Goal: Task Accomplishment & Management: Manage account settings

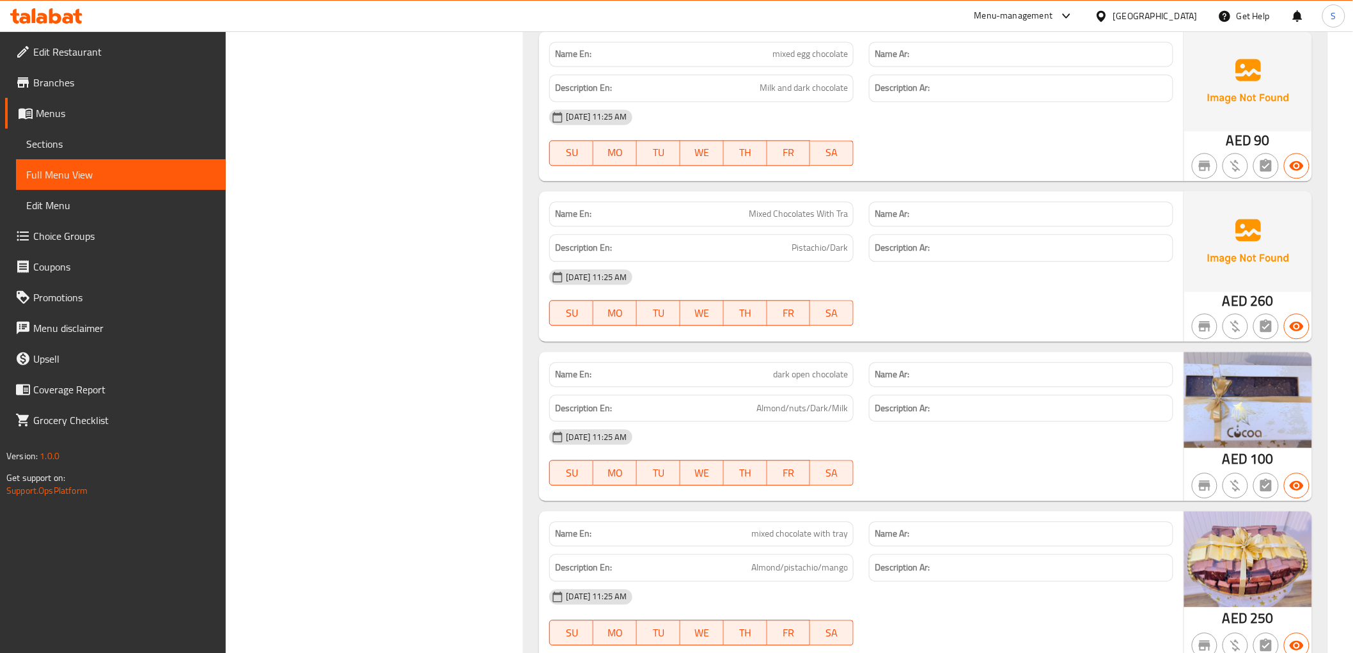
scroll to position [7207, 0]
click at [66, 23] on icon at bounding box center [68, 18] width 11 height 11
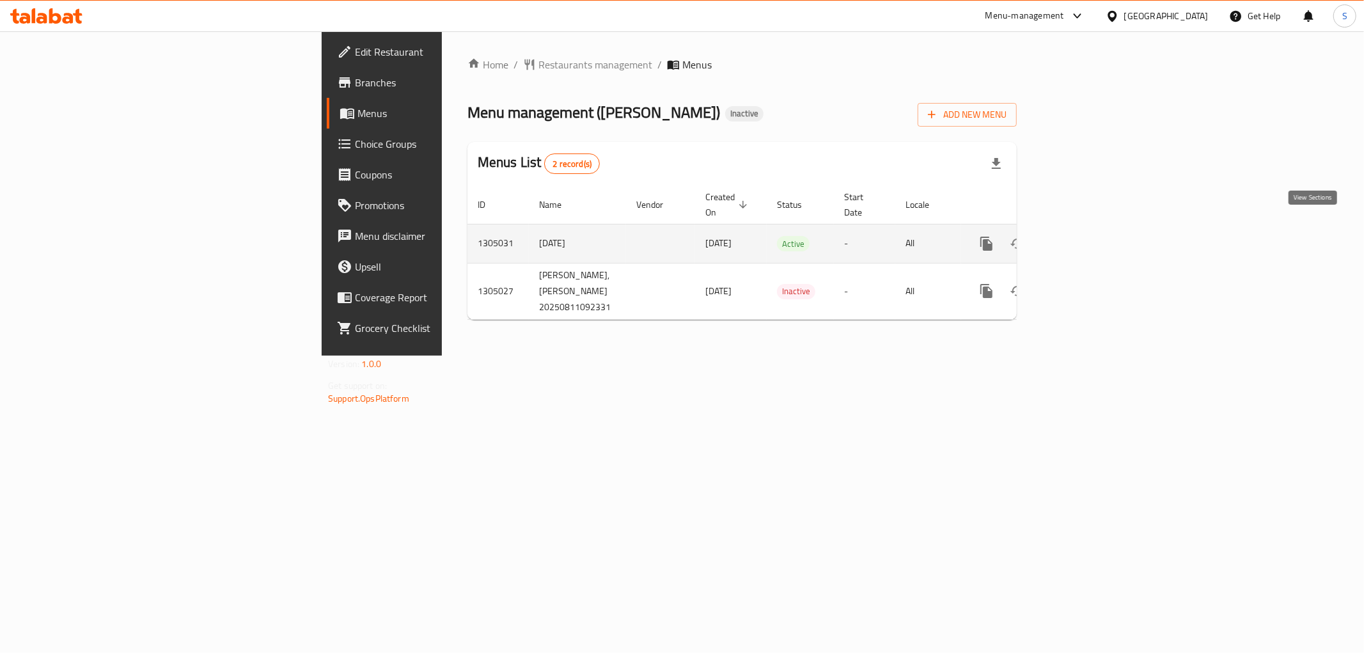
click at [1084, 238] on icon "enhanced table" at bounding box center [1079, 244] width 12 height 12
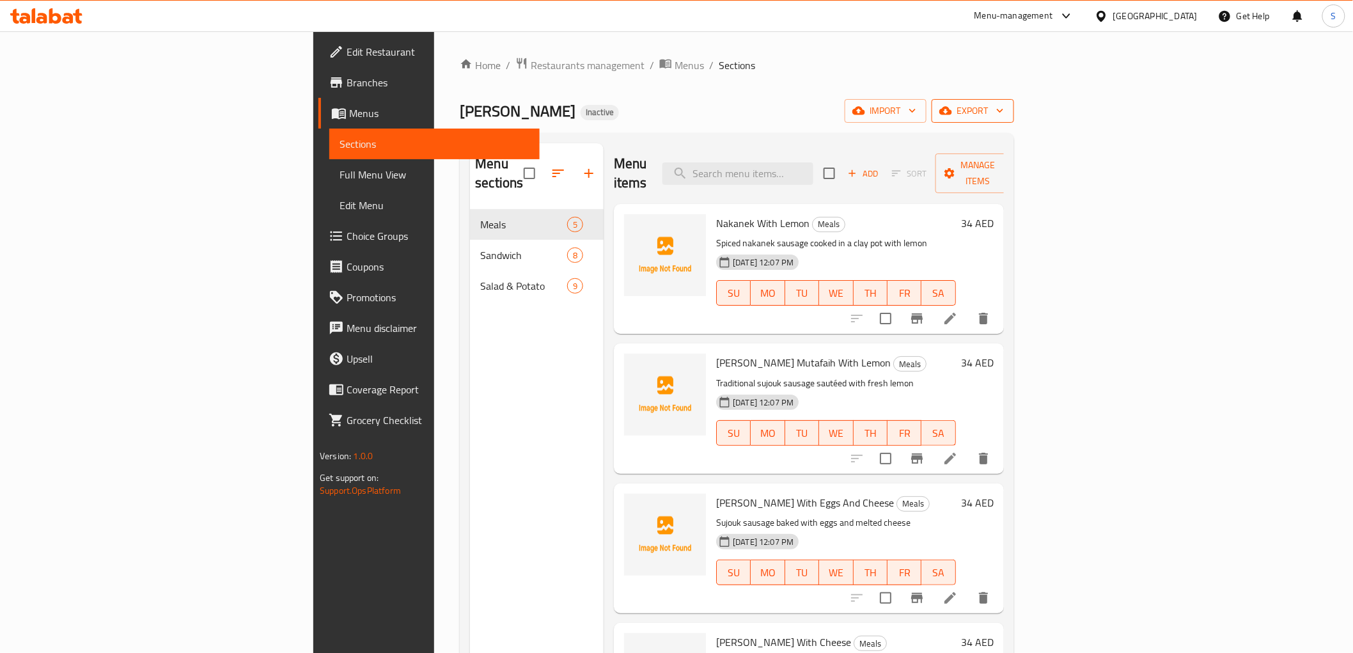
click at [1004, 118] on span "export" at bounding box center [973, 111] width 62 height 16
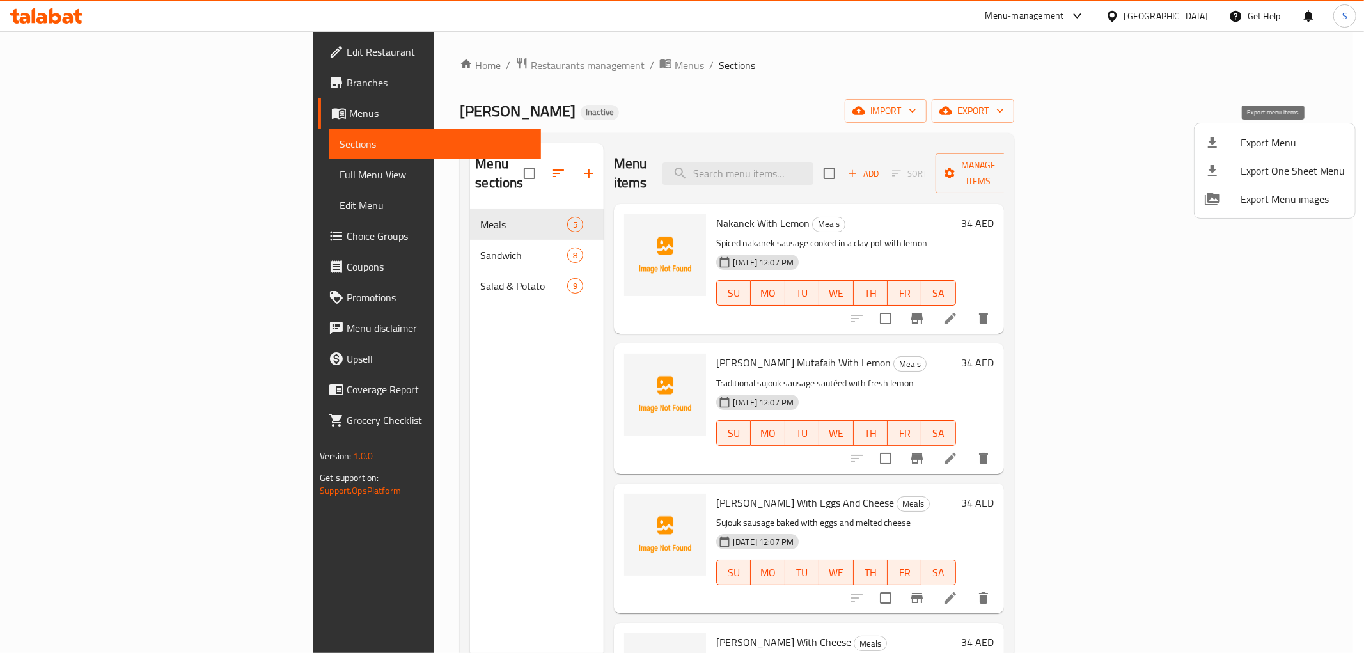
click at [1222, 143] on div at bounding box center [1223, 142] width 36 height 15
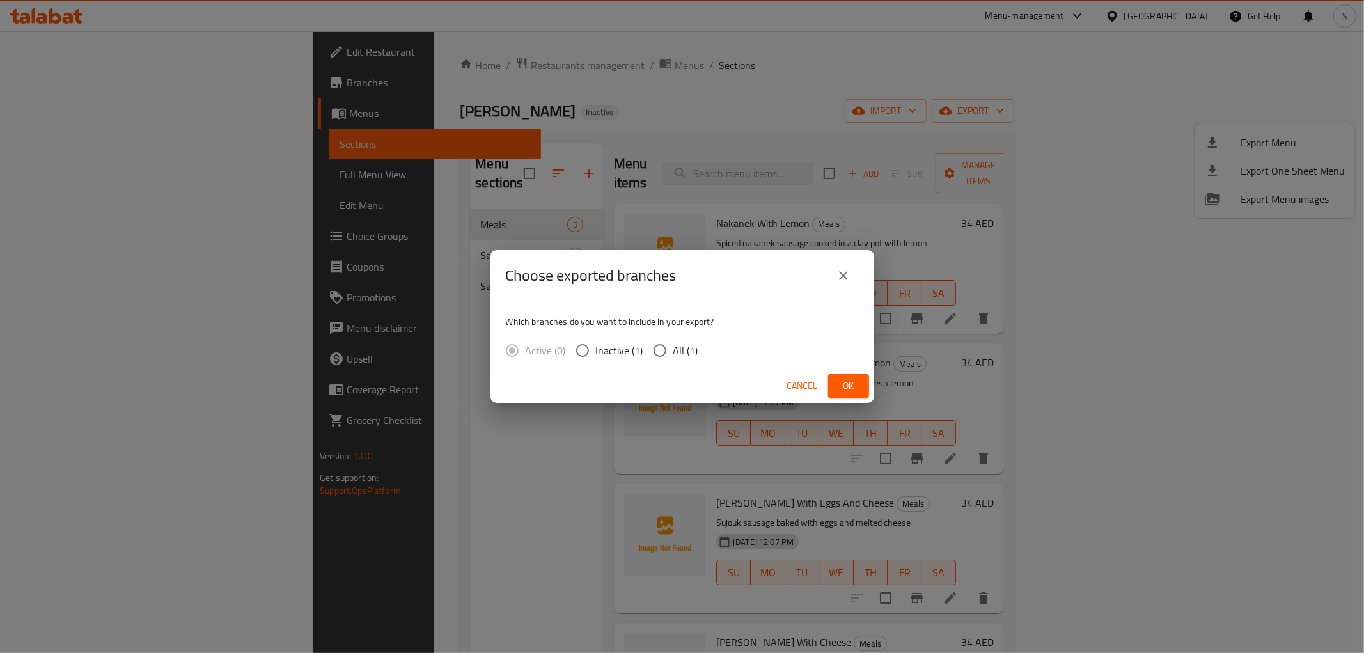
click at [670, 352] on input "All (1)" at bounding box center [659, 350] width 27 height 27
radio input "true"
click at [844, 382] on span "Ok" at bounding box center [848, 386] width 20 height 16
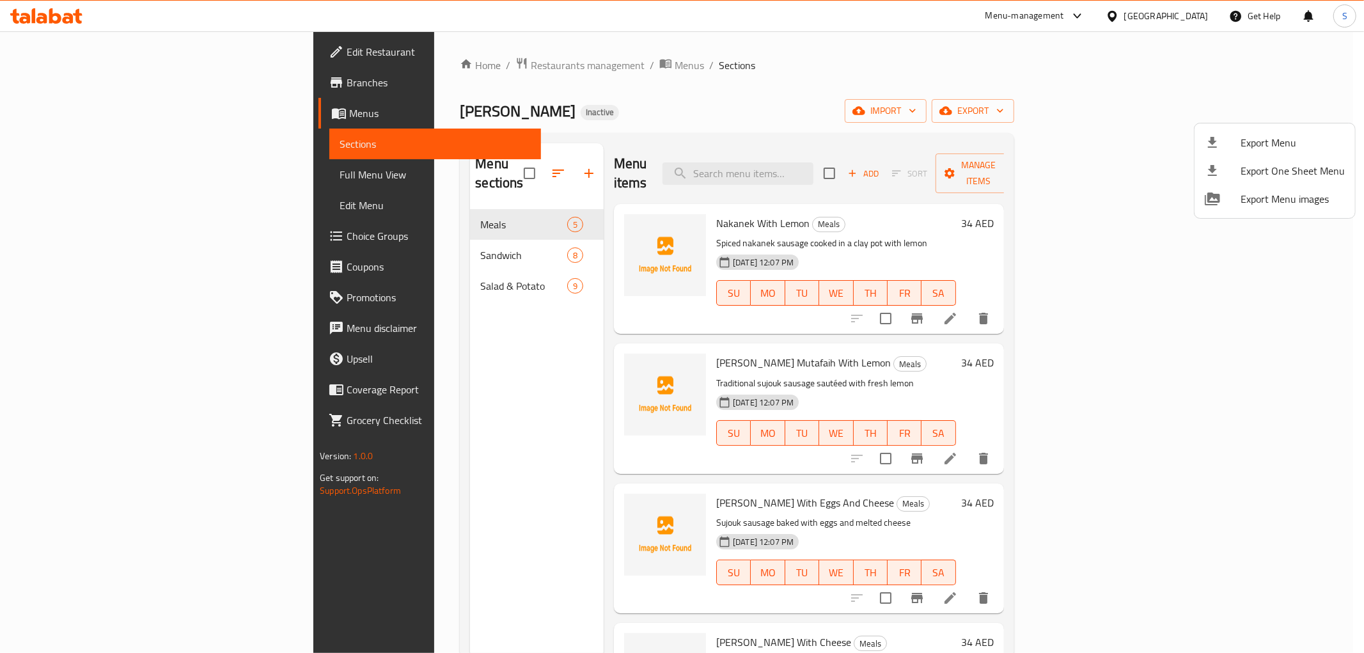
click at [49, 175] on div at bounding box center [682, 326] width 1364 height 653
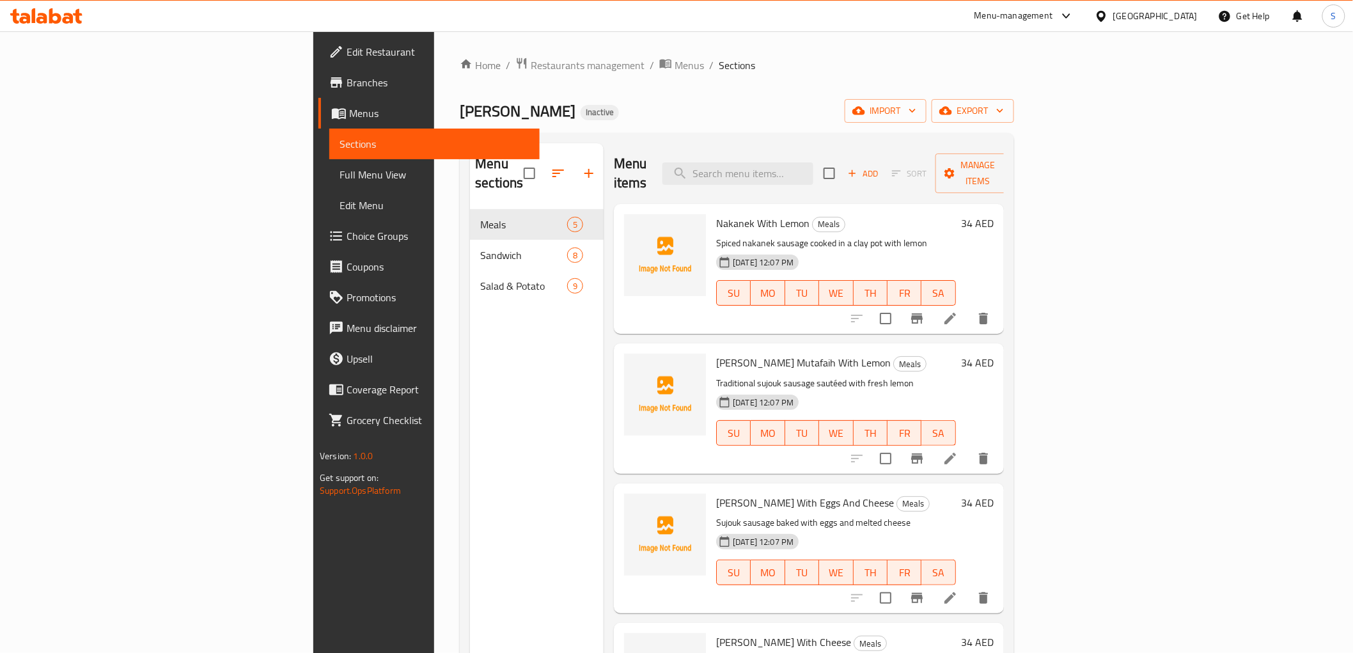
click at [339, 171] on span "Full Menu View" at bounding box center [433, 174] width 189 height 15
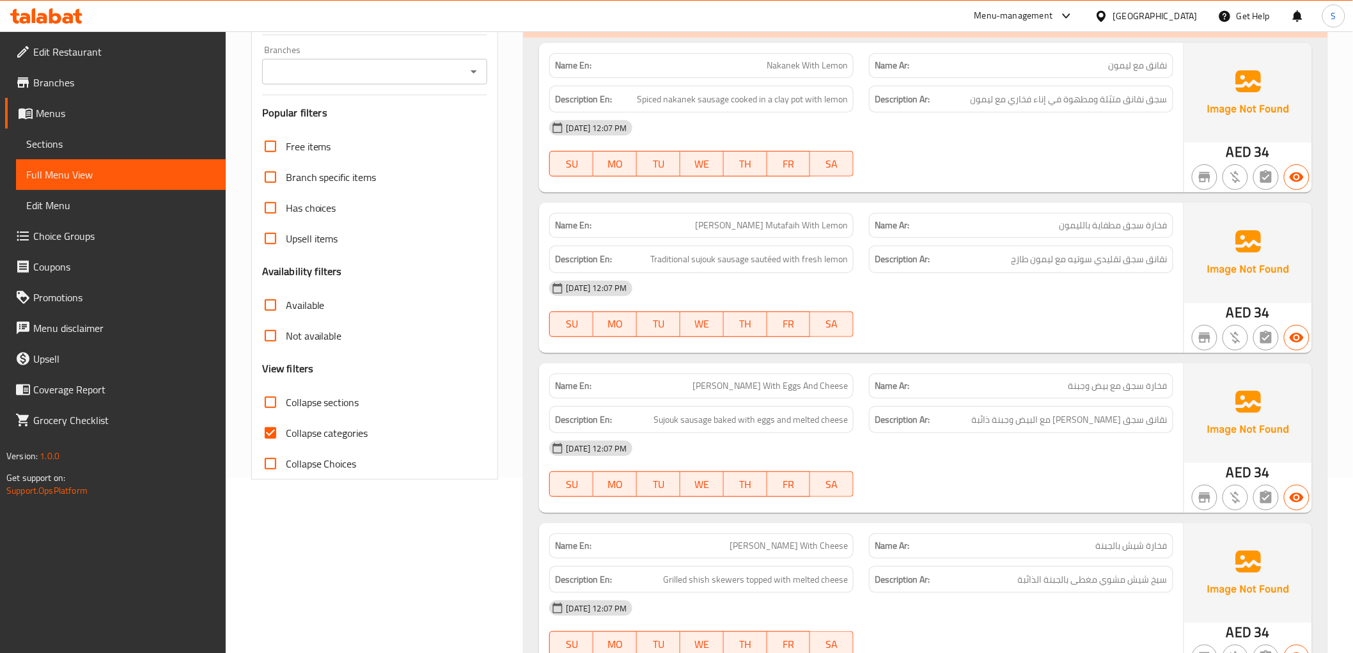
scroll to position [213, 0]
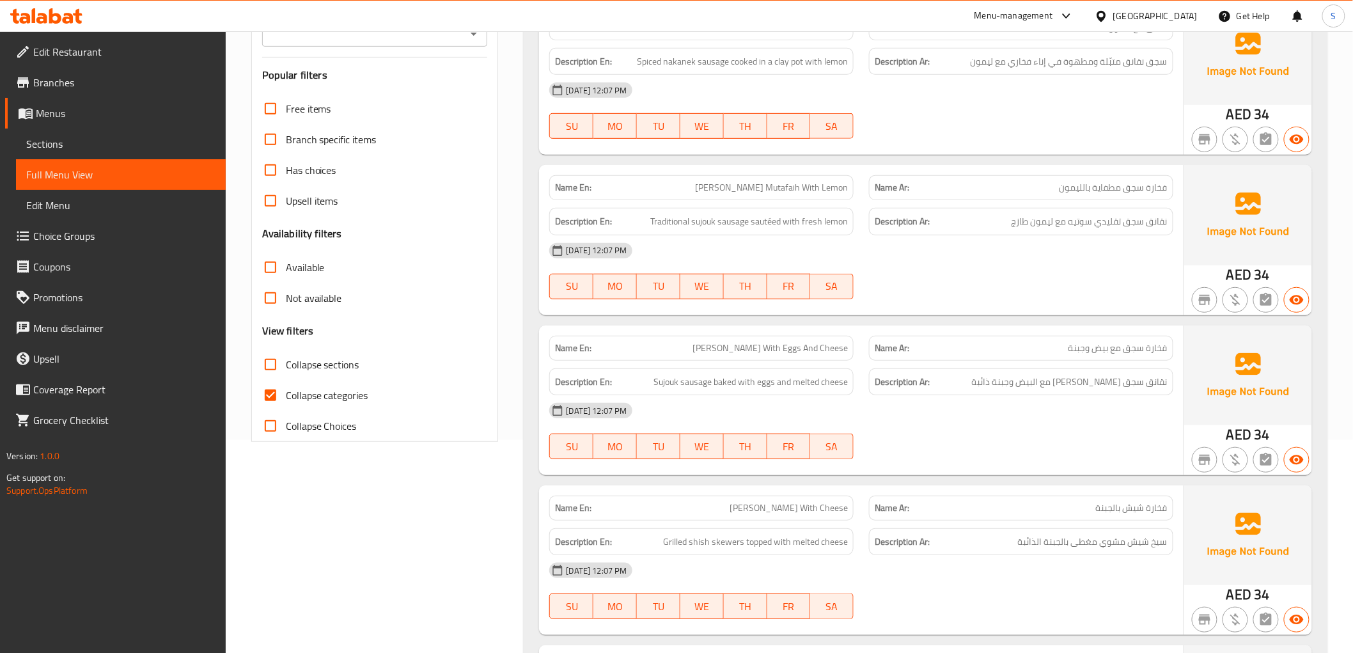
click at [284, 390] on input "Collapse categories" at bounding box center [270, 395] width 31 height 31
checkbox input "false"
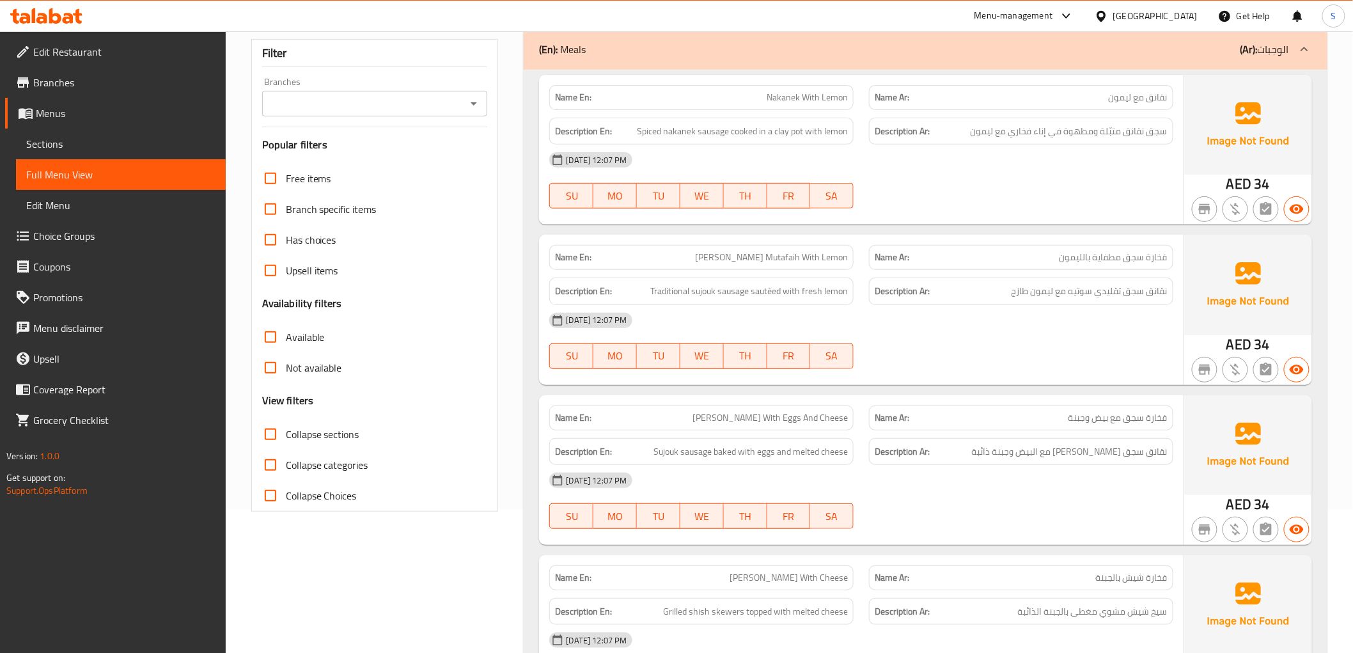
scroll to position [0, 0]
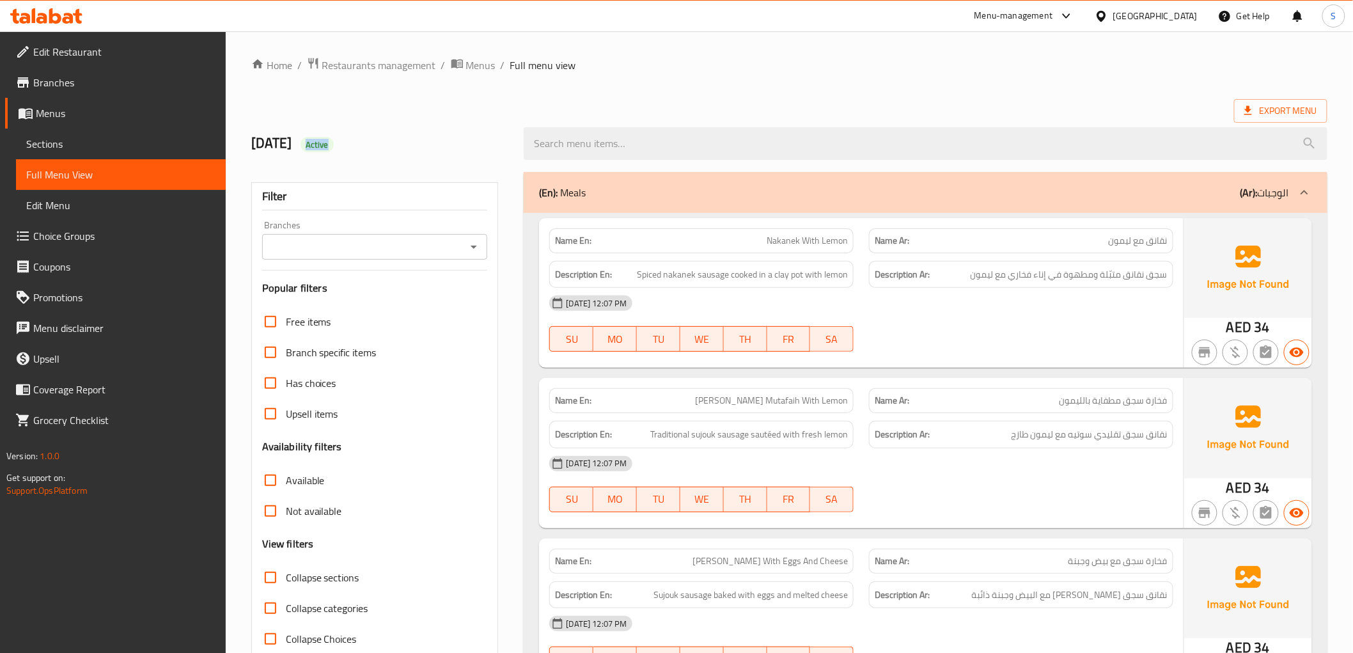
drag, startPoint x: 322, startPoint y: 138, endPoint x: 368, endPoint y: 141, distance: 46.7
click at [368, 141] on h2 "11/8/2025 Active" at bounding box center [380, 143] width 258 height 19
copy span "Active"
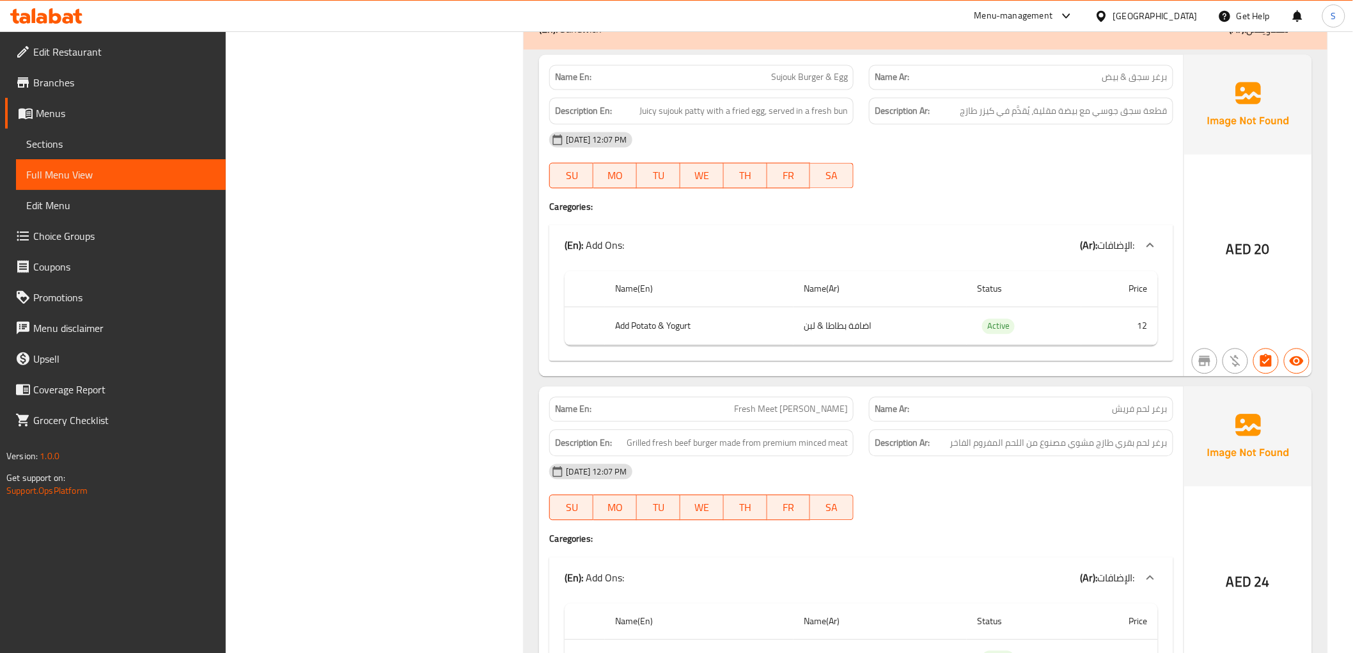
click at [124, 44] on span "Edit Restaurant" at bounding box center [124, 51] width 182 height 15
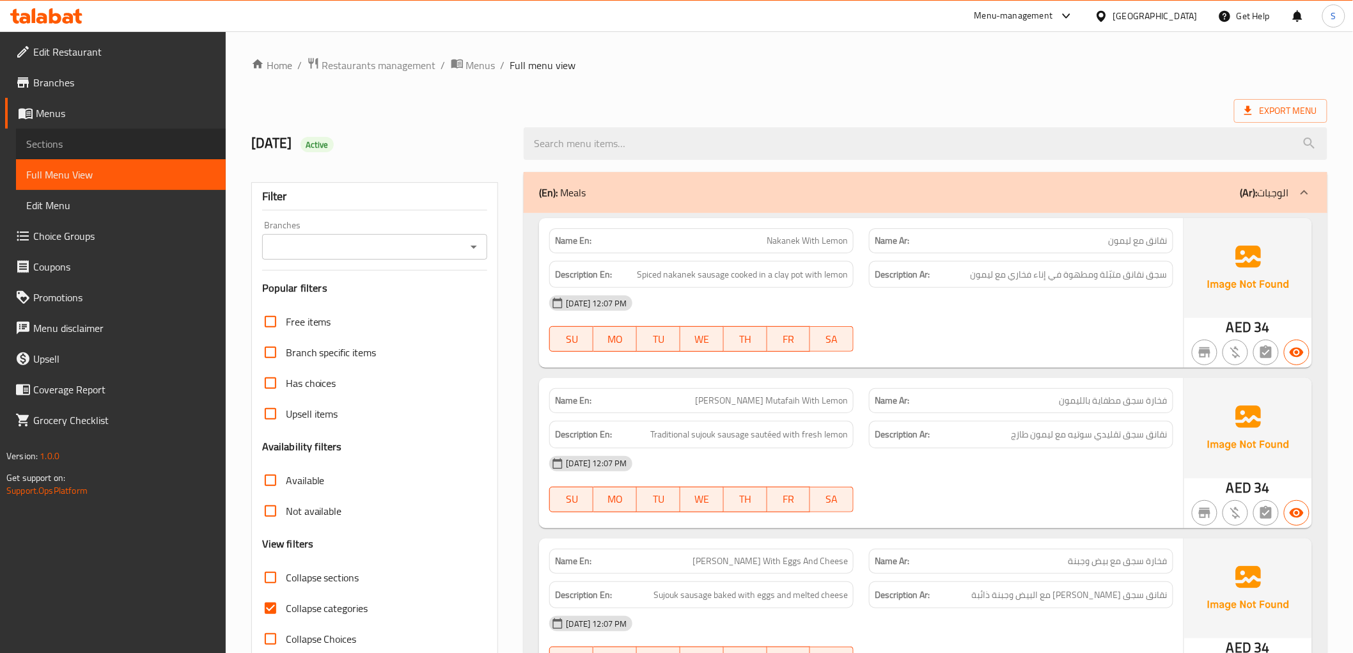
click at [119, 137] on span "Sections" at bounding box center [120, 143] width 189 height 15
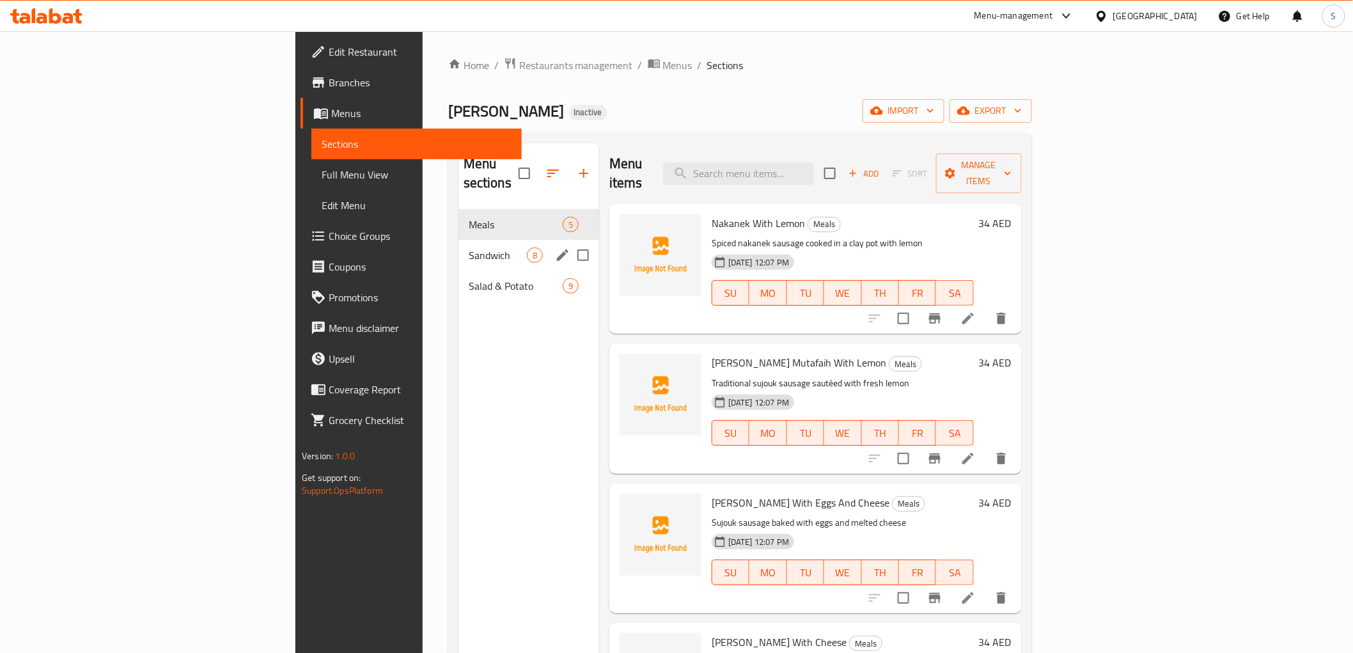
click at [458, 245] on div "Sandwich 8" at bounding box center [528, 255] width 141 height 31
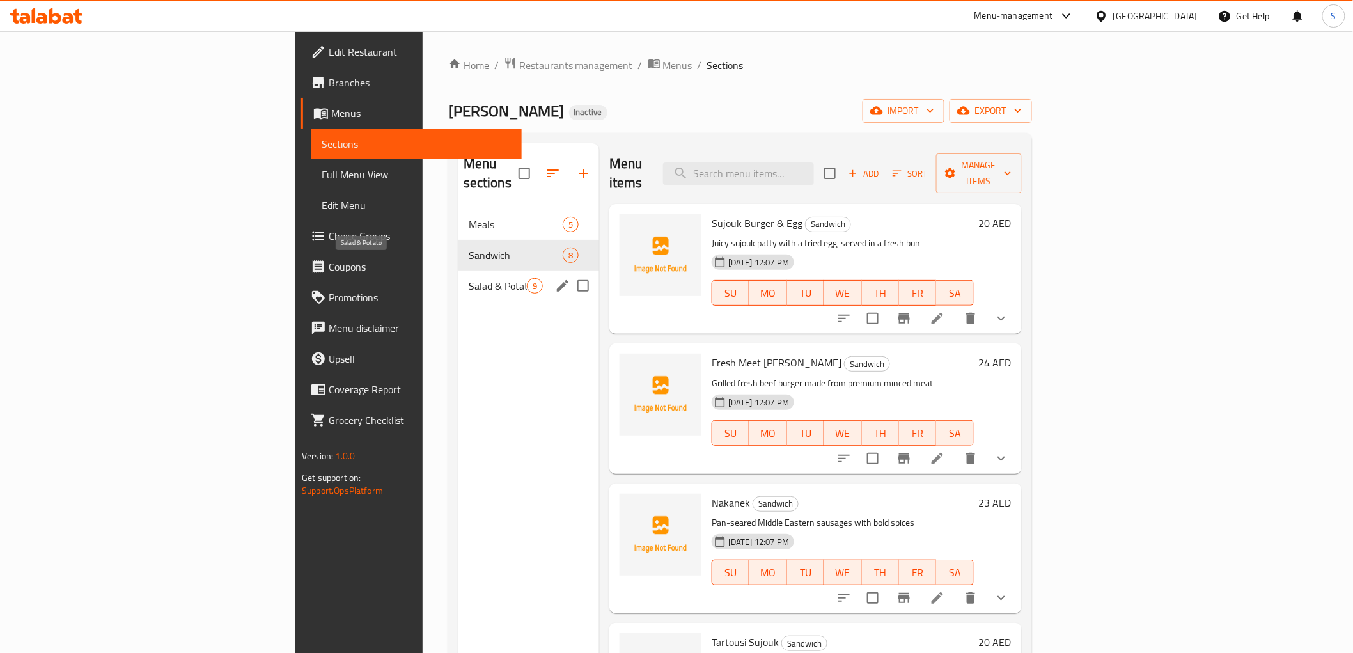
click at [469, 278] on span "Salad & Potato" at bounding box center [498, 285] width 58 height 15
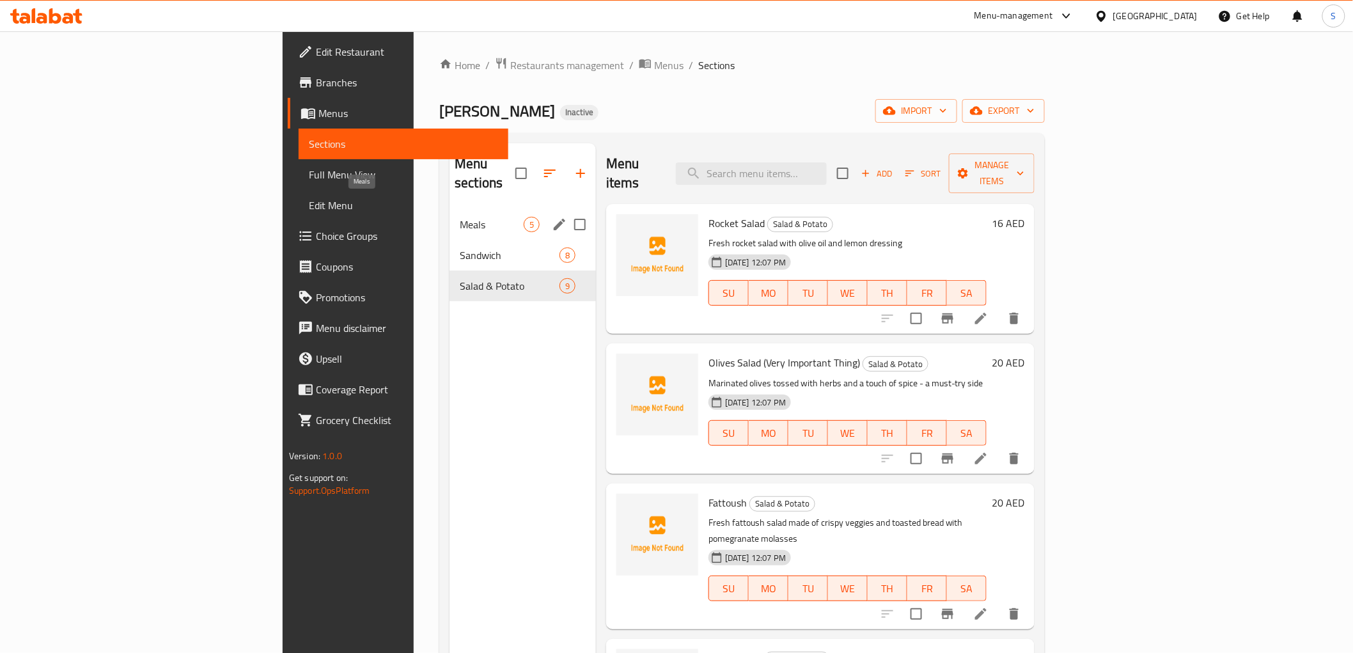
click at [460, 217] on span "Meals" at bounding box center [492, 224] width 64 height 15
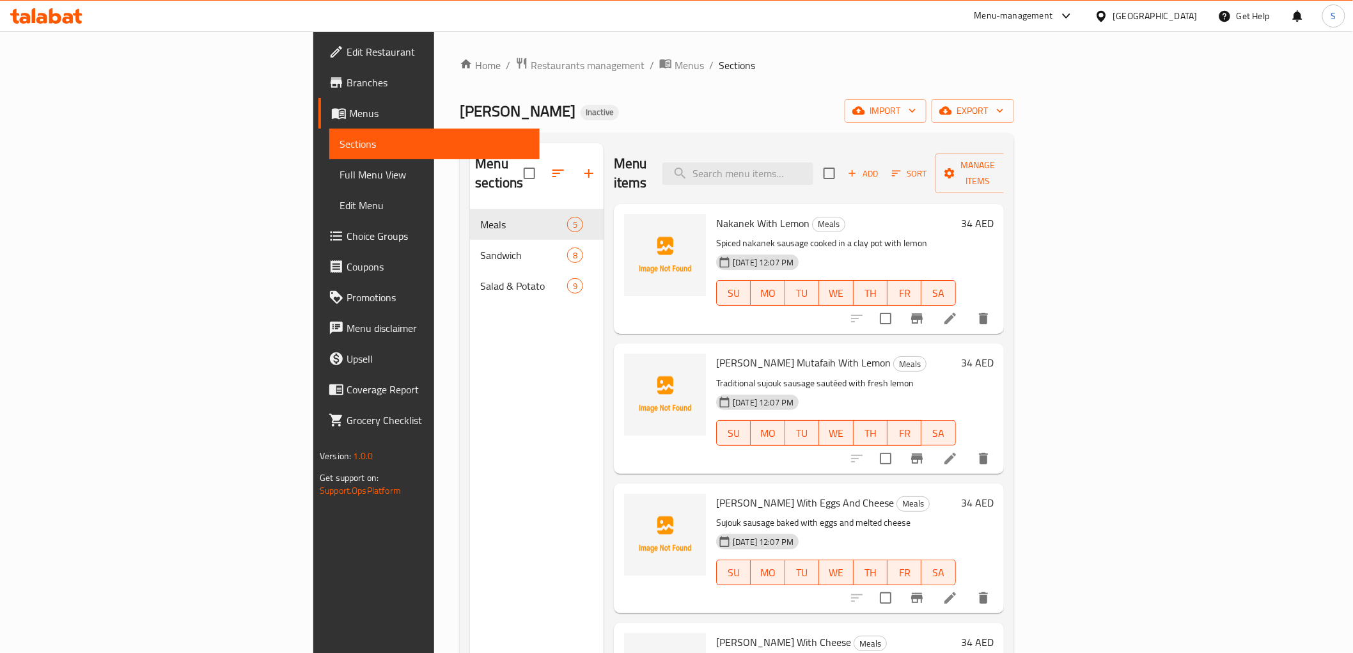
click at [329, 193] on link "Edit Menu" at bounding box center [434, 205] width 210 height 31
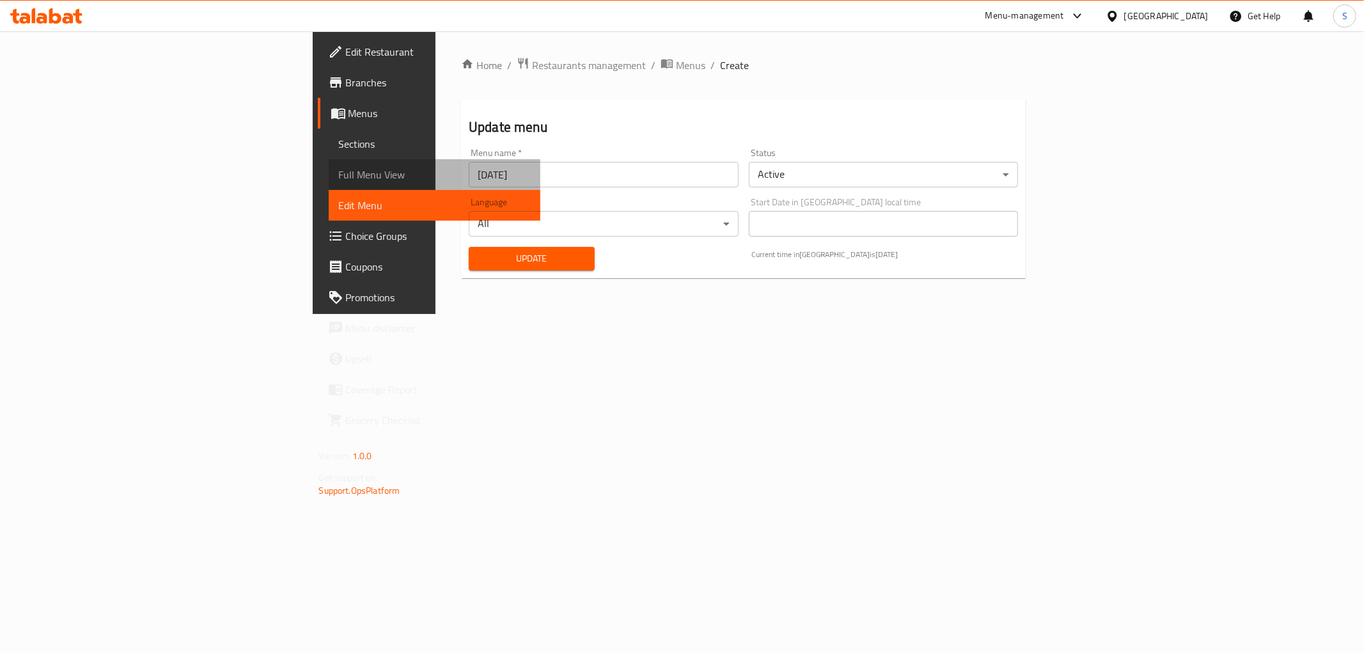
click at [339, 174] on span "Full Menu View" at bounding box center [434, 174] width 191 height 15
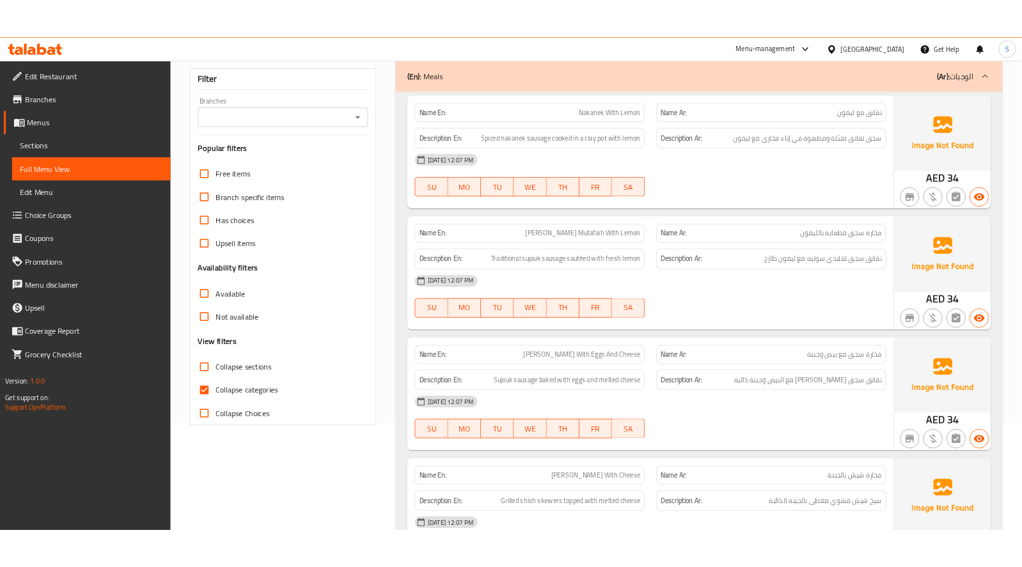
scroll to position [142, 0]
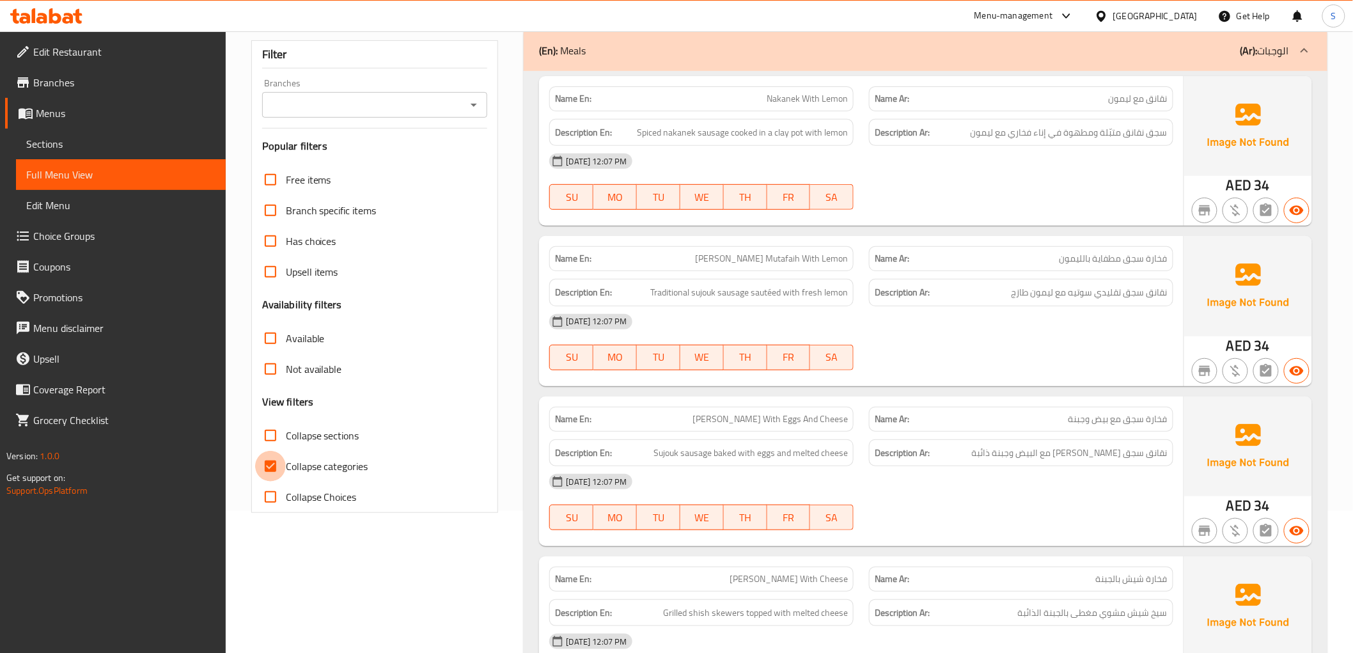
click at [273, 469] on input "Collapse categories" at bounding box center [270, 466] width 31 height 31
checkbox input "false"
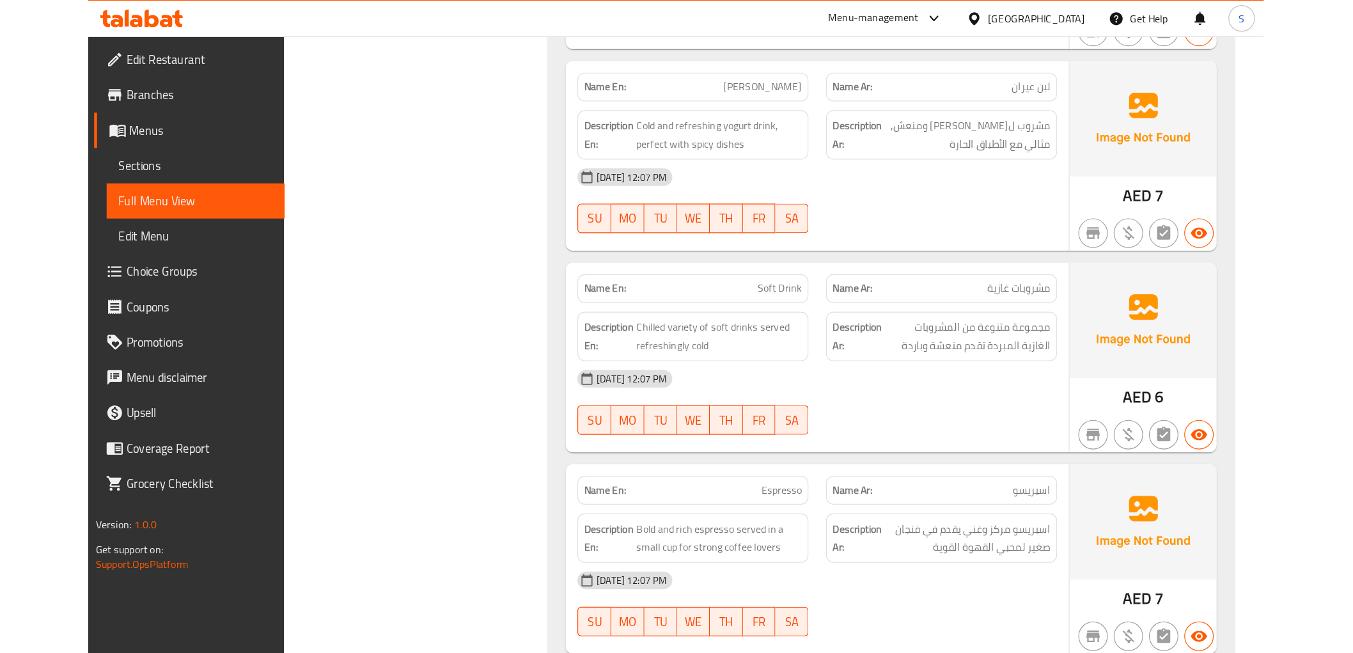
scroll to position [4739, 0]
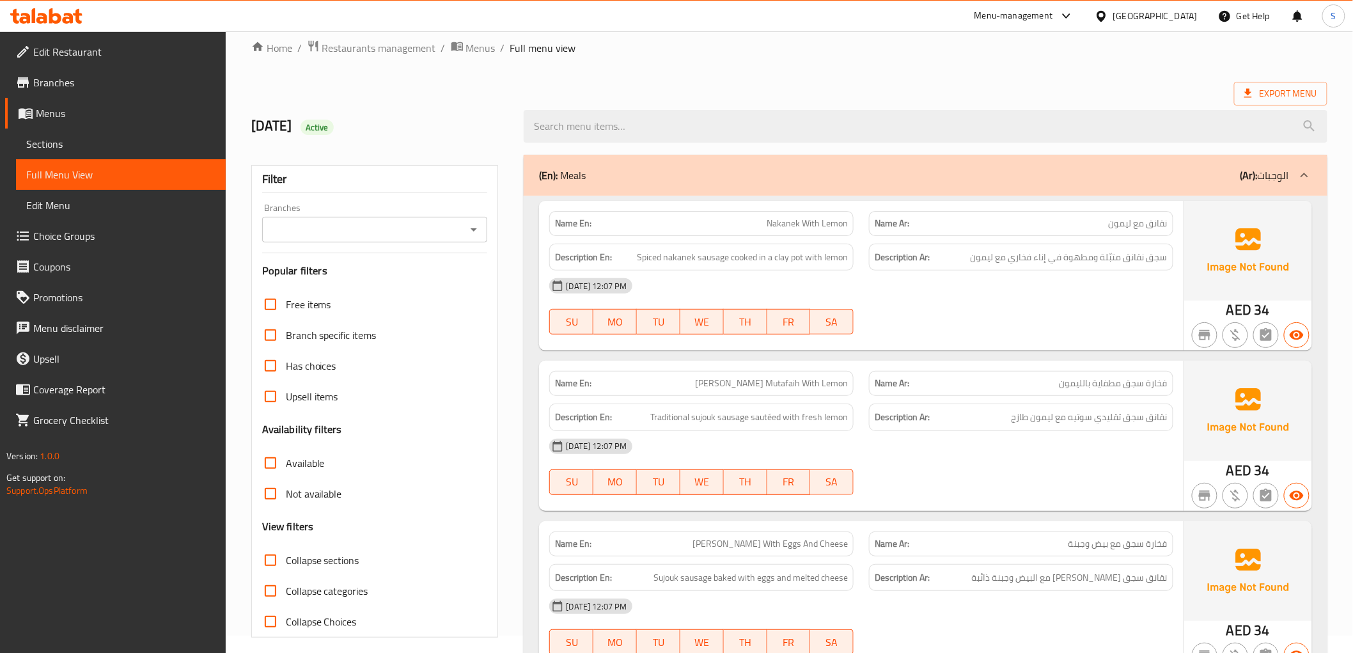
scroll to position [0, 0]
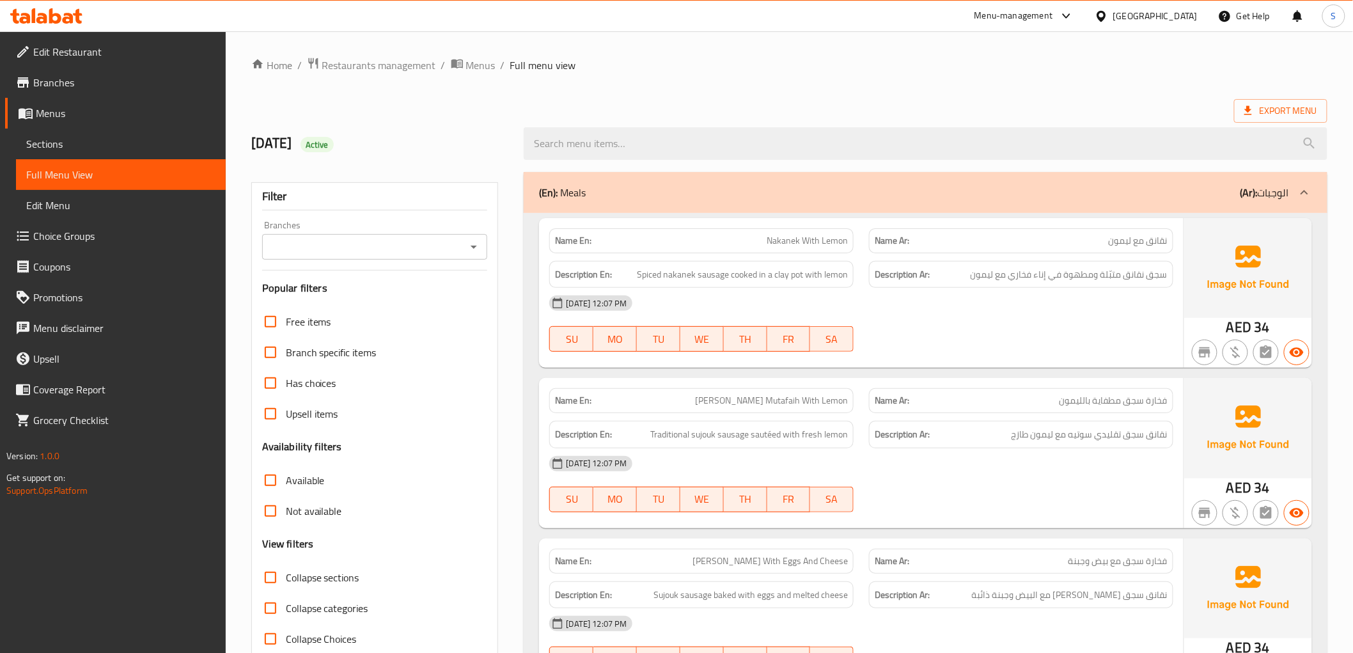
click at [806, 68] on ol "Home / Restaurants management / Menus / Full menu view" at bounding box center [789, 65] width 1076 height 17
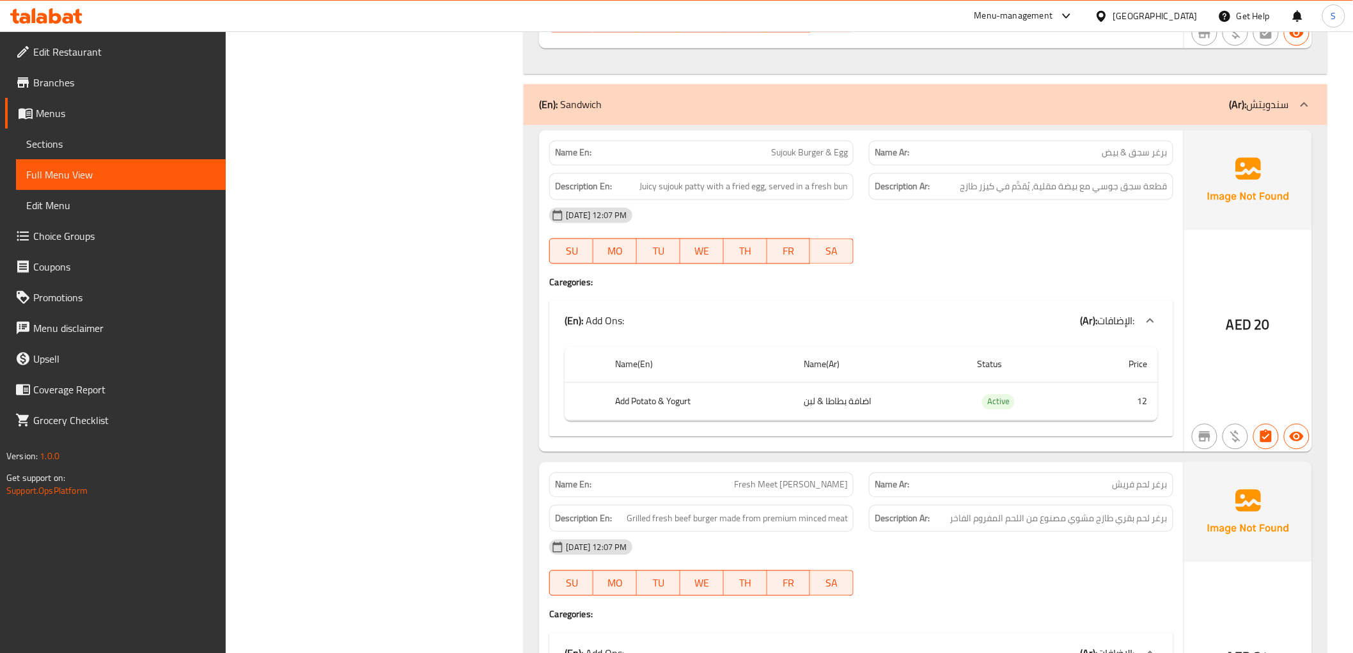
scroll to position [994, 0]
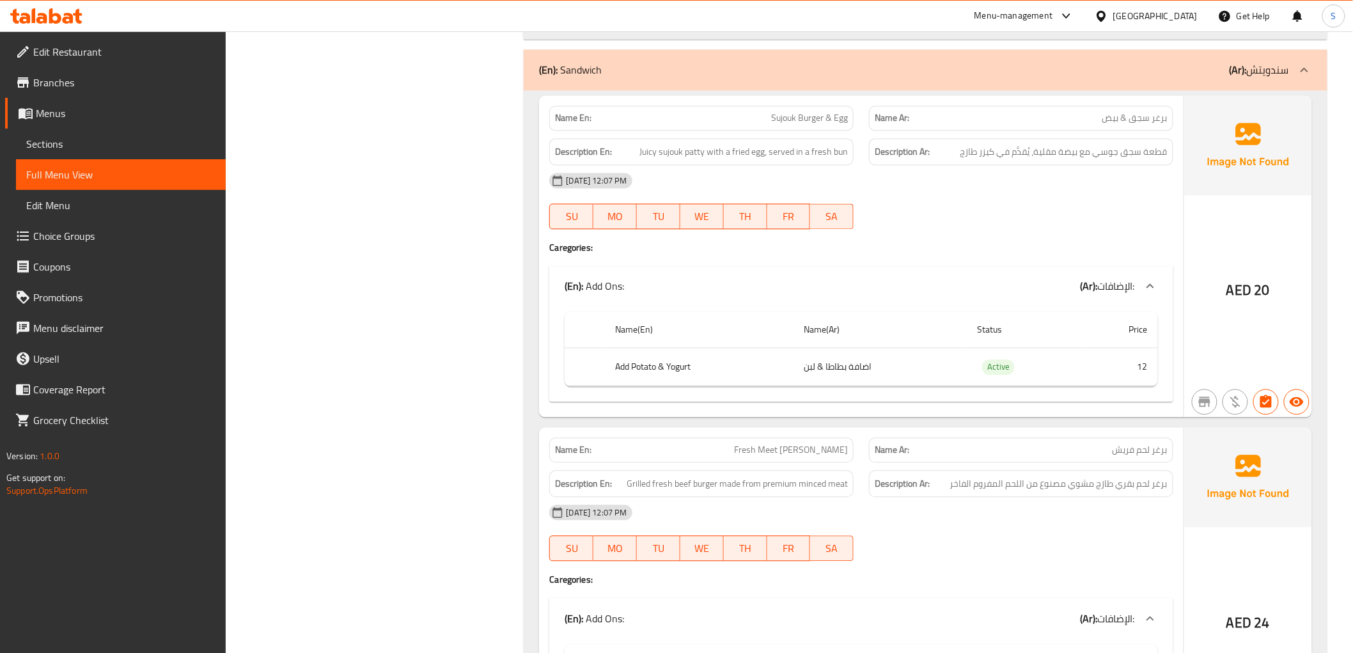
click at [719, 152] on span "Juicy sujouk patty with a fried egg, served in a fresh bun" at bounding box center [743, 152] width 208 height 16
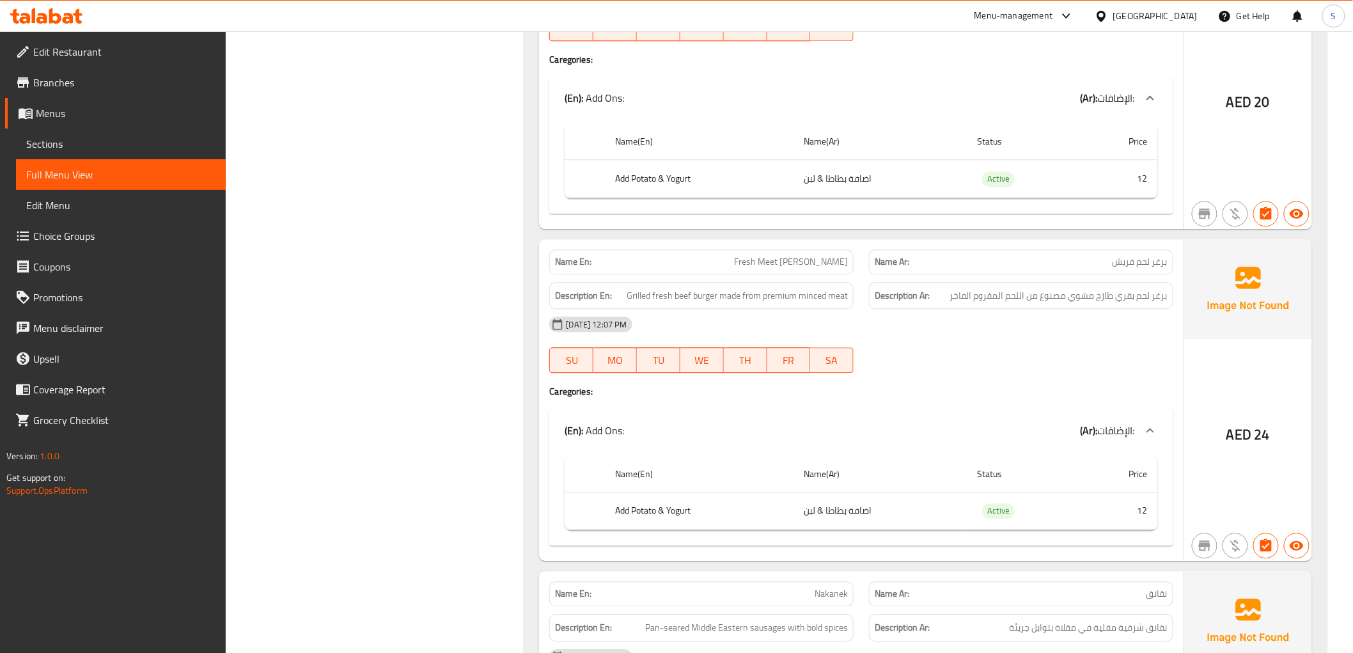
scroll to position [1207, 0]
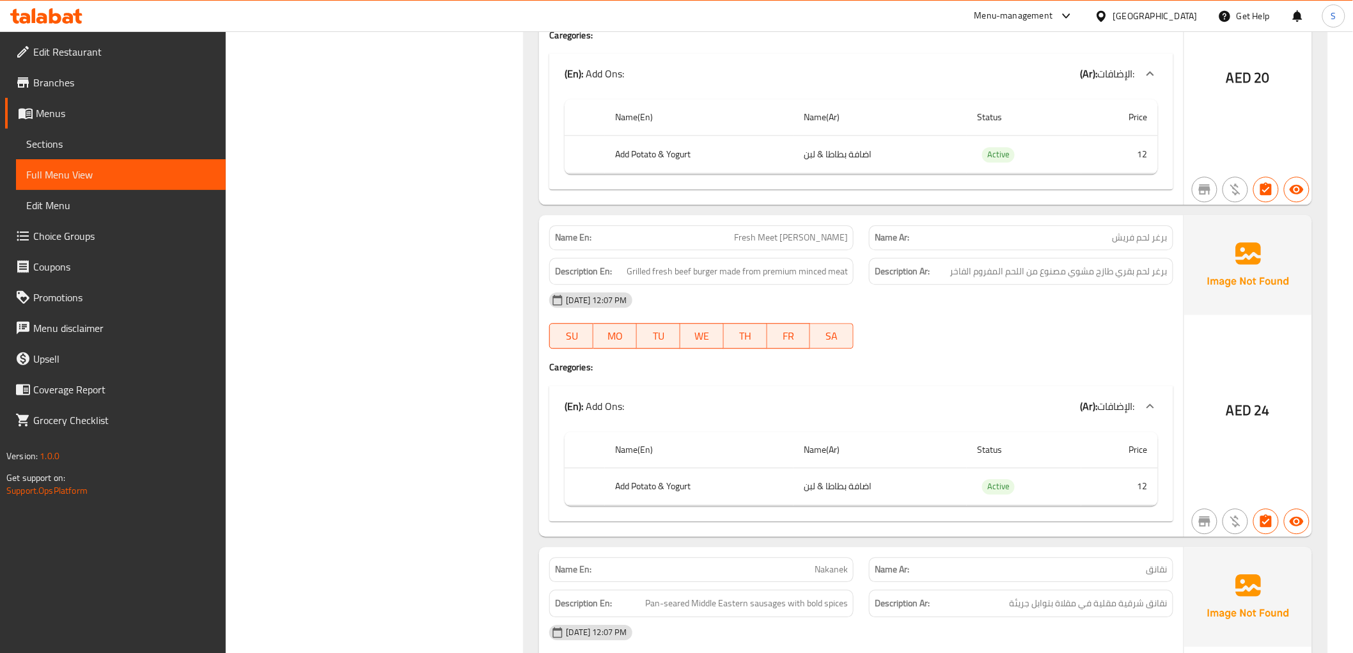
copy span "Fresh Meet Burger"
drag, startPoint x: 432, startPoint y: 336, endPoint x: 454, endPoint y: 303, distance: 39.5
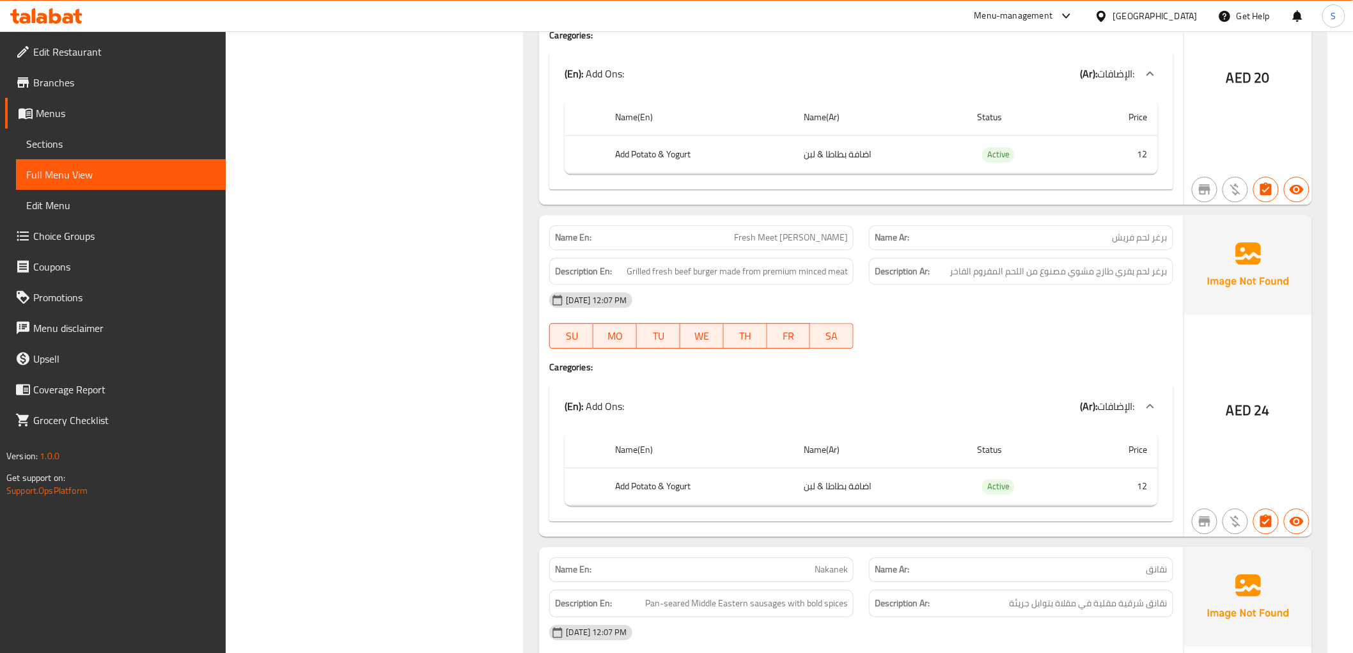
copy span "Fresh Meet Burger"
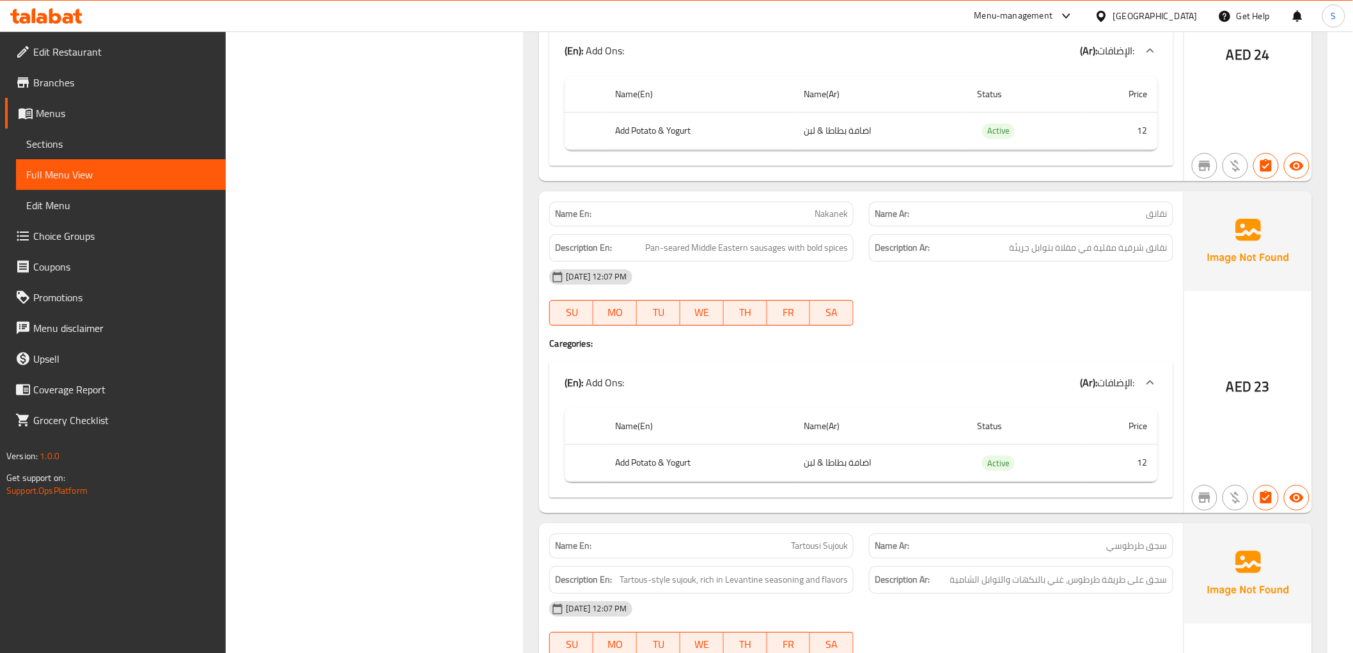
scroll to position [1633, 0]
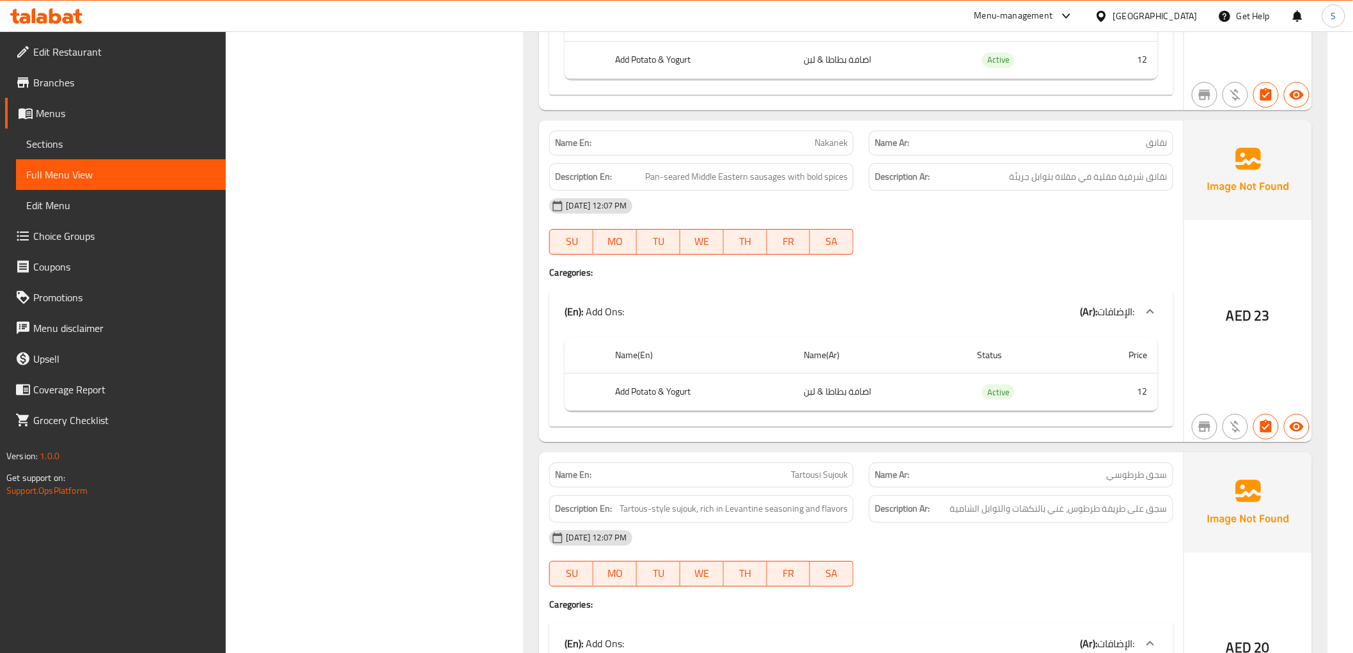
click at [745, 176] on span "Pan-seared Middle Eastern sausages with bold spices" at bounding box center [746, 177] width 203 height 16
copy span "Pan-seared Middle Eastern sausages with bold spices"
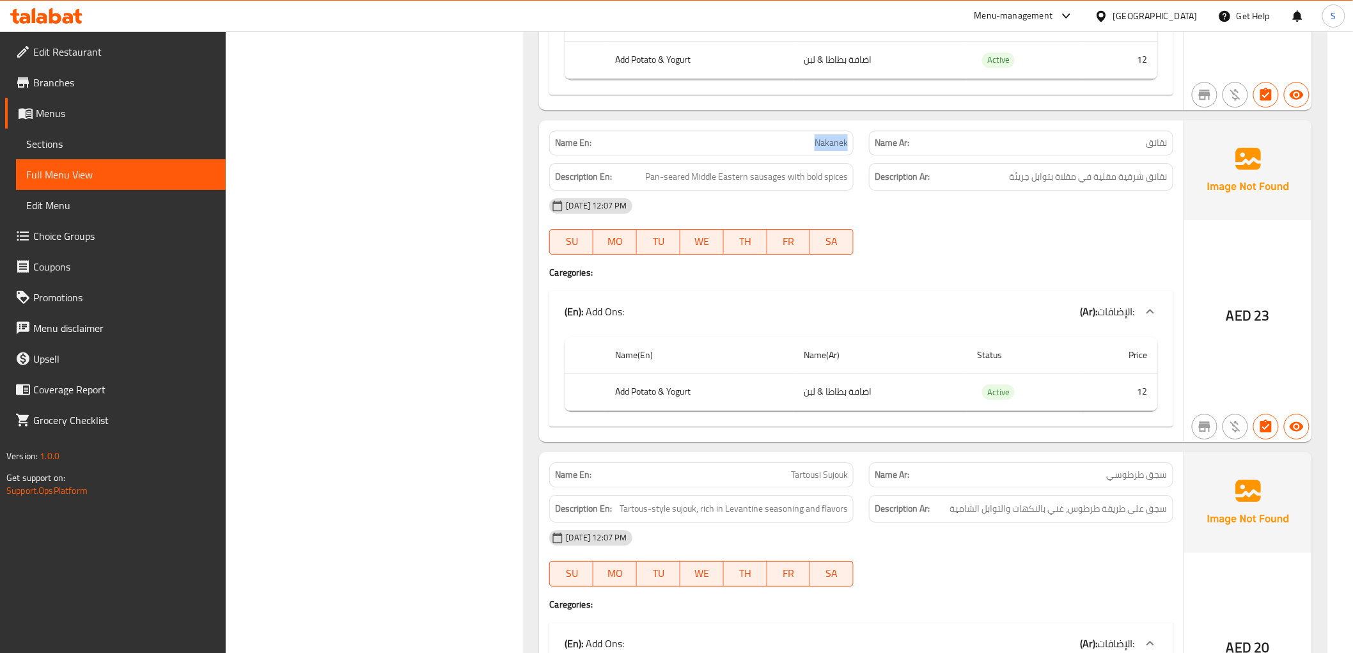
click at [775, 183] on span "Pan-seared Middle Eastern sausages with bold spices" at bounding box center [746, 177] width 203 height 16
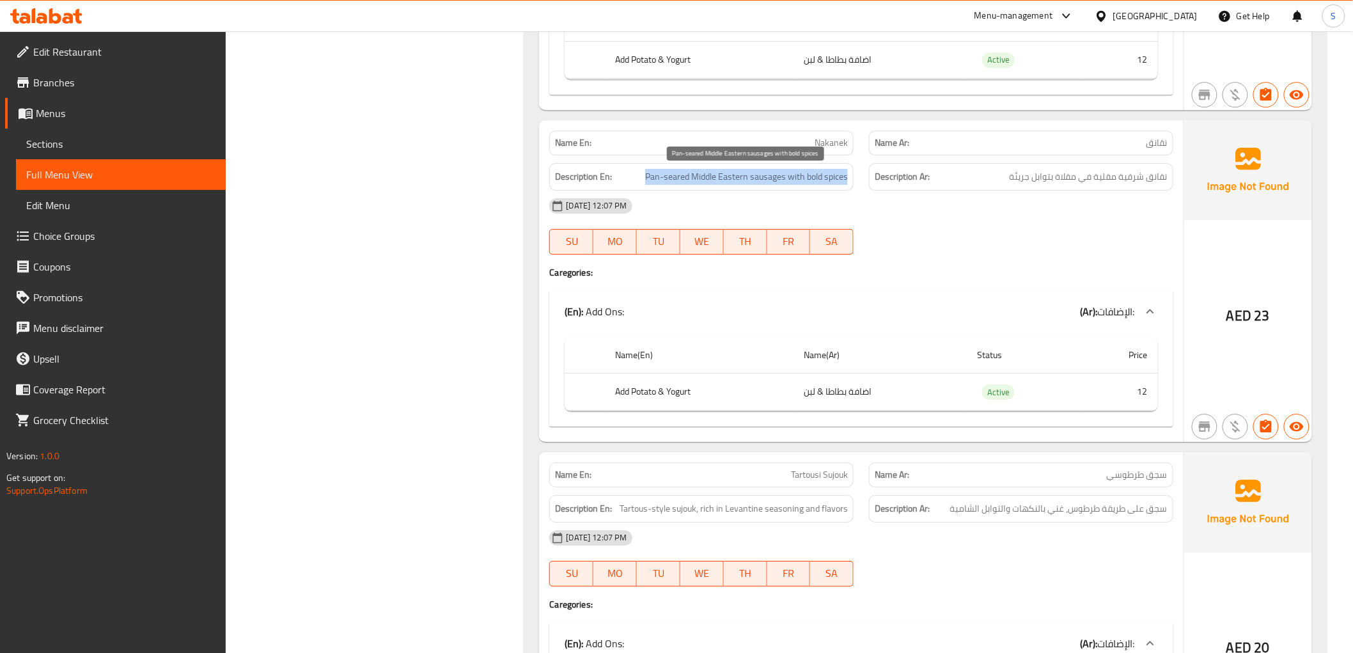
copy span "Pan-seared Middle Eastern sausages with bold spices"
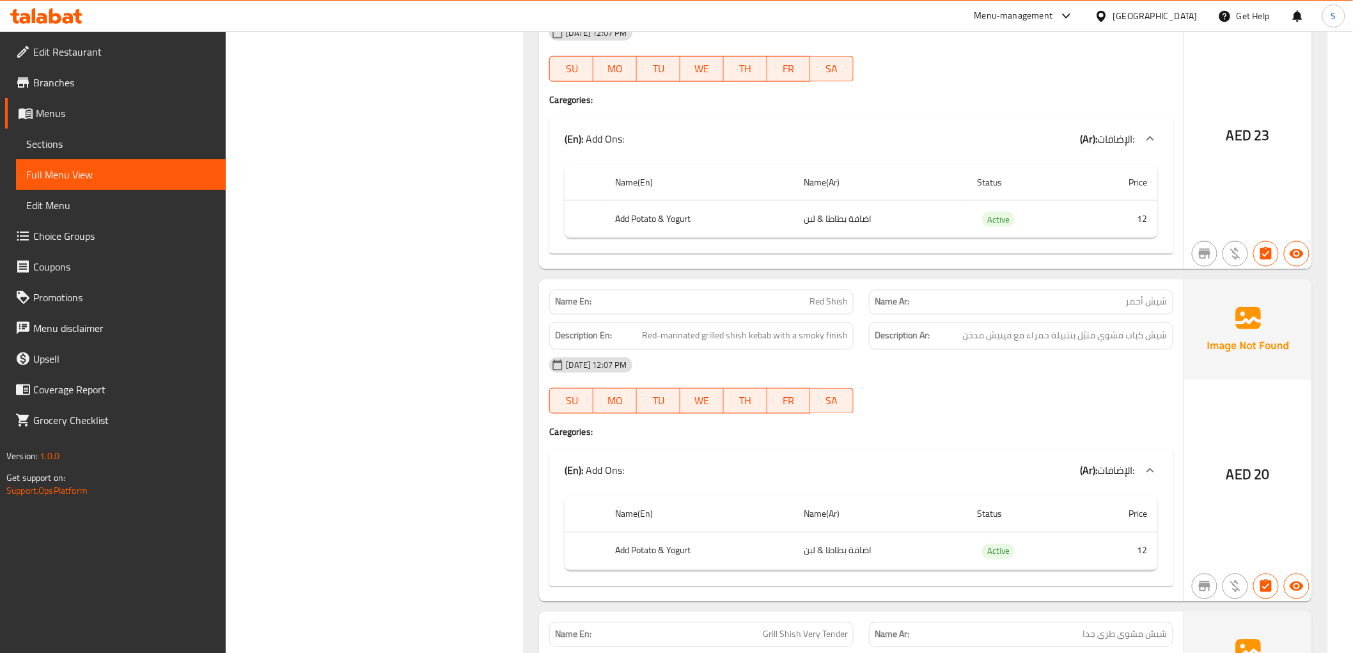
scroll to position [2841, 0]
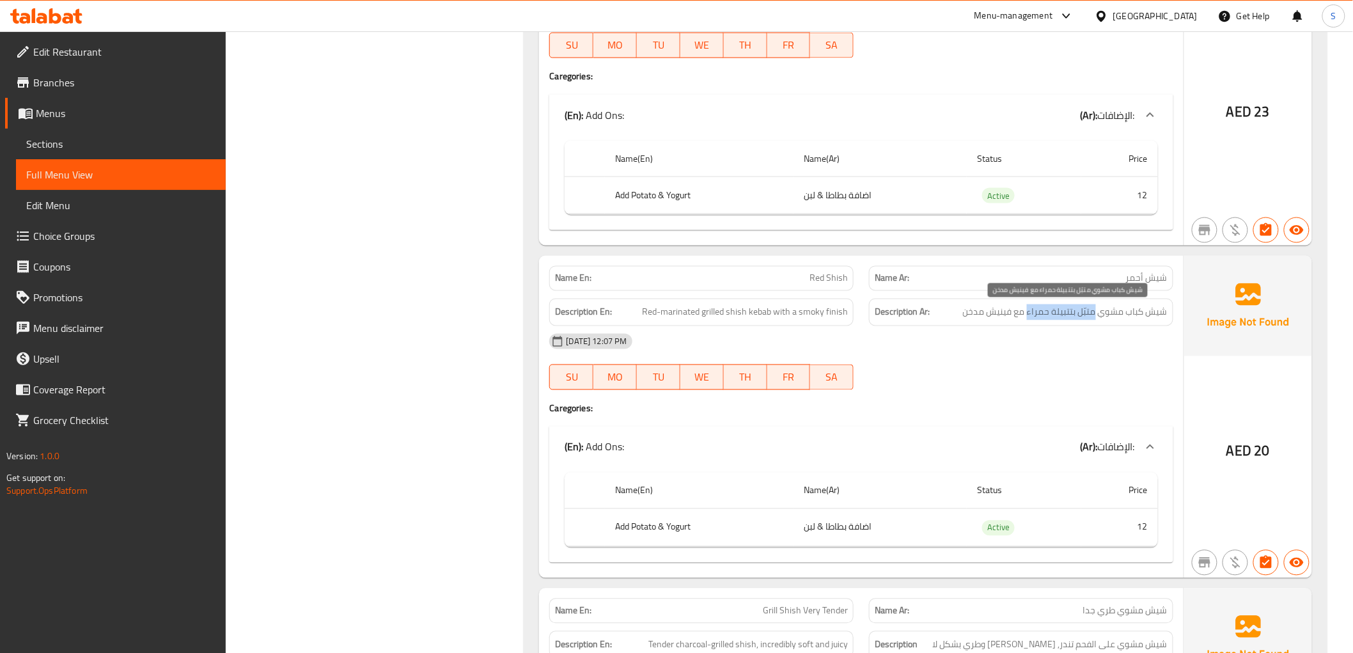
drag, startPoint x: 1096, startPoint y: 315, endPoint x: 1028, endPoint y: 309, distance: 68.0
click at [1028, 309] on span "شيش كباب مشوي متبّل بتتبيلة حمراء مع فينيش مدخن" at bounding box center [1065, 312] width 205 height 16
copy span "متبّل بتتبيلة حمراء"
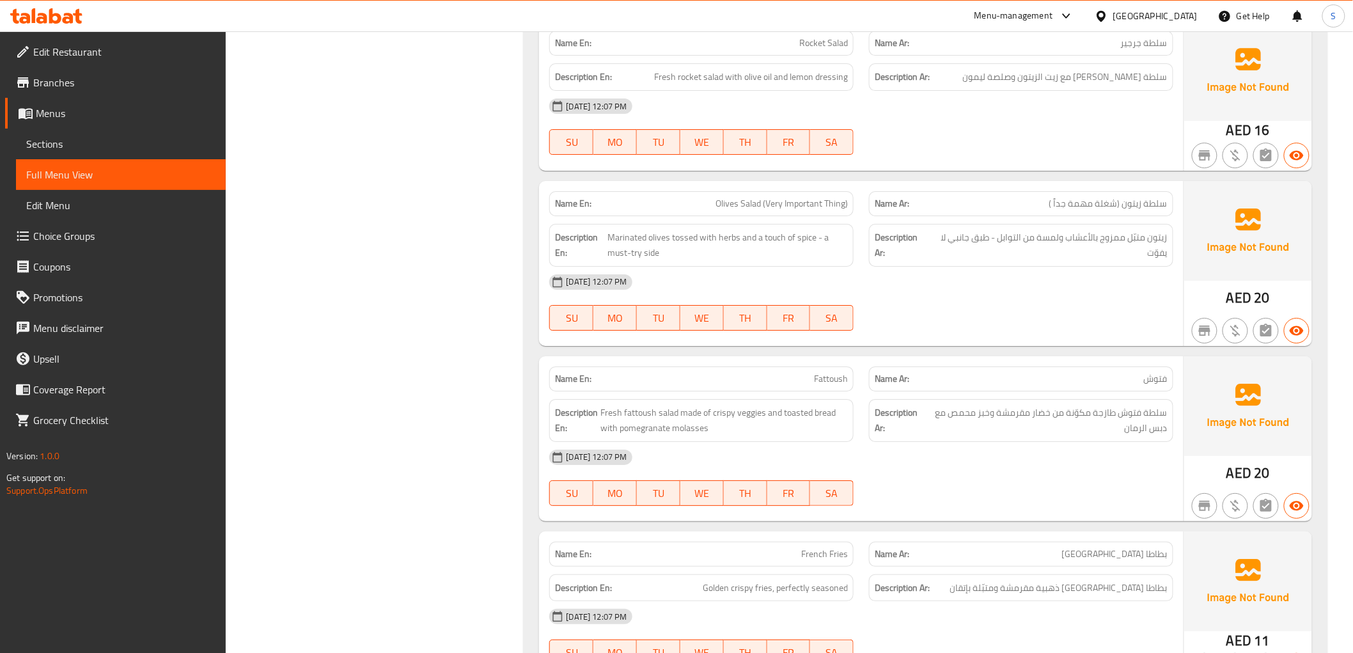
scroll to position [3836, 0]
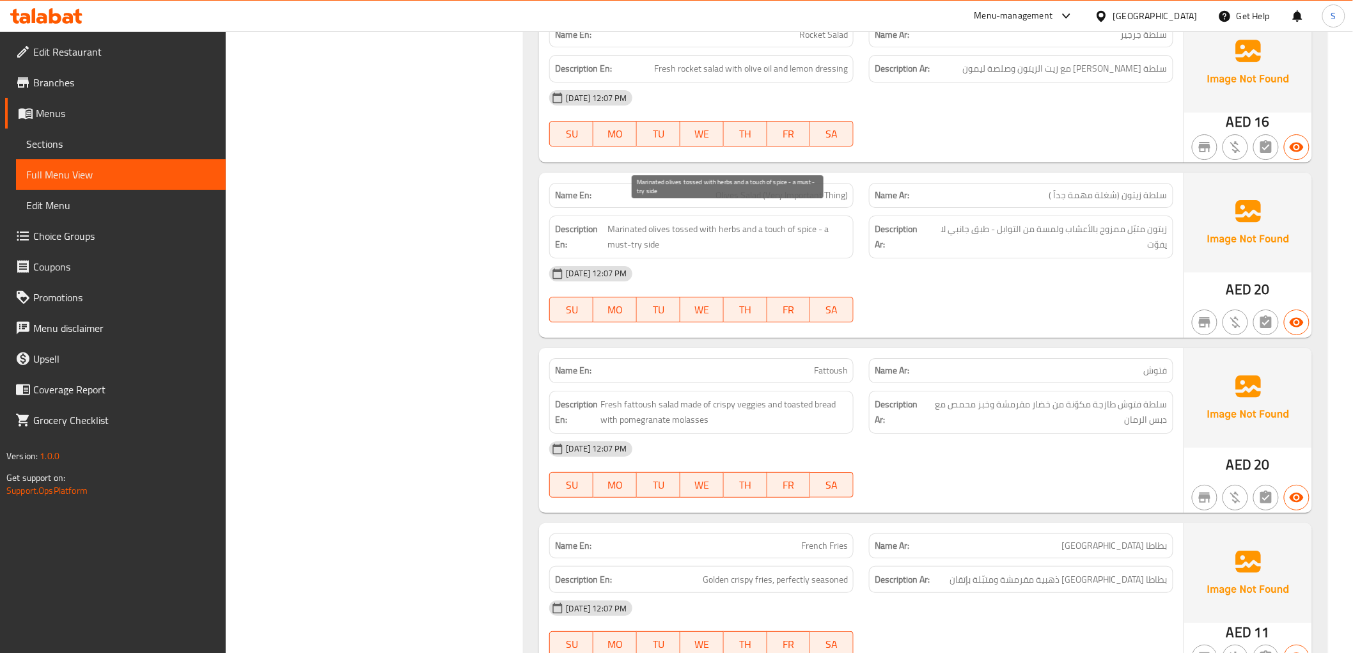
click at [667, 221] on span "Marinated olives tossed with herbs and a touch of spice - a must-try side" at bounding box center [727, 236] width 240 height 31
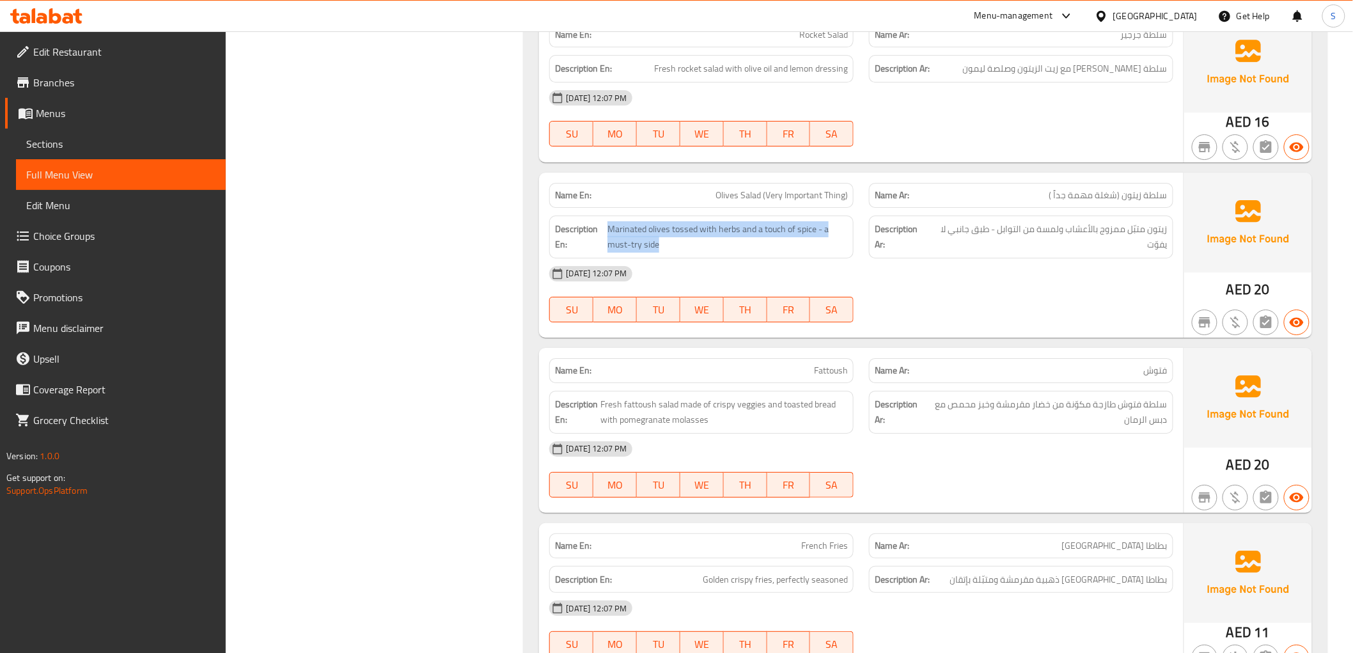
copy span "Marinated olives tossed with herbs and a touch of spice - a must-try side"
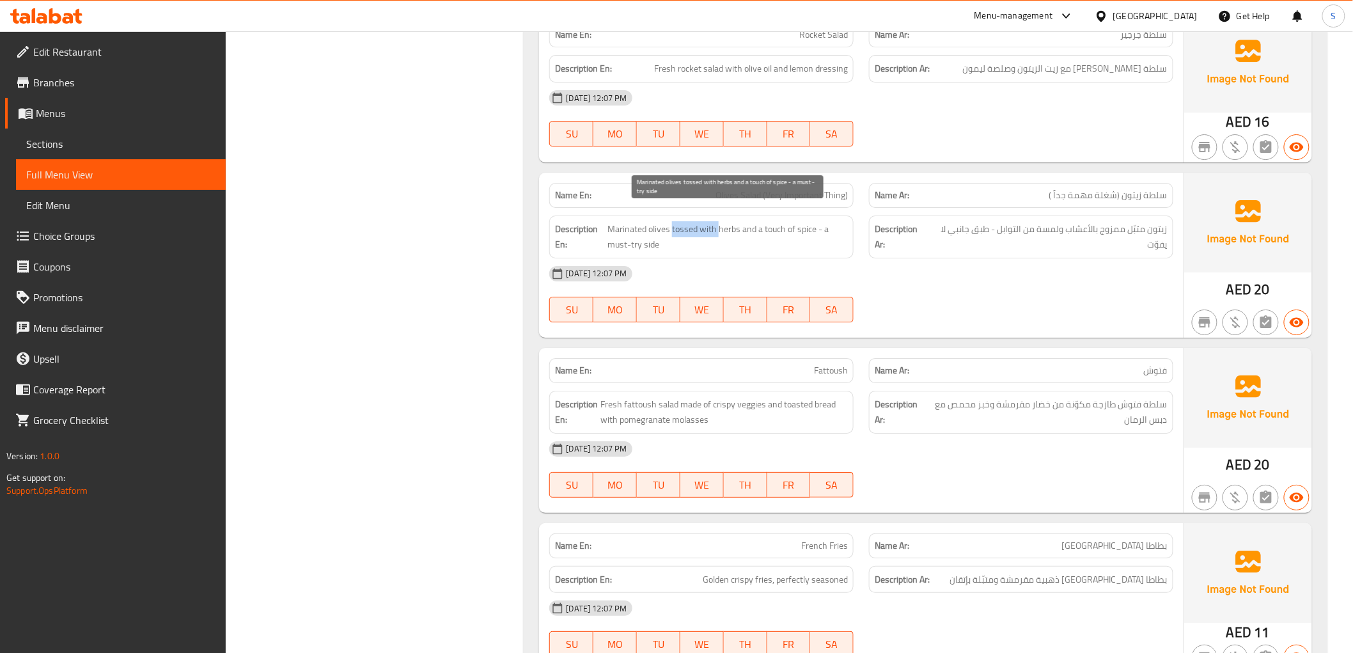
drag, startPoint x: 673, startPoint y: 215, endPoint x: 719, endPoint y: 212, distance: 46.2
click at [719, 221] on span "Marinated olives tossed with herbs and a touch of spice - a must-try side" at bounding box center [727, 236] width 240 height 31
copy span "tossed with"
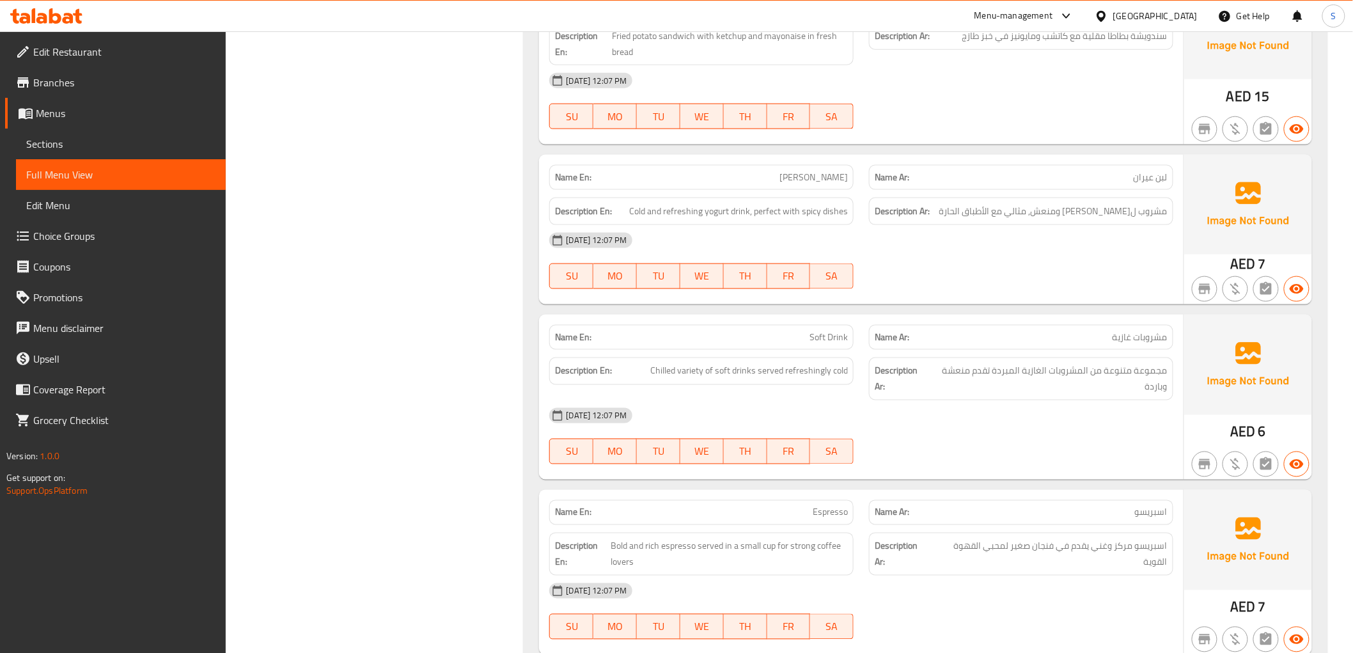
scroll to position [4739, 0]
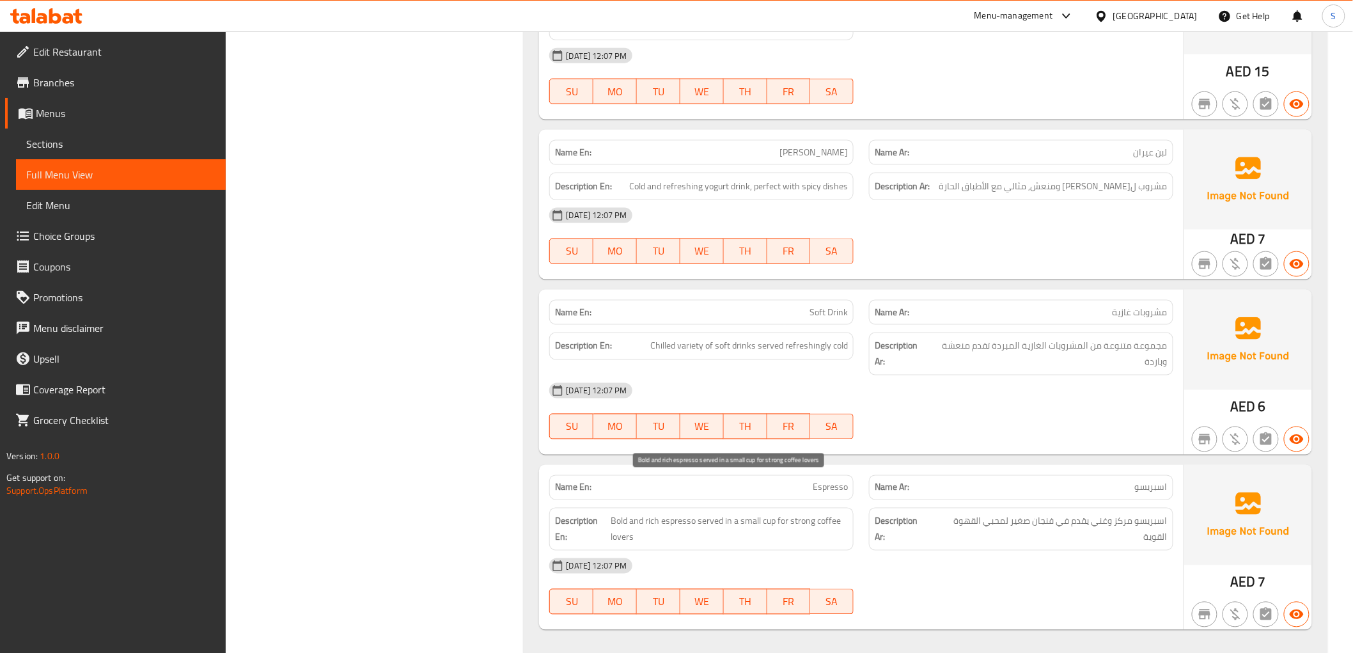
click at [719, 513] on span "Bold and rich espresso served in a small cup for strong coffee lovers" at bounding box center [729, 528] width 237 height 31
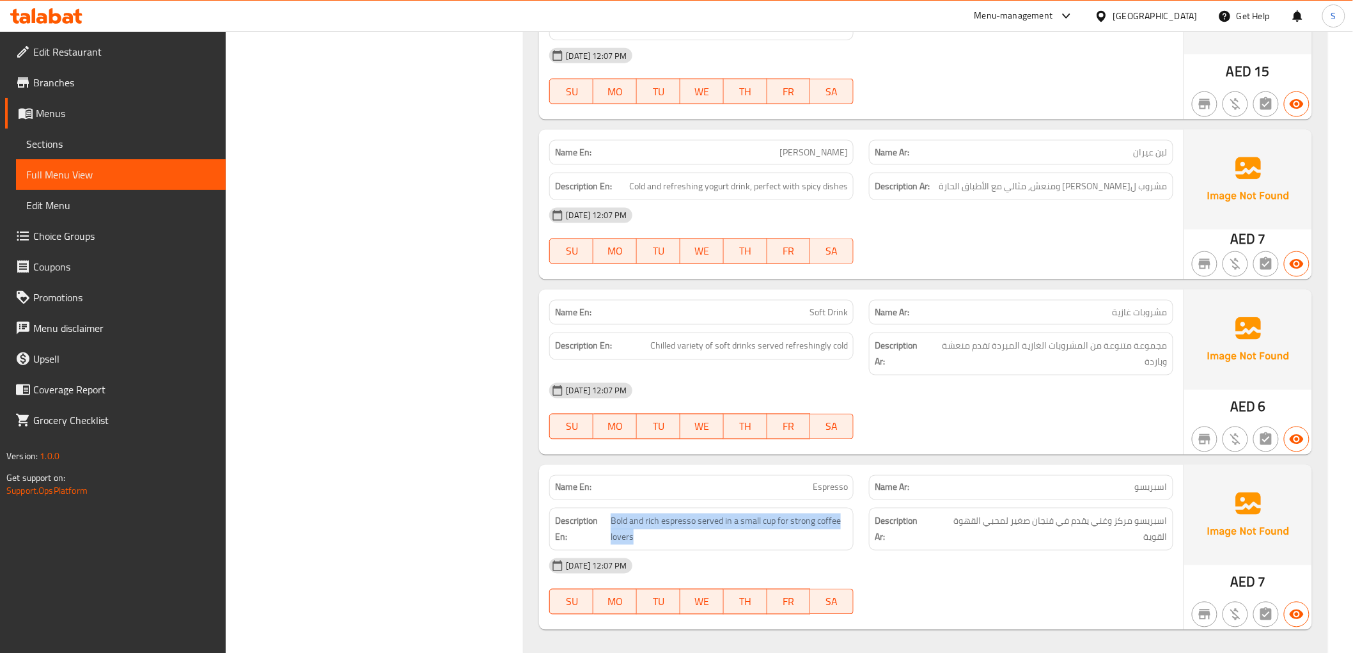
copy span "Bold and rich espresso served in a small cup for strong coffee lovers"
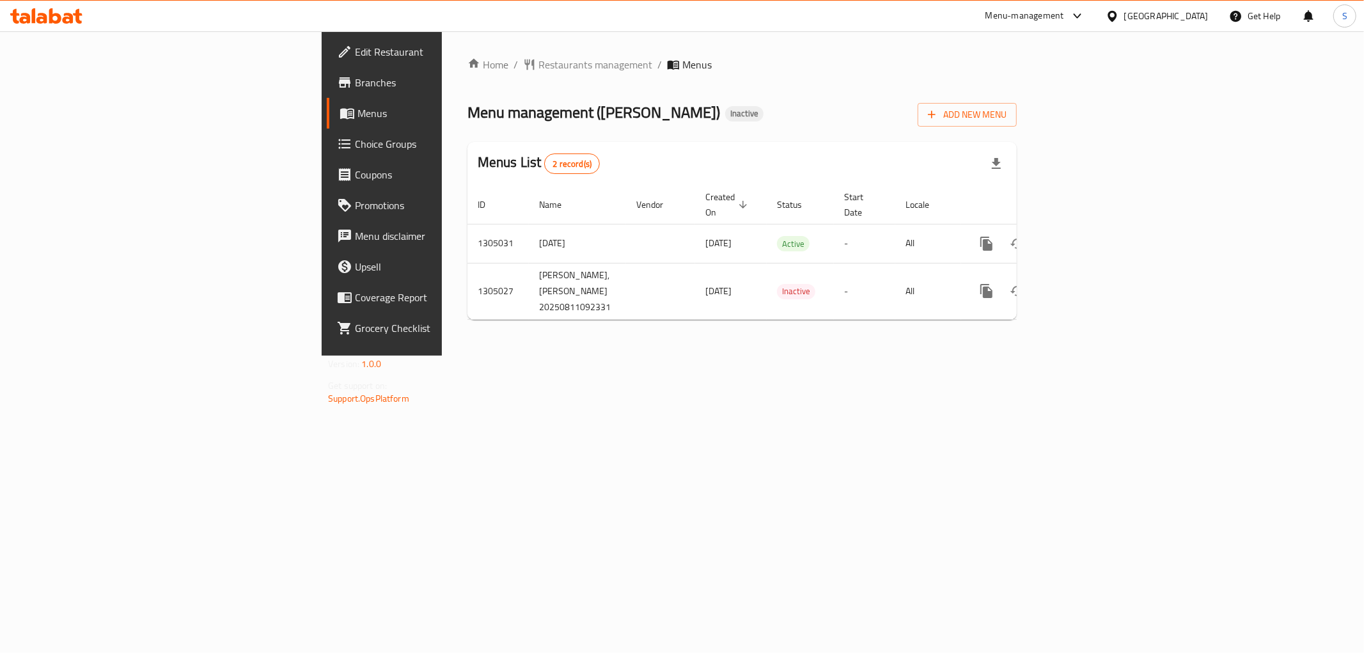
click at [355, 81] on span "Branches" at bounding box center [447, 82] width 184 height 15
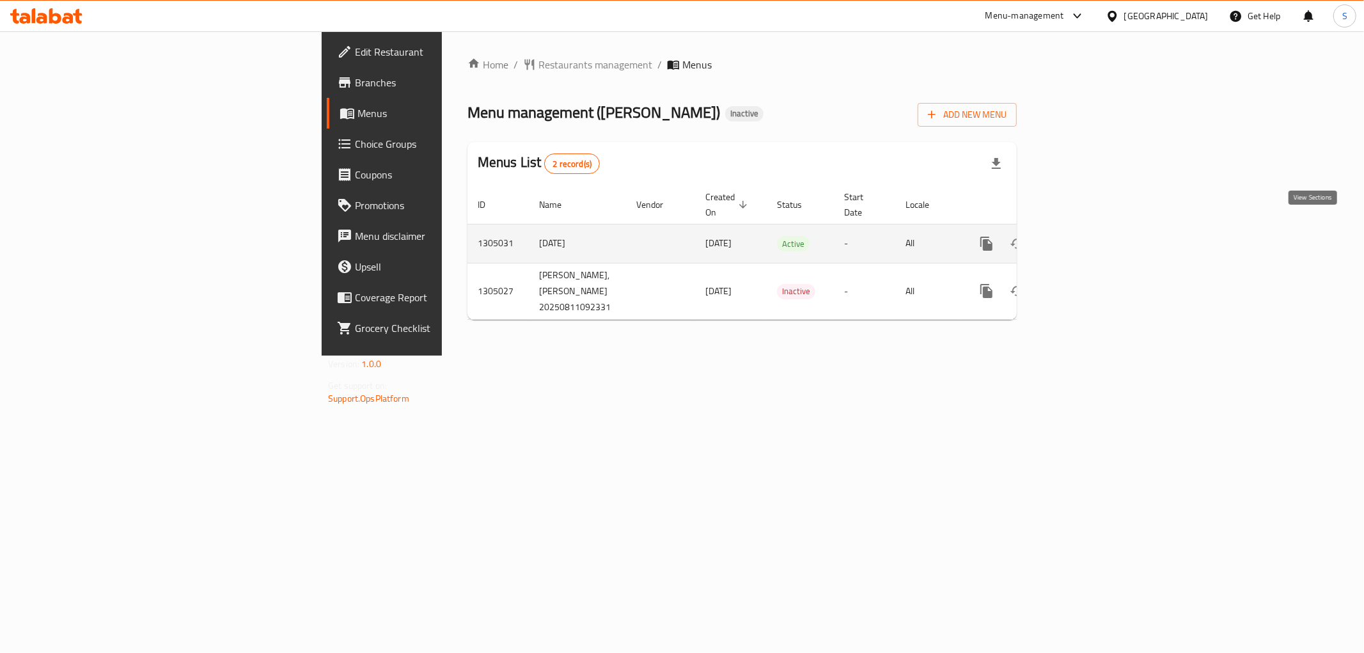
click at [1094, 231] on link "enhanced table" at bounding box center [1078, 243] width 31 height 31
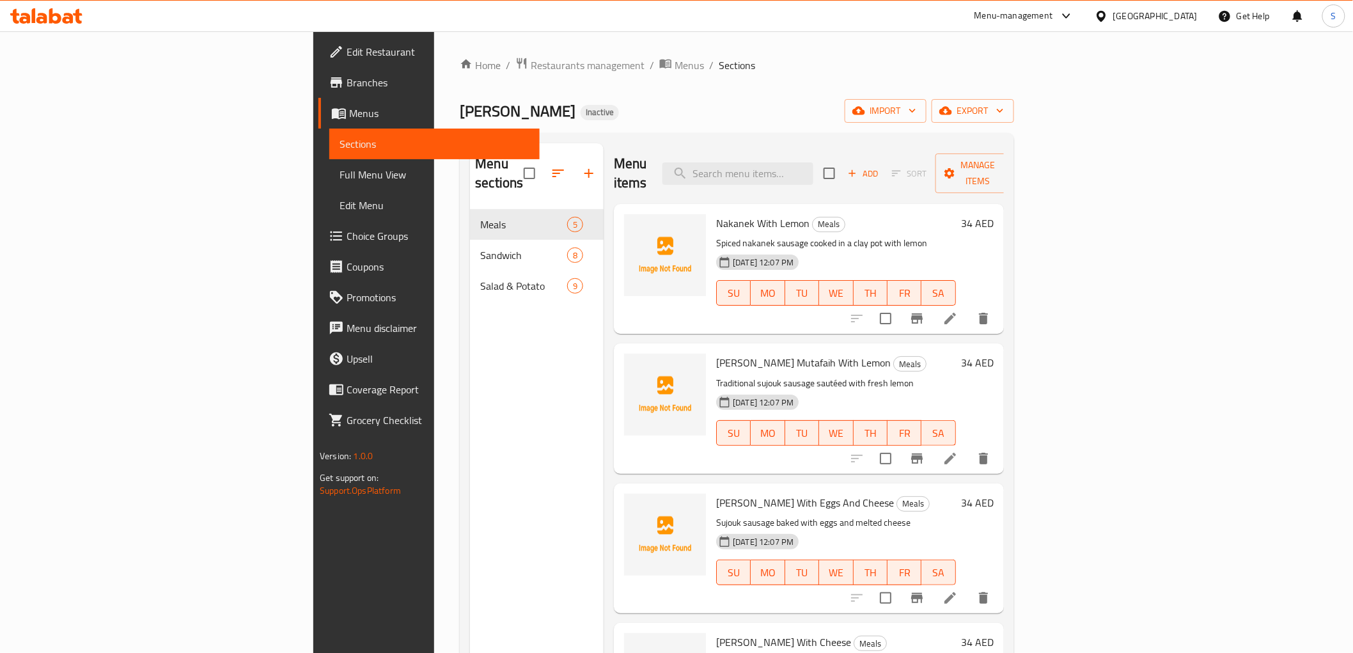
click at [818, 135] on div "Menu sections Meals 5 Sandwich 8 Salad & Potato 9 Menu items Add Sort Manage it…" at bounding box center [737, 469] width 554 height 673
click at [813, 171] on input "search" at bounding box center [737, 173] width 151 height 22
paste input "Fresh Meet Burger"
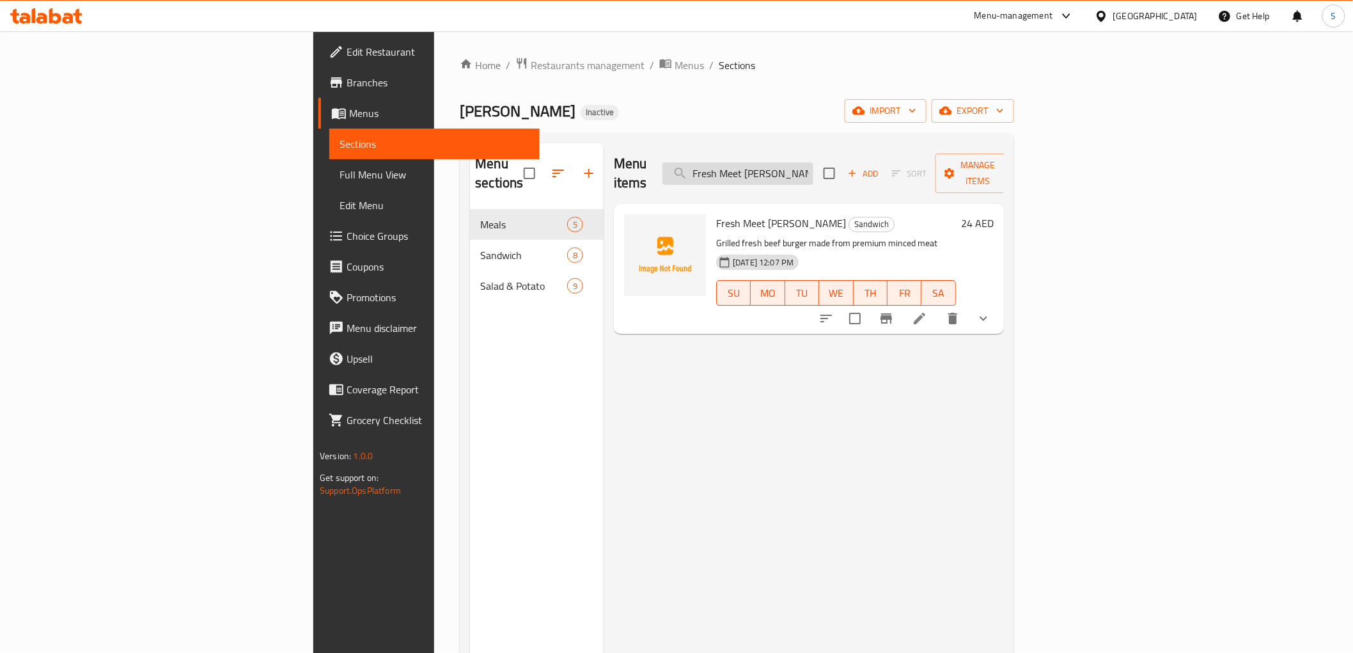
click at [813, 173] on input "Fresh Meet Burger" at bounding box center [737, 173] width 151 height 22
paste input "Pan-seared Middle Eastern sausages with bold spices"
click at [813, 162] on input "Pan-seared Middle Eastern sausages with bold spices" at bounding box center [737, 173] width 151 height 22
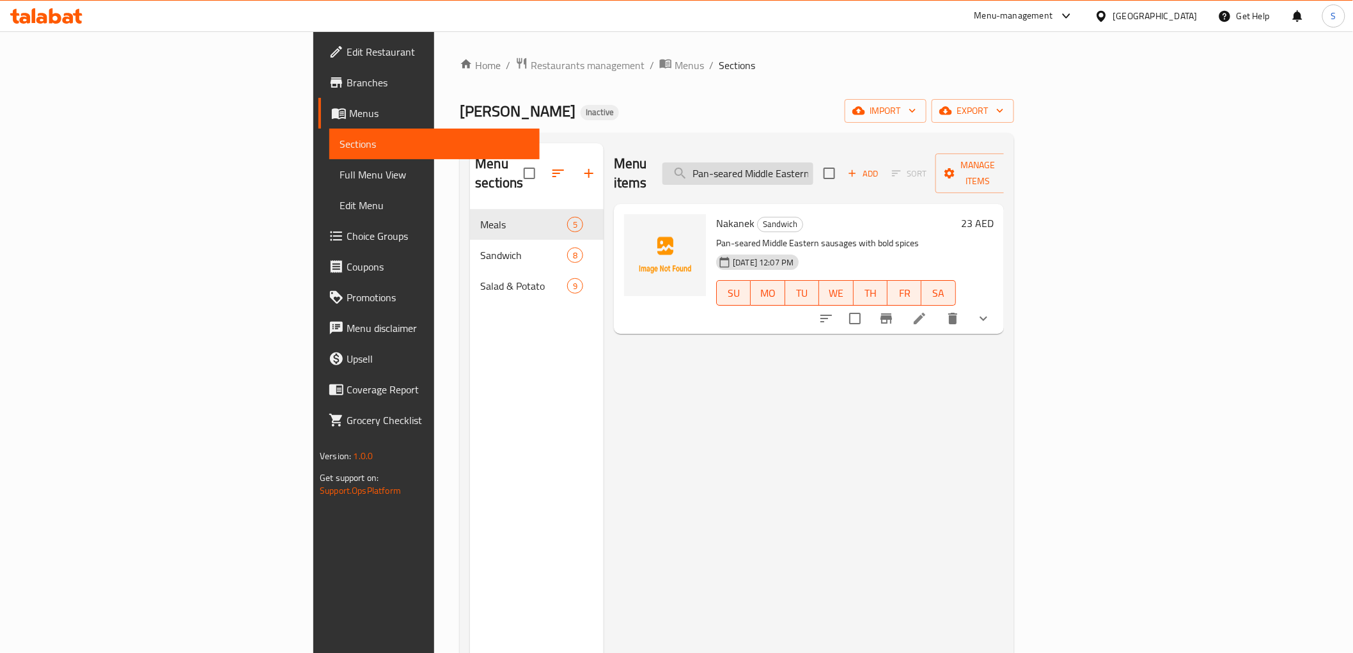
click at [813, 162] on input "Pan-seared Middle Eastern sausages with bold spices" at bounding box center [737, 173] width 151 height 22
paste input "tossed with"
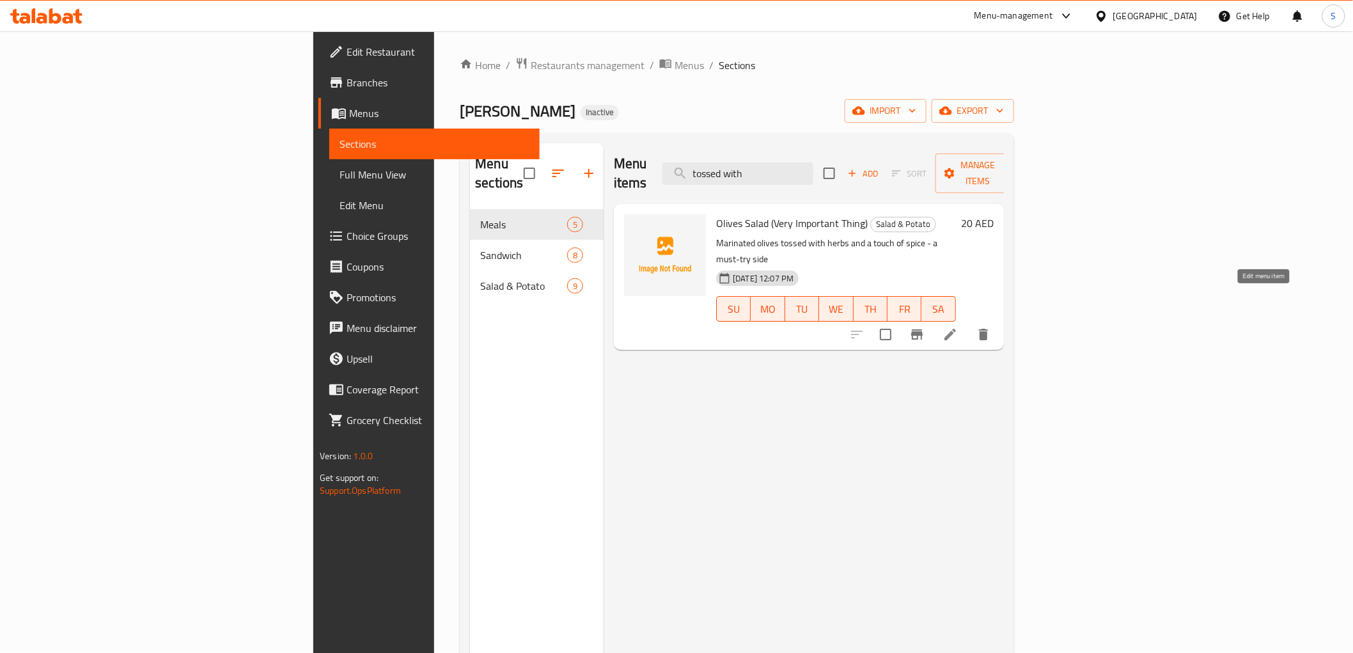
type input "tossed with"
click at [573, 169] on button "button" at bounding box center [588, 173] width 31 height 31
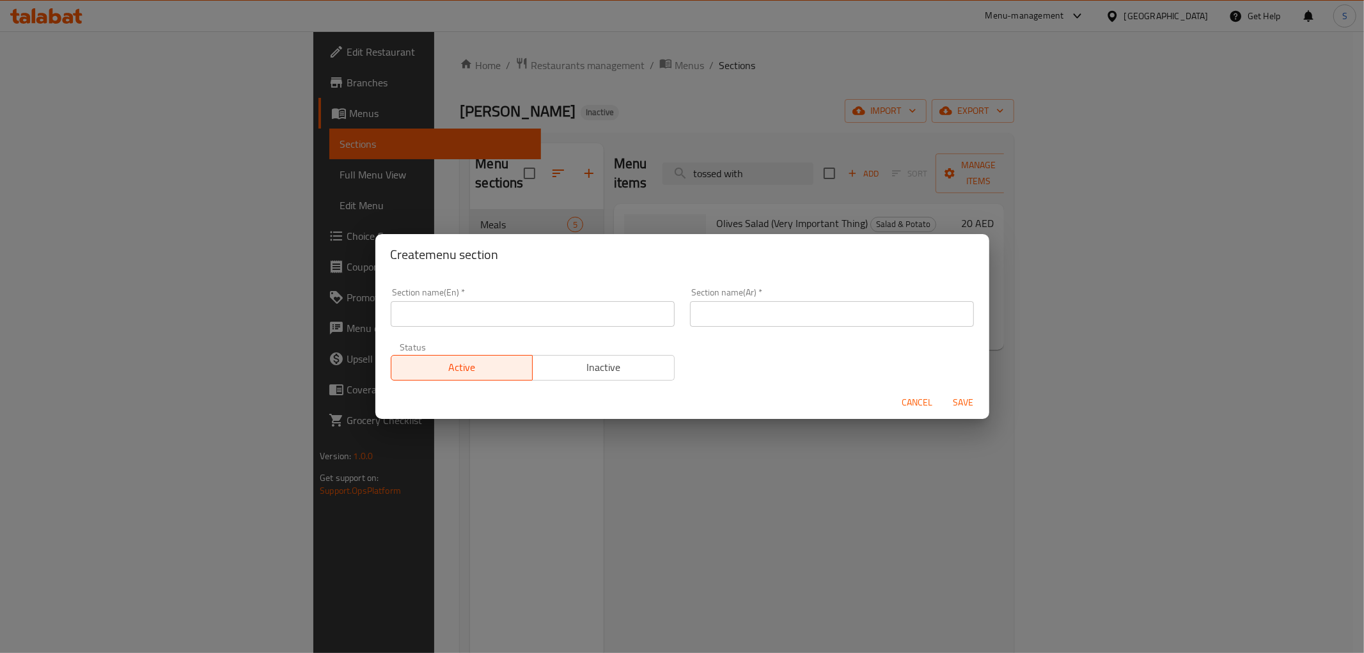
click at [442, 330] on div "Section name(En)   * Section name(En) *" at bounding box center [532, 307] width 299 height 54
click at [441, 316] on input "text" at bounding box center [533, 314] width 284 height 26
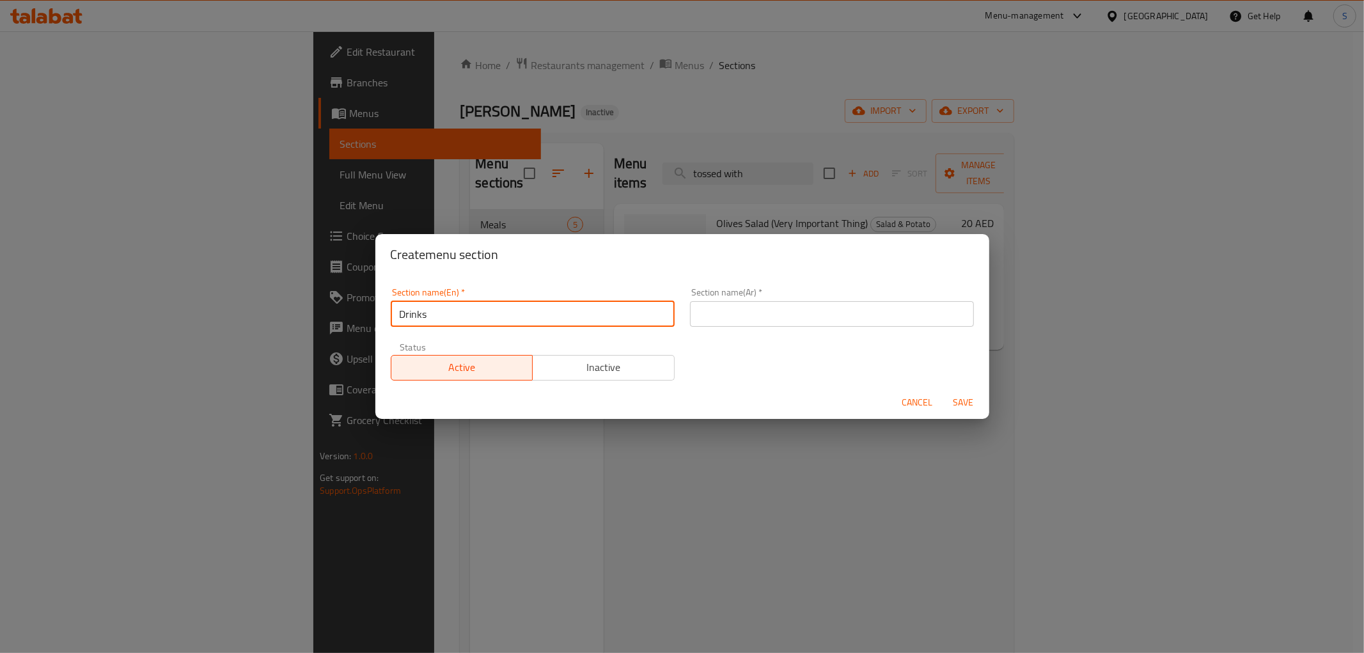
type input "Drinks"
click at [761, 324] on input "text" at bounding box center [832, 314] width 284 height 26
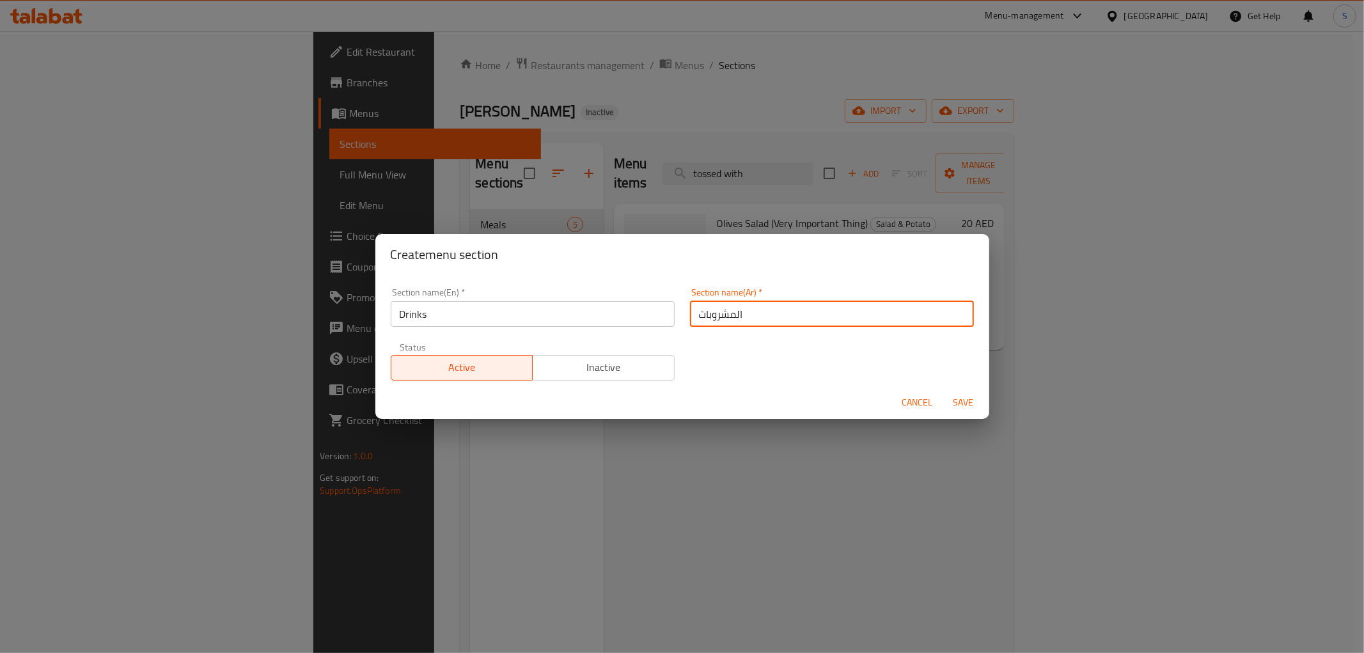
type input "المشروبات"
click at [943, 391] on button "Save" at bounding box center [963, 403] width 41 height 24
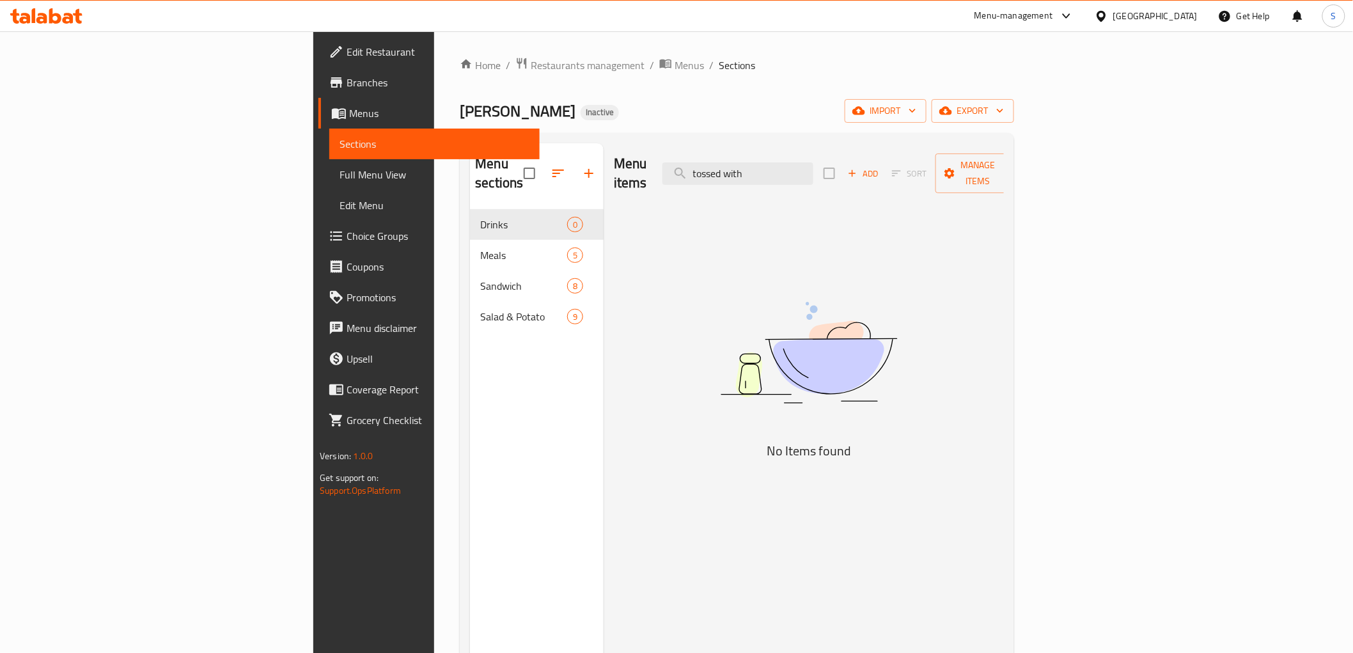
click at [1021, 153] on div "Add Sort Manage items" at bounding box center [922, 173] width 198 height 40
click at [1011, 157] on span "Manage items" at bounding box center [978, 173] width 65 height 32
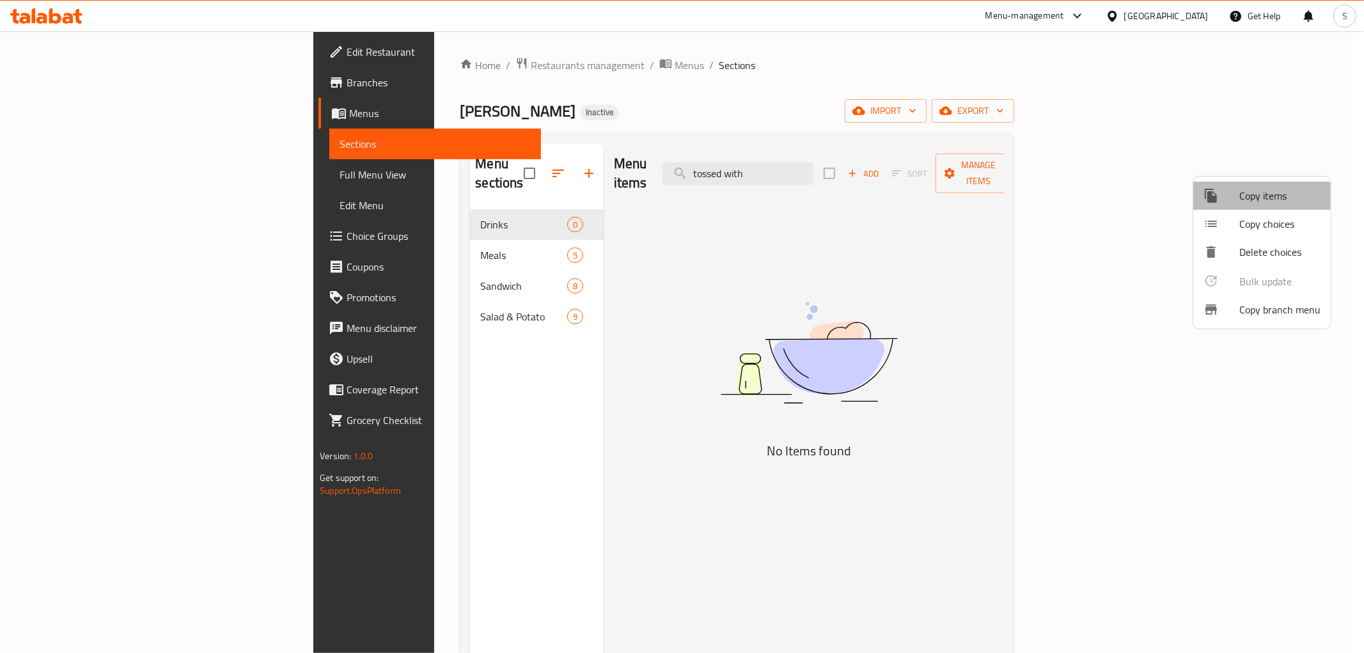
click at [1270, 183] on li "Copy items" at bounding box center [1261, 196] width 137 height 28
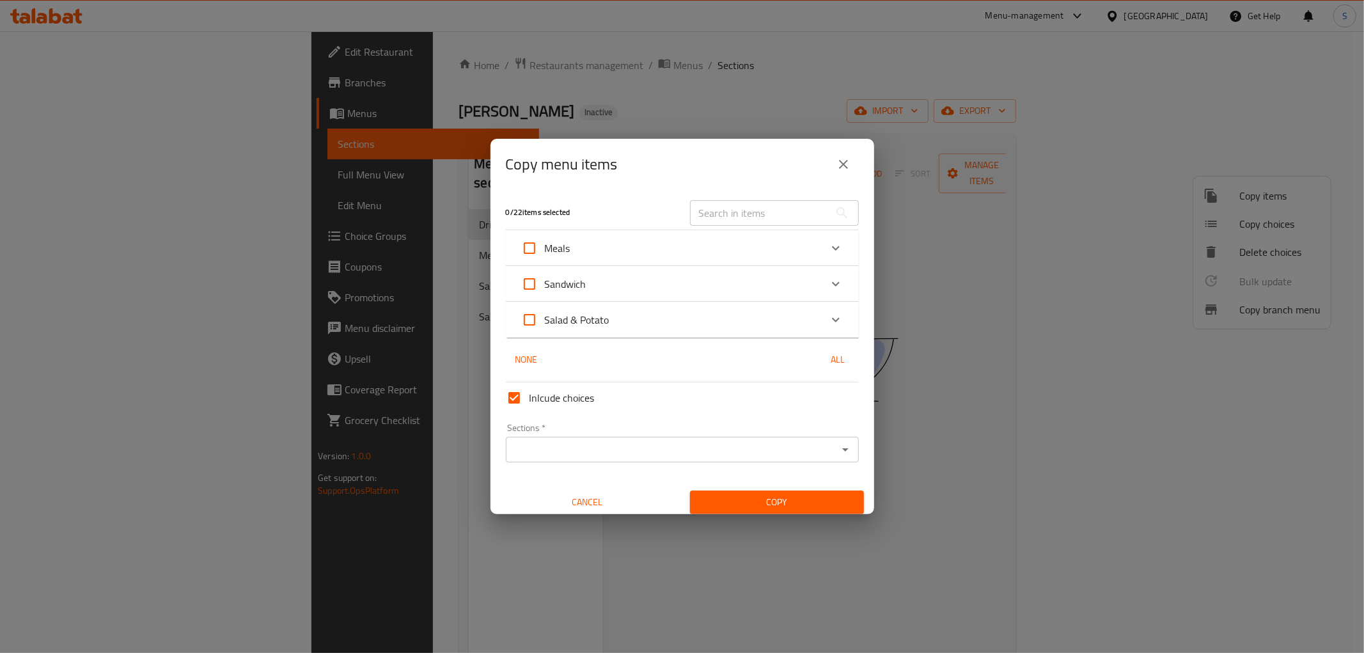
click at [604, 321] on span "Salad & Potato" at bounding box center [577, 319] width 65 height 19
click at [545, 321] on input "Salad & Potato" at bounding box center [529, 319] width 31 height 31
checkbox input "true"
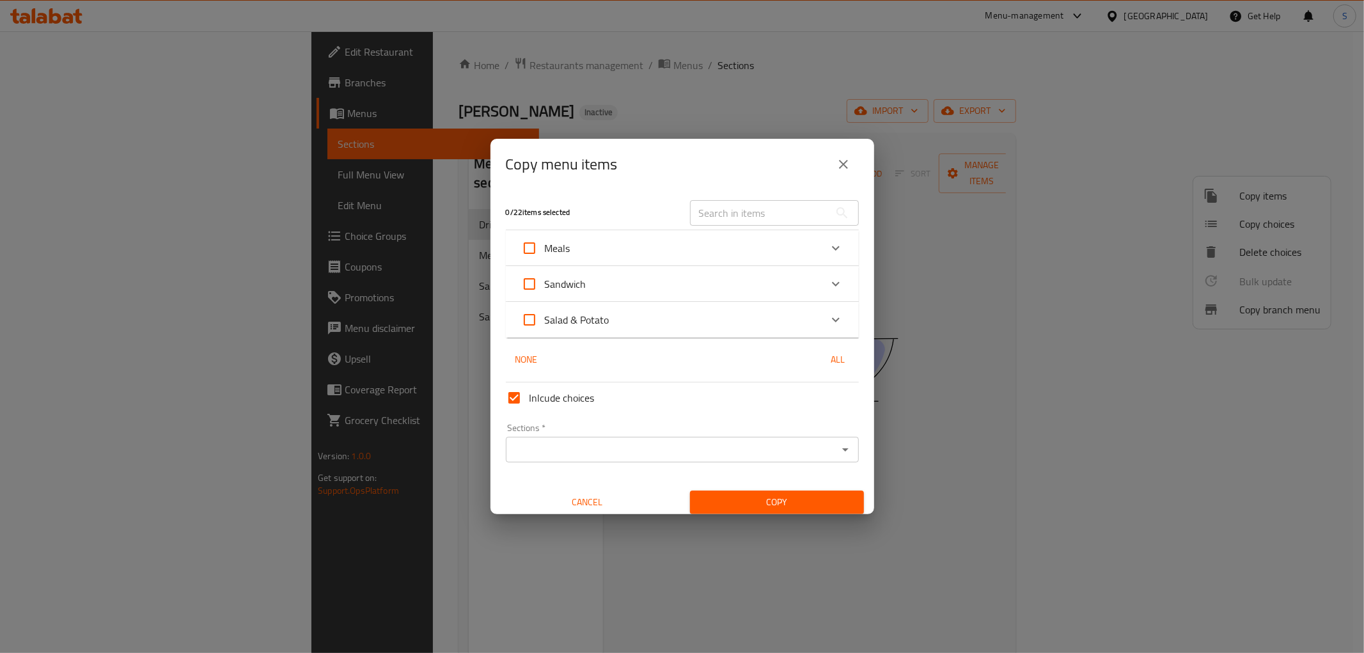
checkbox input "true"
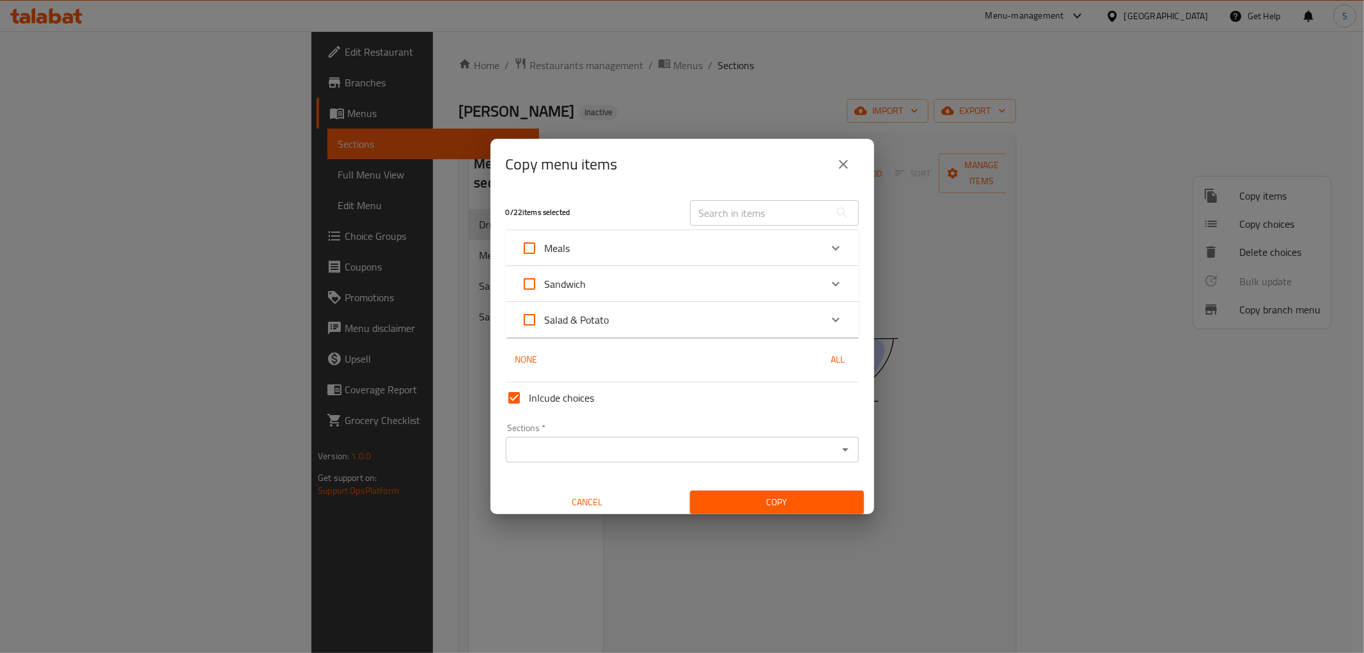
checkbox input "true"
click at [685, 317] on div "Salad & Potato" at bounding box center [670, 319] width 299 height 31
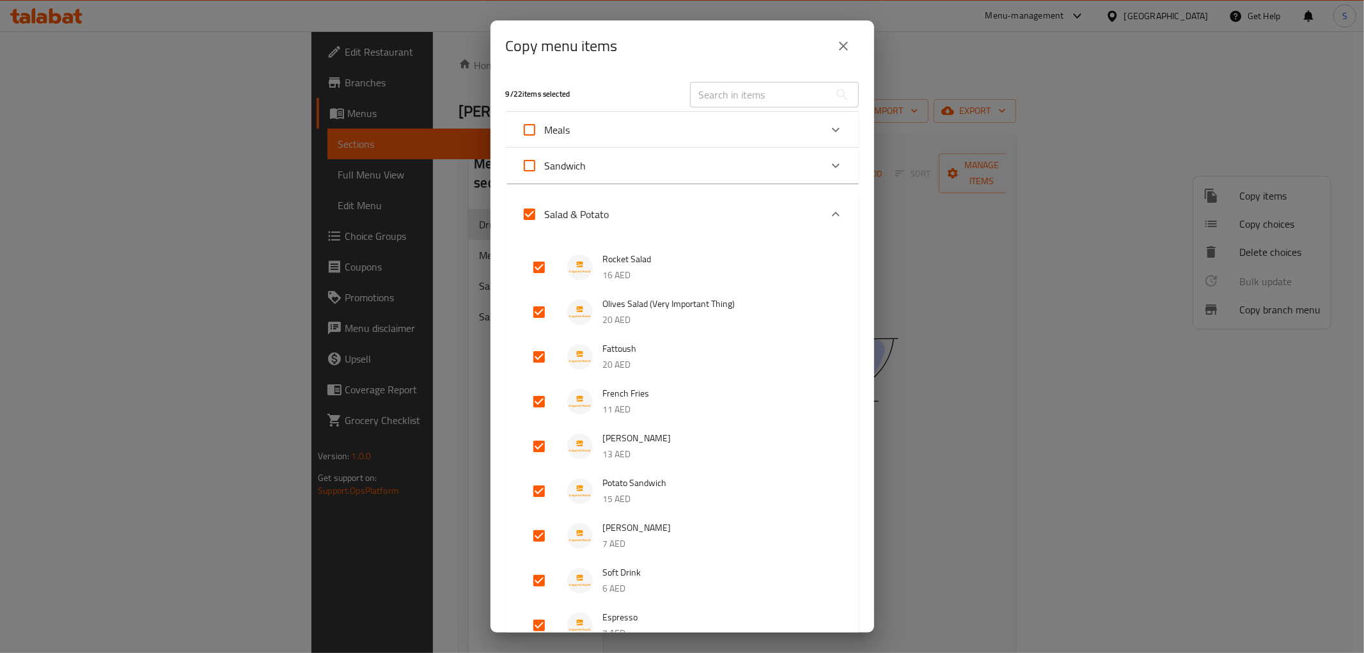
click at [539, 169] on input "Sandwich" at bounding box center [529, 165] width 31 height 31
checkbox input "true"
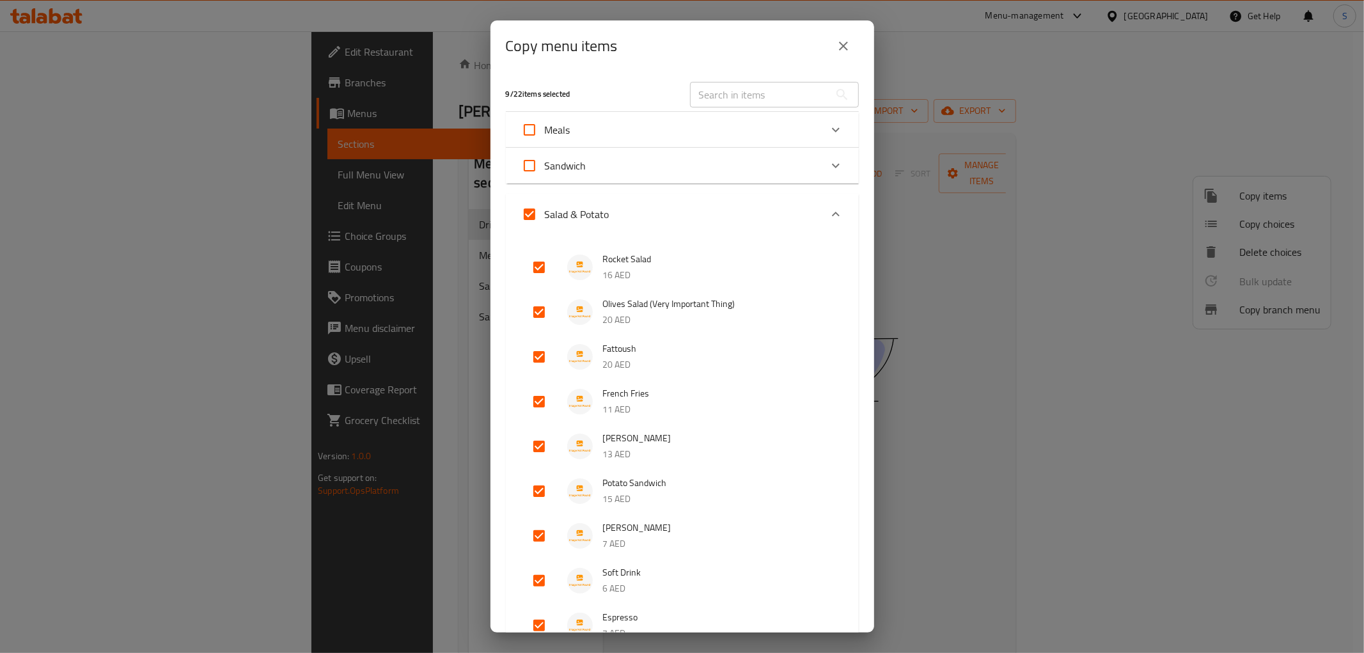
checkbox input "true"
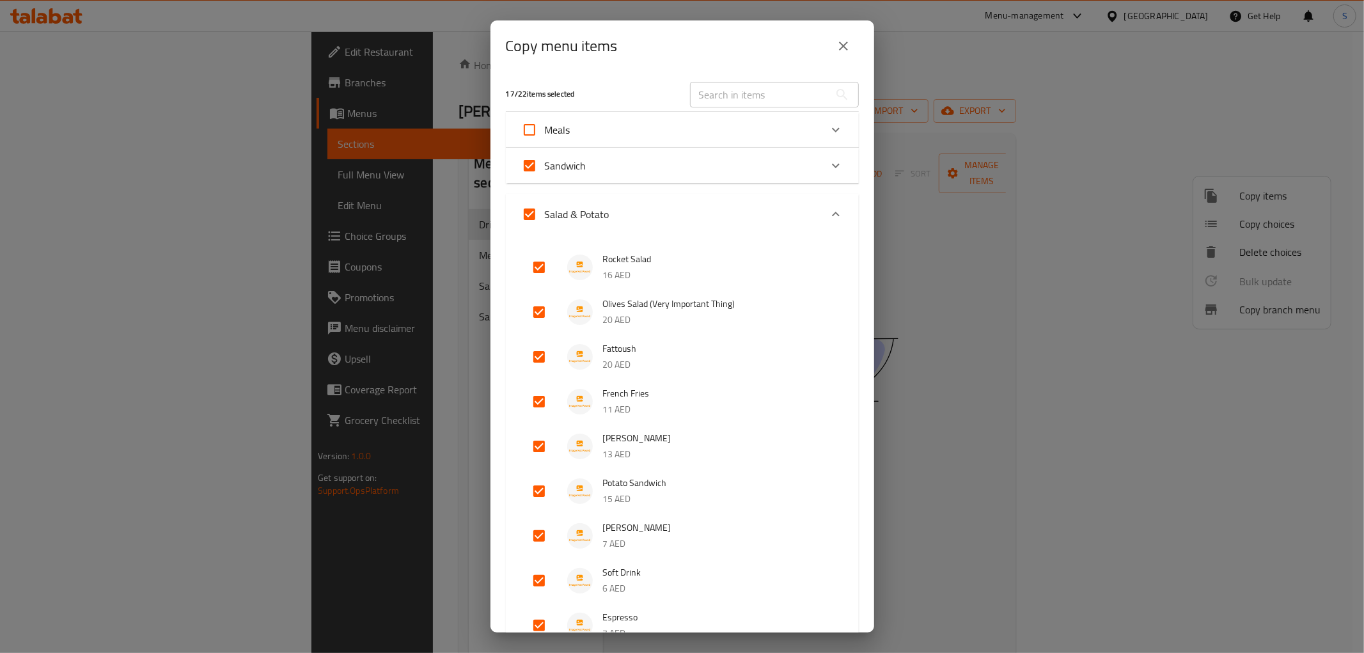
click at [513, 153] on div "Sandwich" at bounding box center [682, 166] width 353 height 36
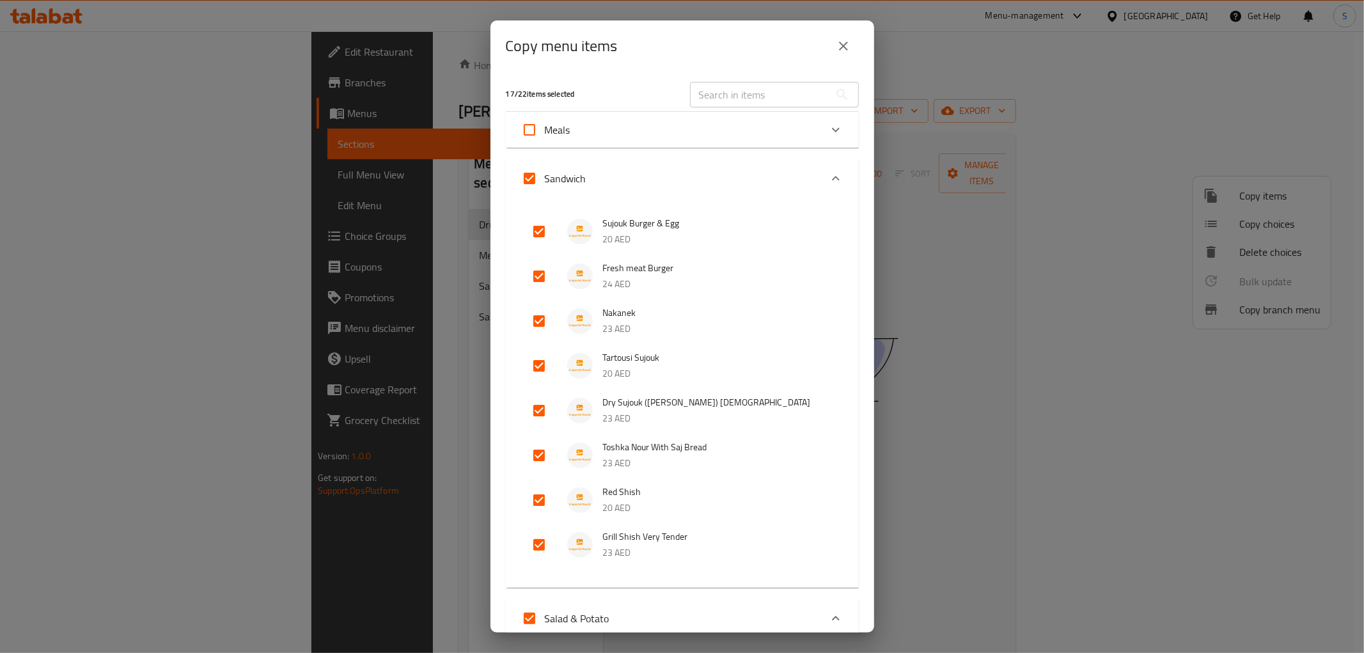
click at [531, 175] on input "Sandwich" at bounding box center [529, 178] width 31 height 31
checkbox input "false"
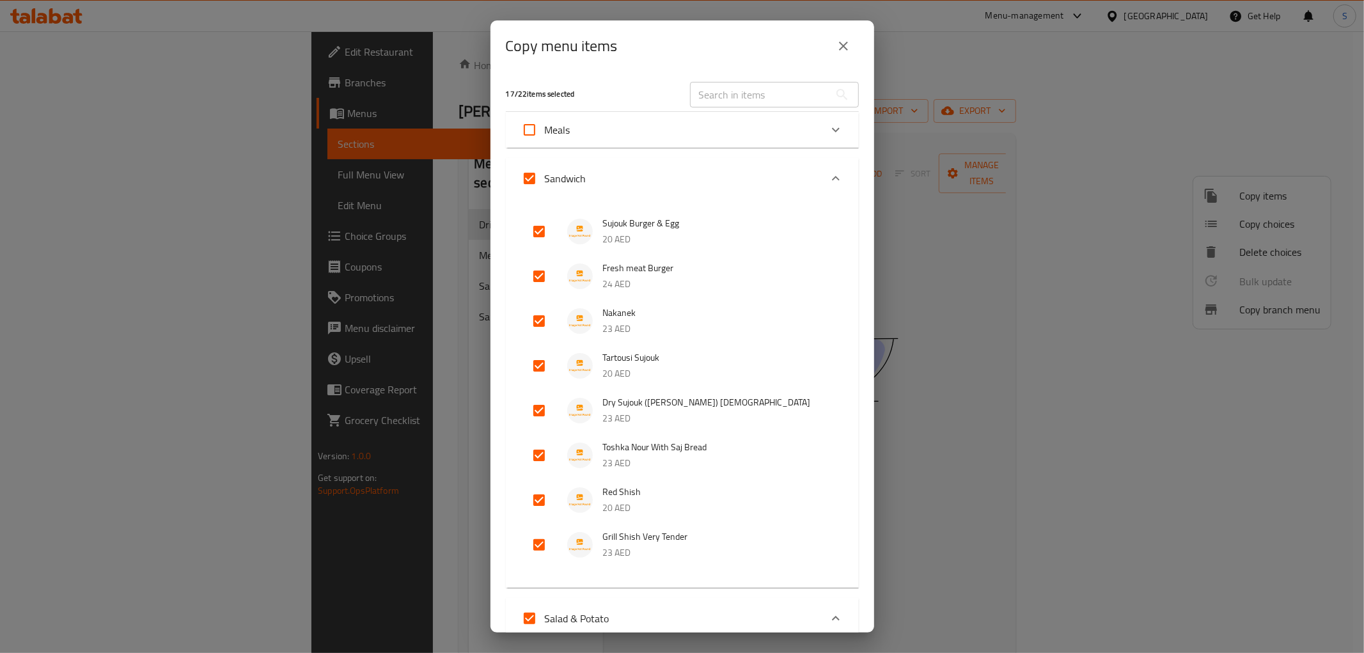
checkbox input "false"
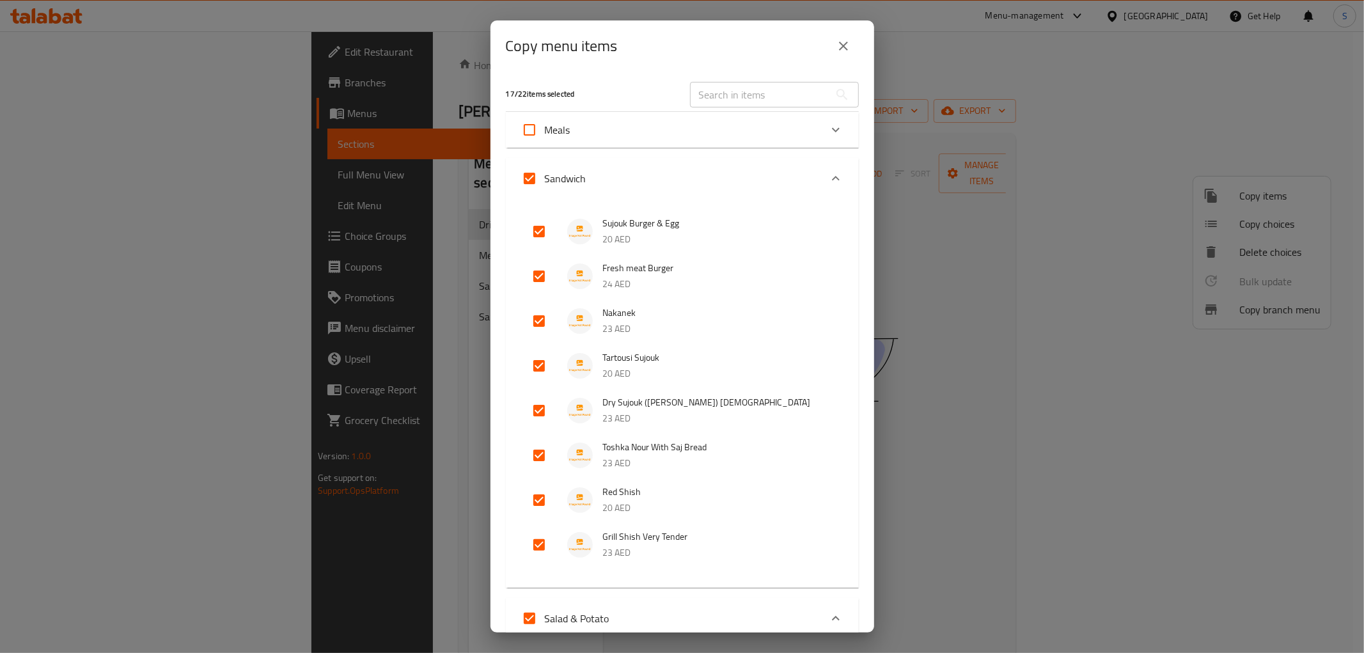
checkbox input "false"
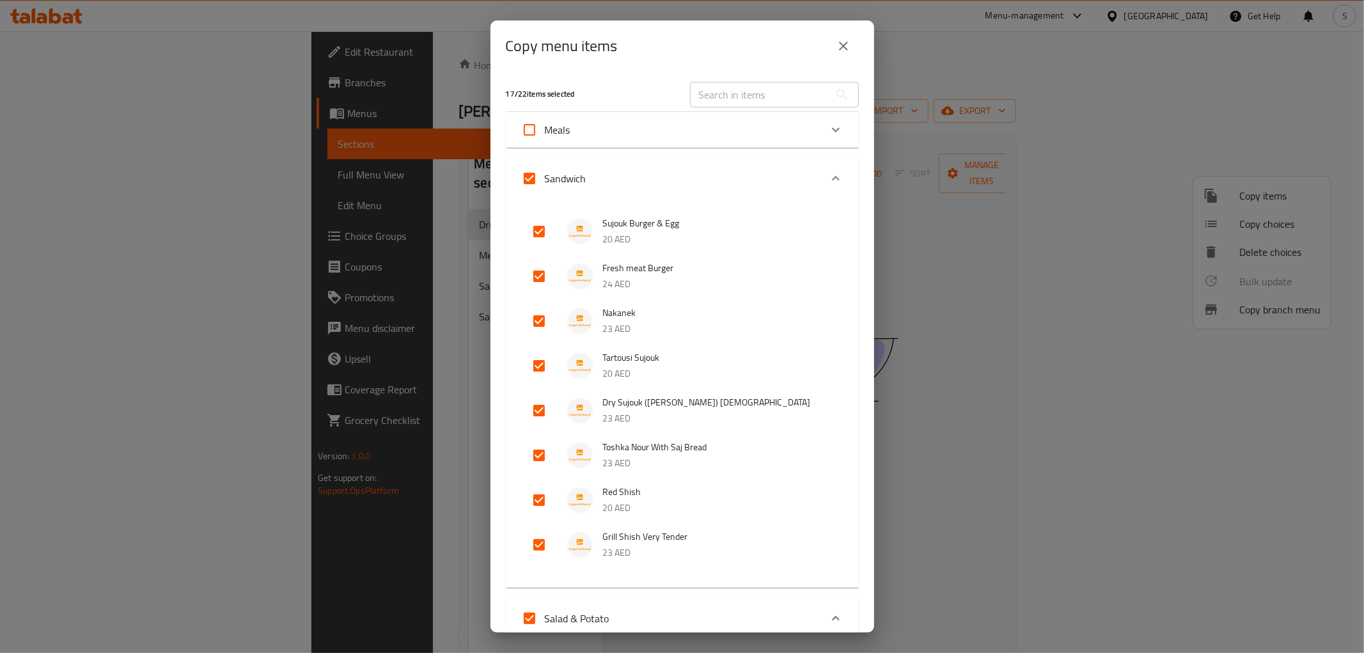
checkbox input "false"
click at [828, 183] on icon "Expand" at bounding box center [835, 178] width 15 height 15
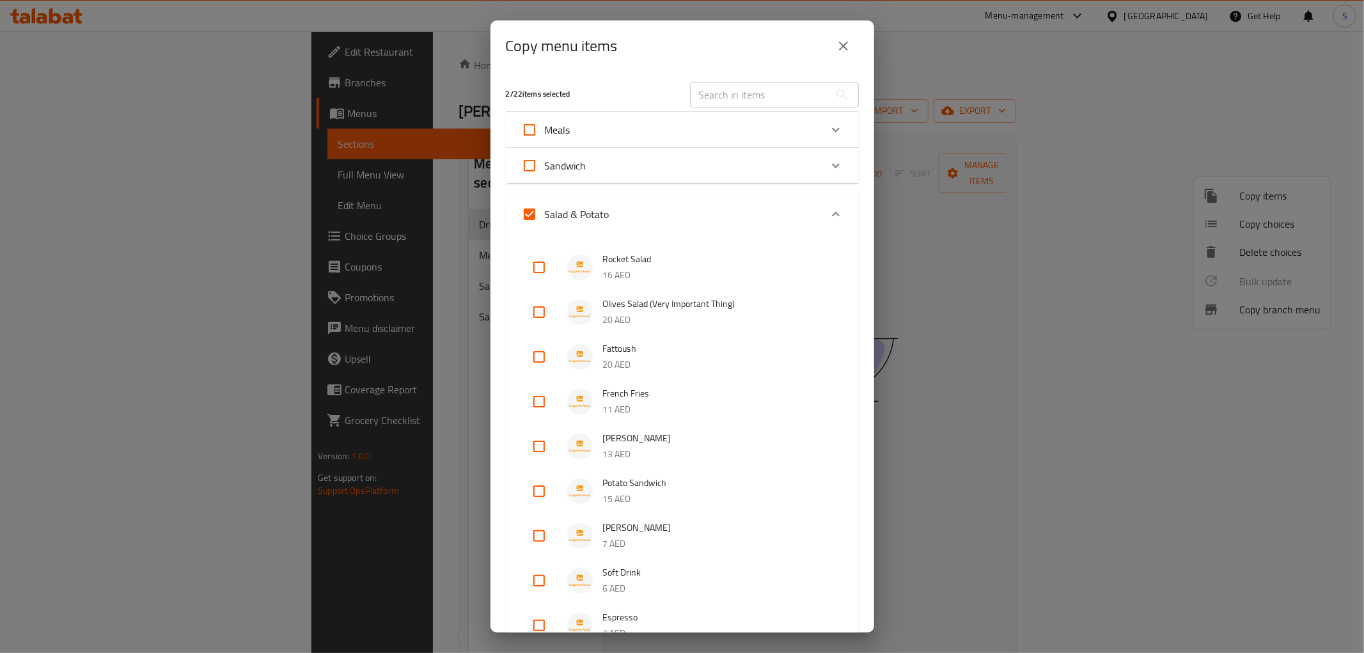
click at [529, 211] on input "Salad & Potato" at bounding box center [529, 214] width 31 height 31
checkbox input "false"
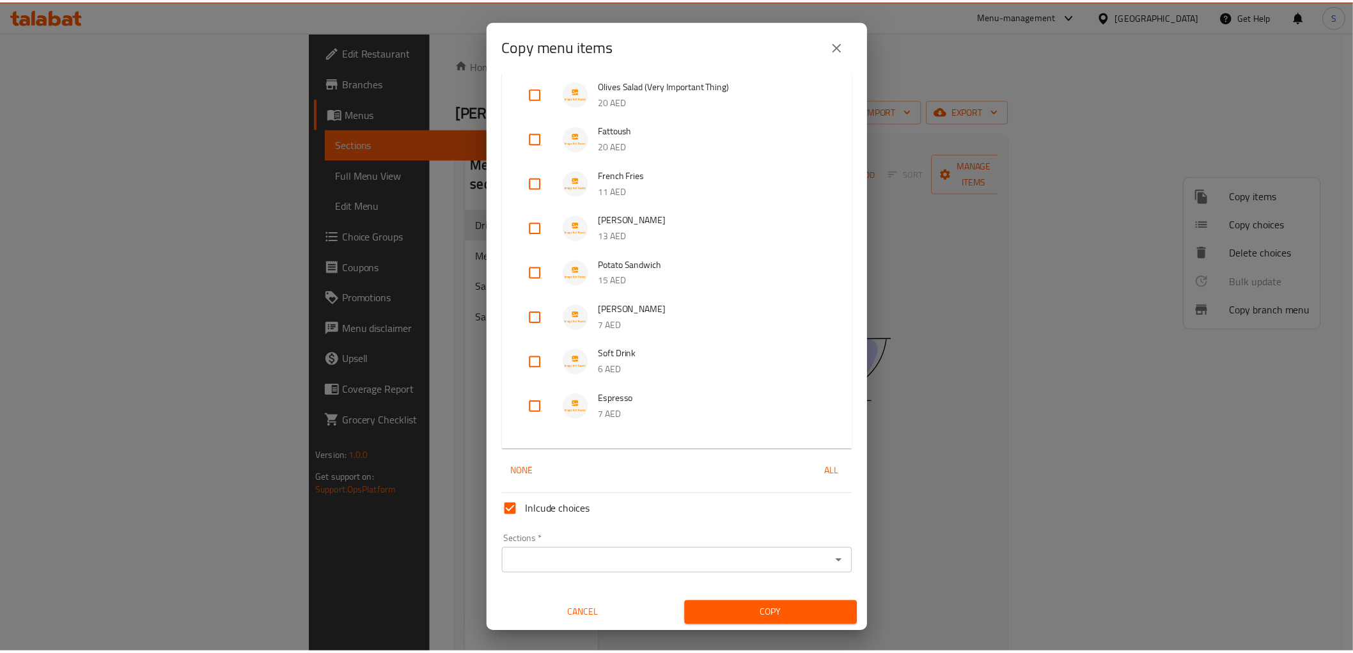
scroll to position [219, 0]
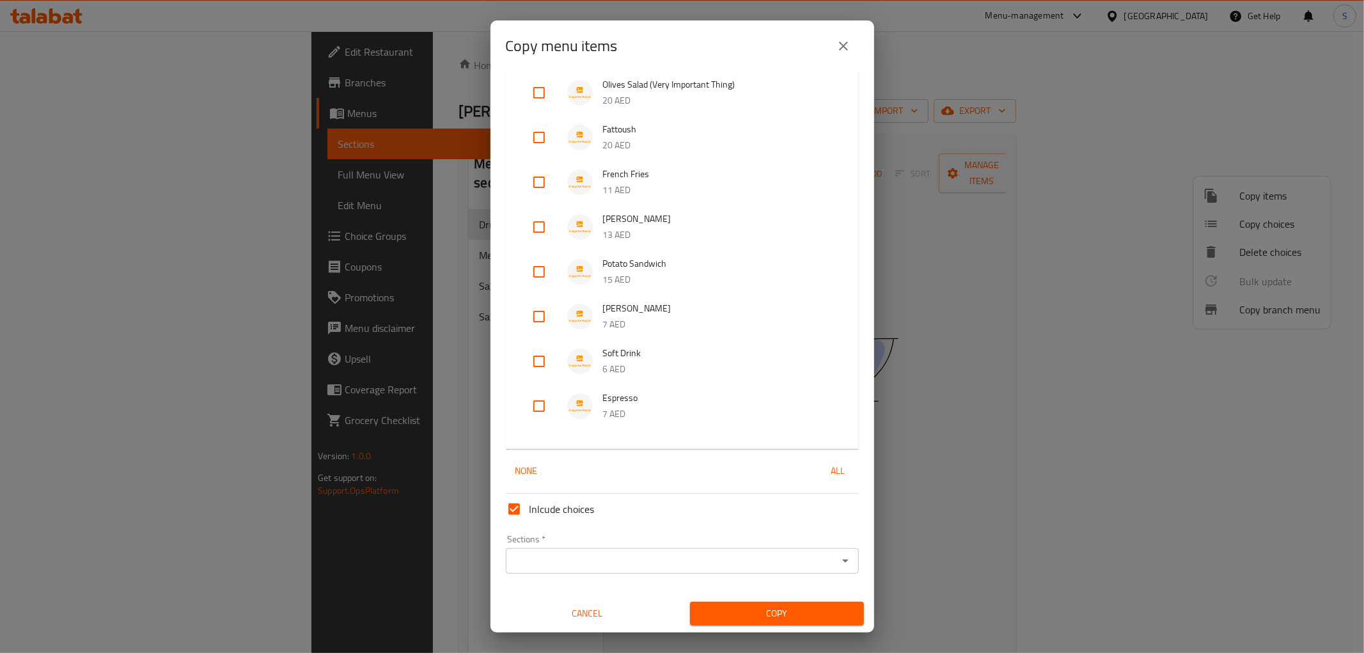
click at [536, 406] on input "checkbox" at bounding box center [539, 406] width 31 height 31
checkbox input "true"
click at [543, 371] on input "checkbox" at bounding box center [539, 361] width 31 height 31
checkbox input "true"
click at [546, 318] on input "checkbox" at bounding box center [539, 316] width 31 height 31
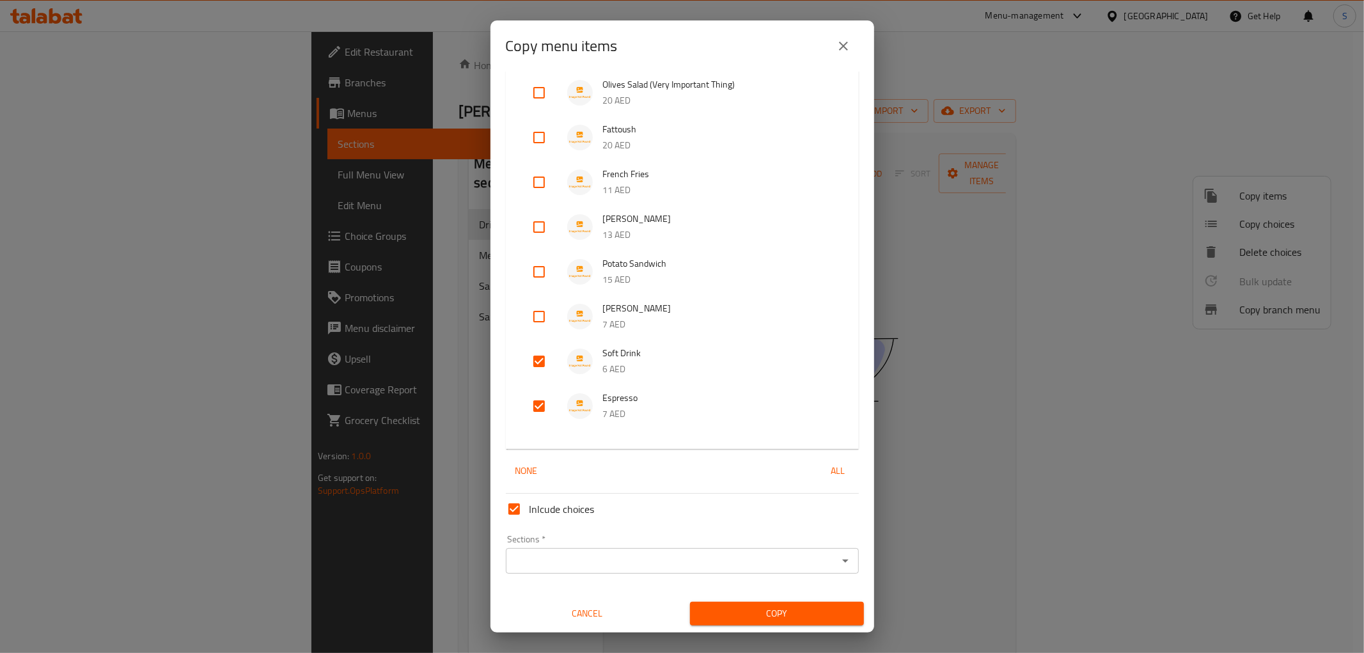
checkbox input "true"
click at [554, 550] on div "Sections *" at bounding box center [682, 561] width 353 height 26
click at [554, 552] on input "Sections   *" at bounding box center [672, 561] width 324 height 18
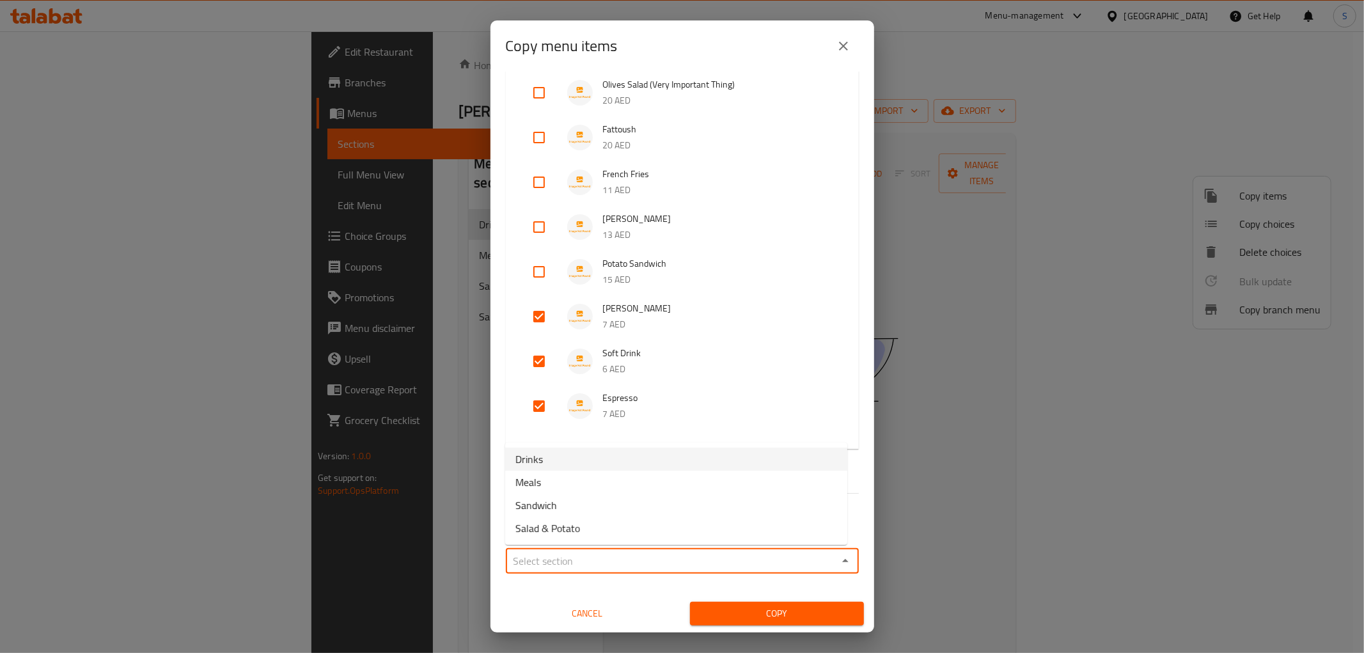
click at [533, 457] on span "Drinks" at bounding box center [528, 458] width 27 height 15
type input "Drinks"
click at [775, 612] on span "Copy" at bounding box center [776, 613] width 153 height 16
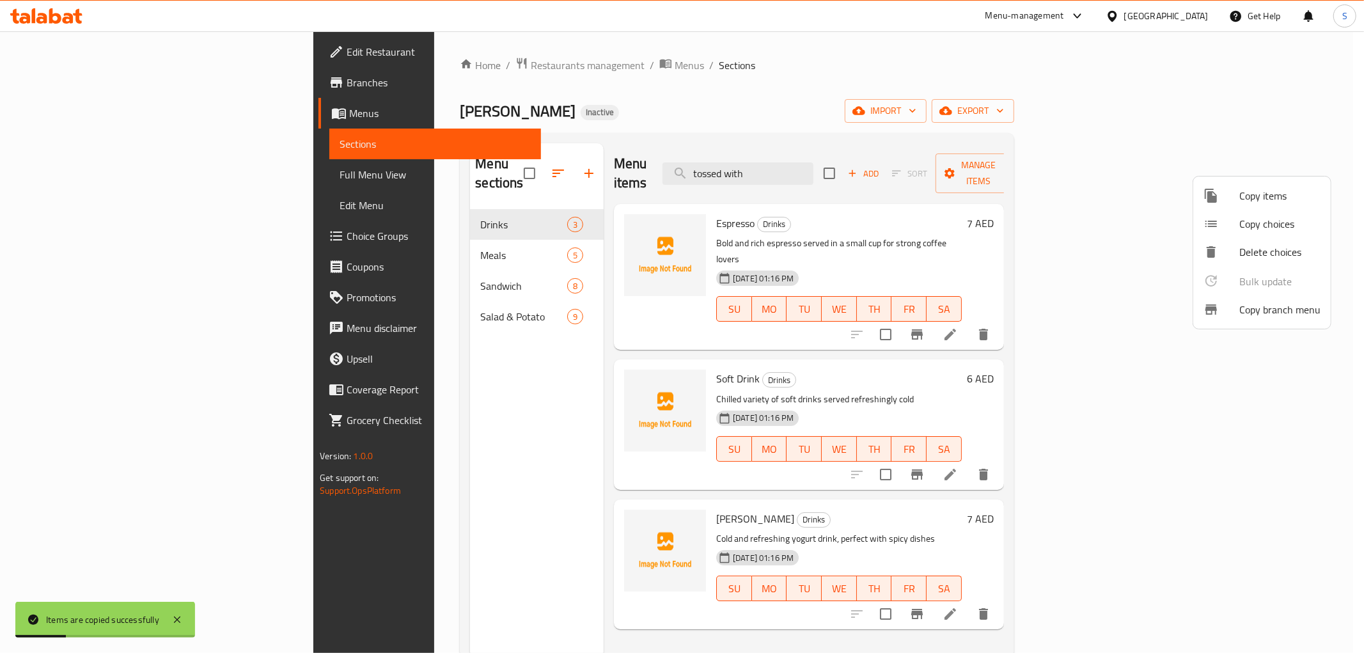
click at [313, 230] on div at bounding box center [682, 326] width 1364 height 653
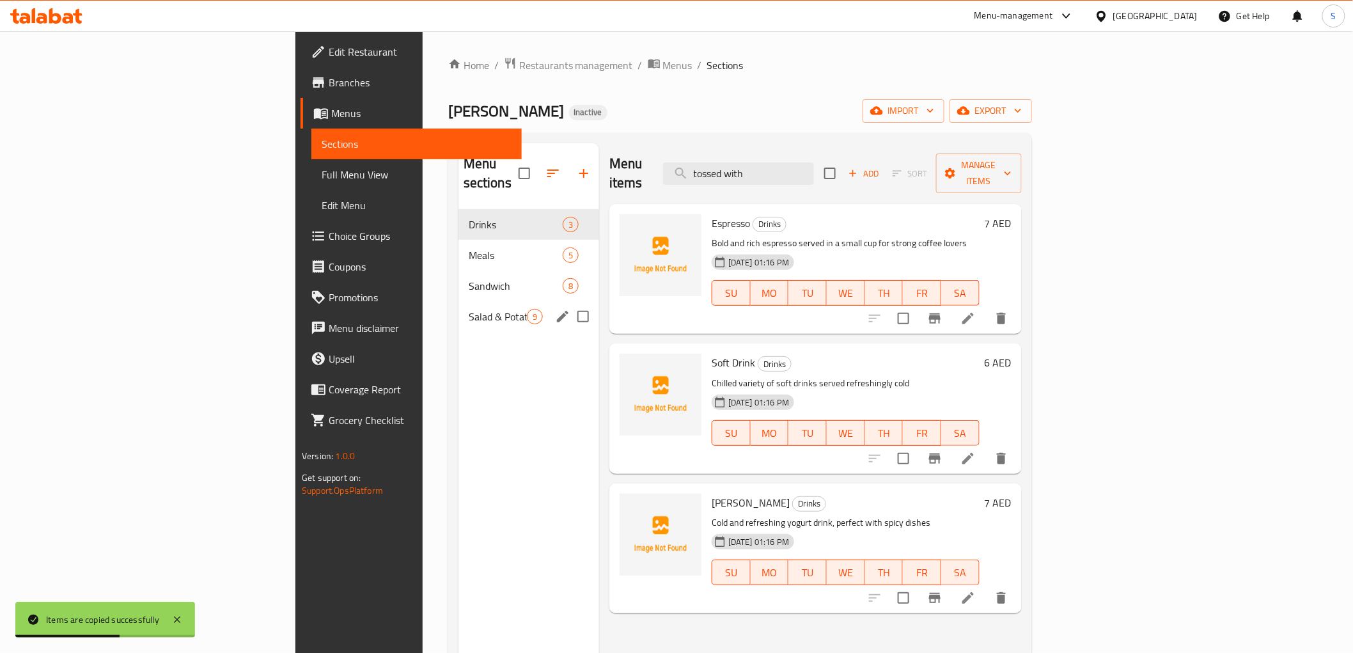
click at [469, 309] on span "Salad & Potato" at bounding box center [498, 316] width 58 height 15
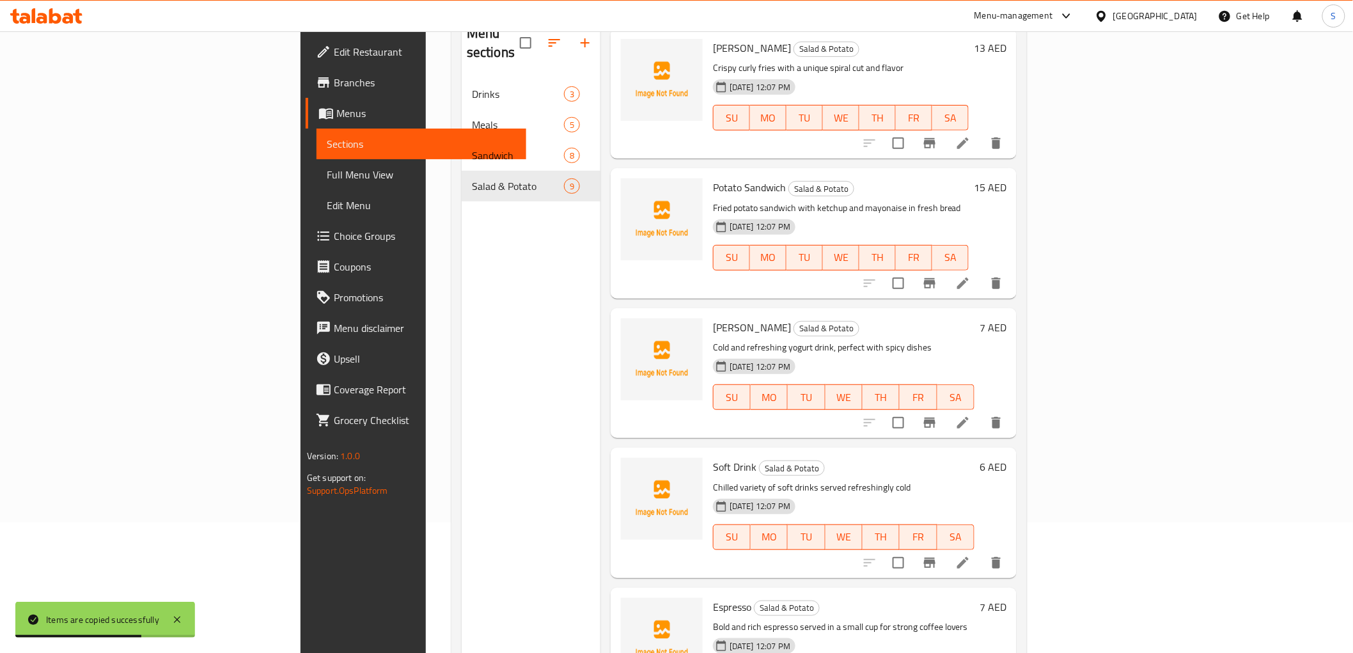
scroll to position [179, 0]
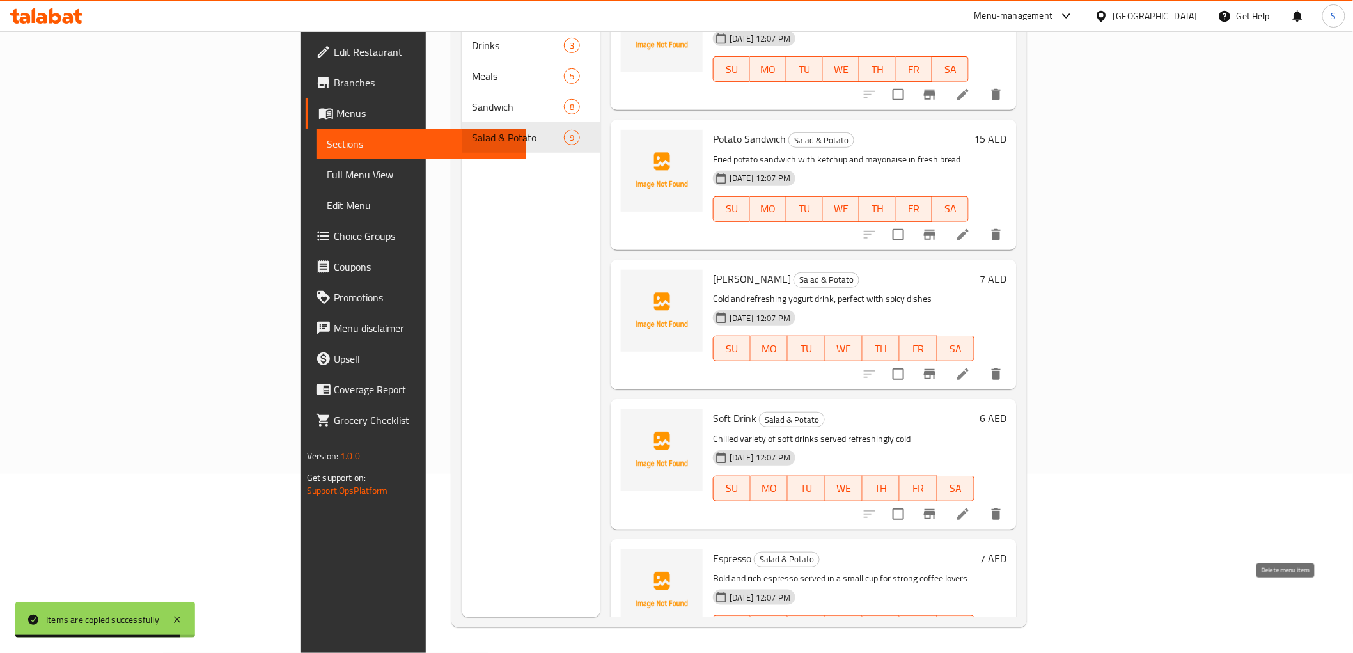
click at [1004, 646] on icon "delete" at bounding box center [995, 653] width 15 height 15
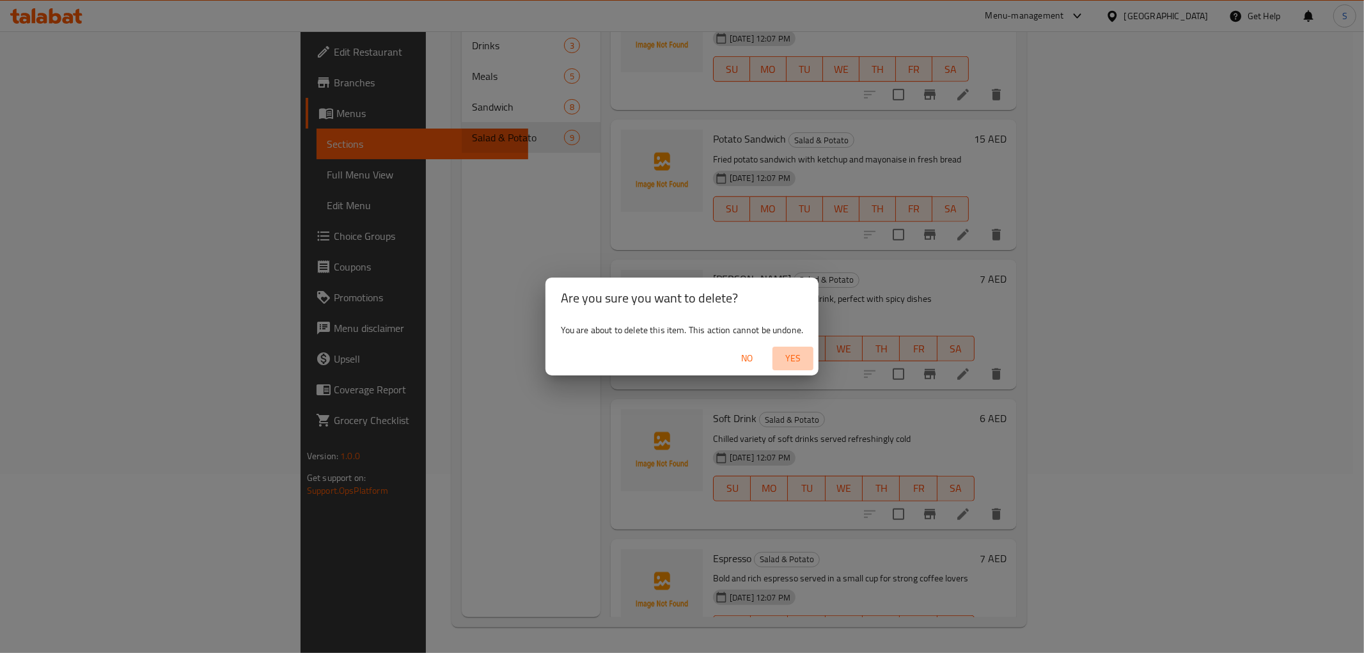
click at [788, 347] on button "Yes" at bounding box center [792, 359] width 41 height 24
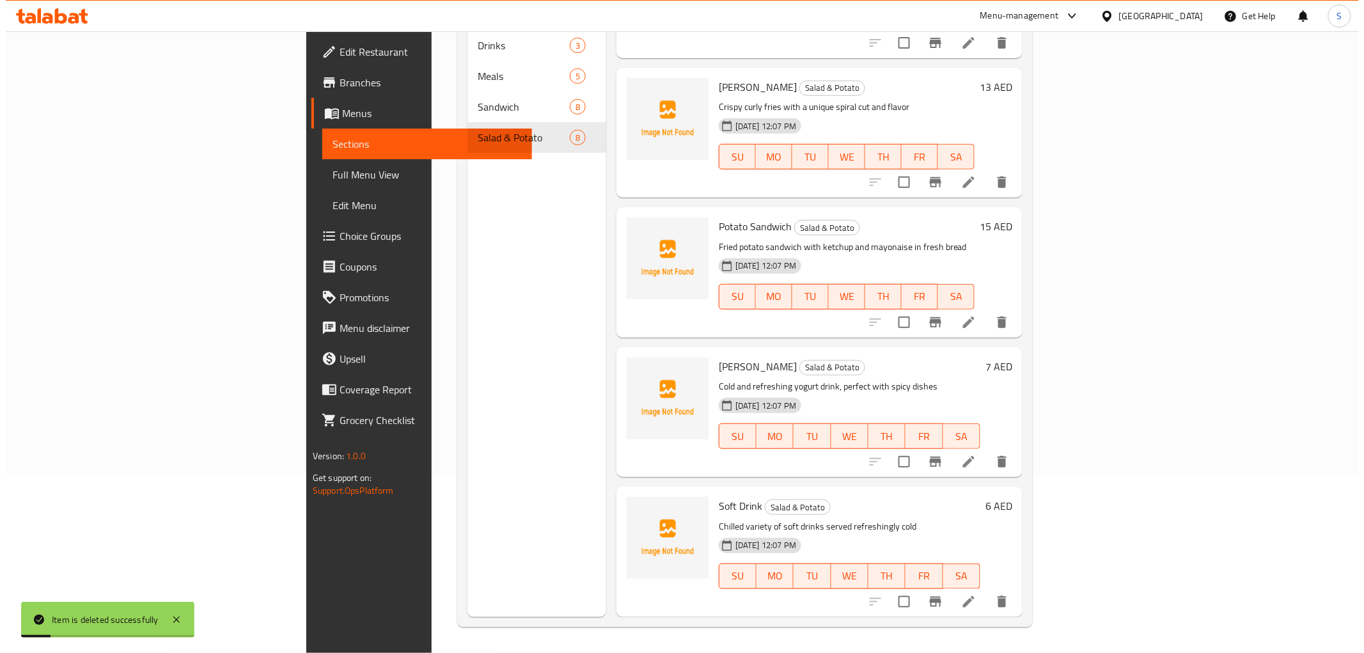
scroll to position [495, 0]
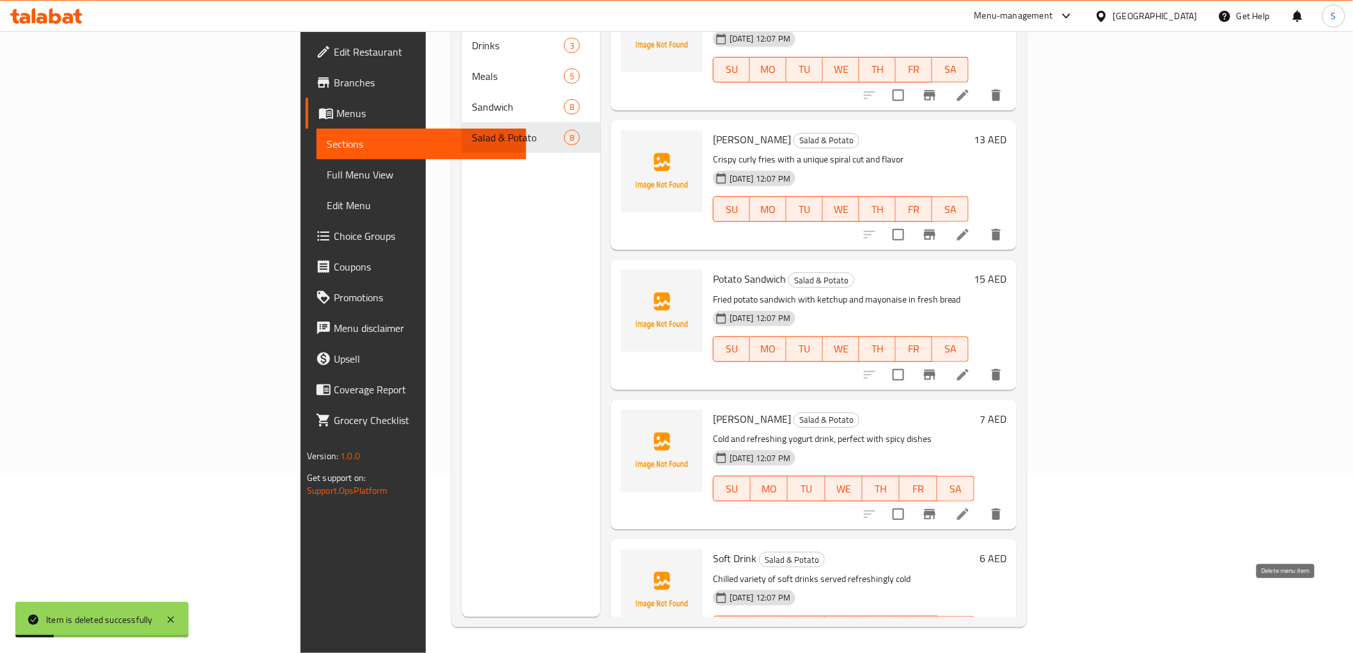
click at [1011, 639] on button "delete" at bounding box center [996, 654] width 31 height 31
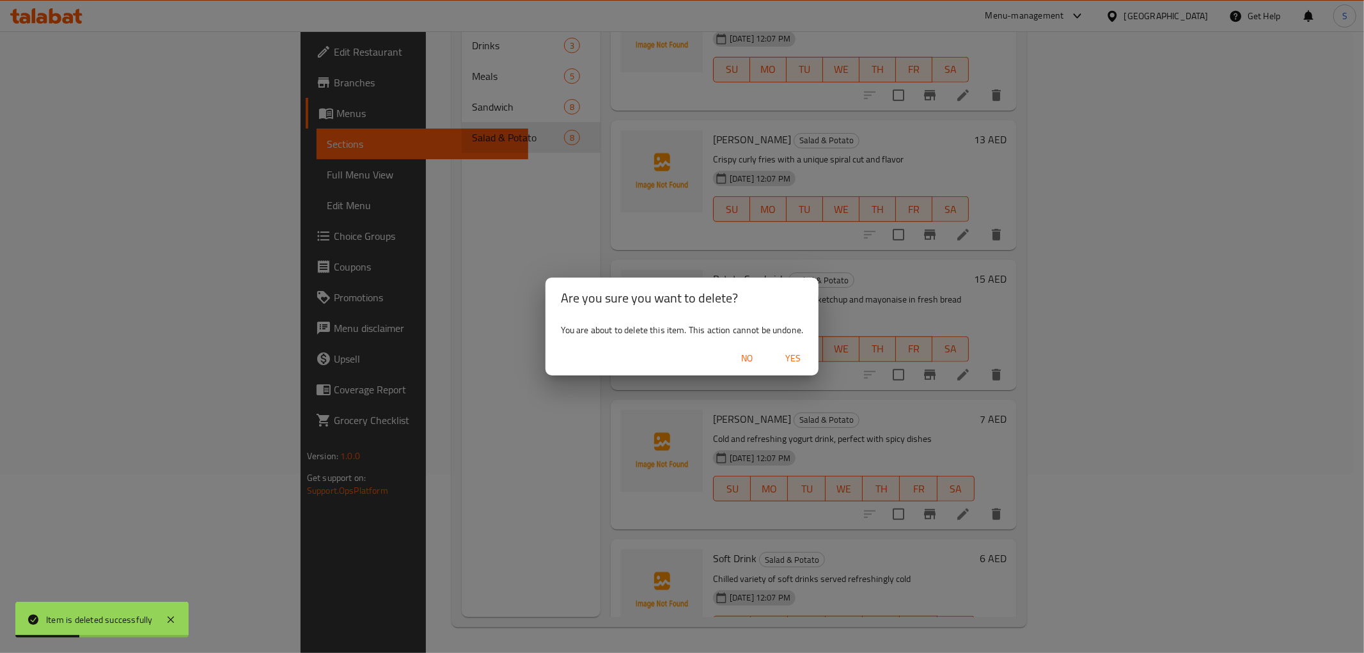
click at [799, 363] on span "Yes" at bounding box center [792, 358] width 31 height 16
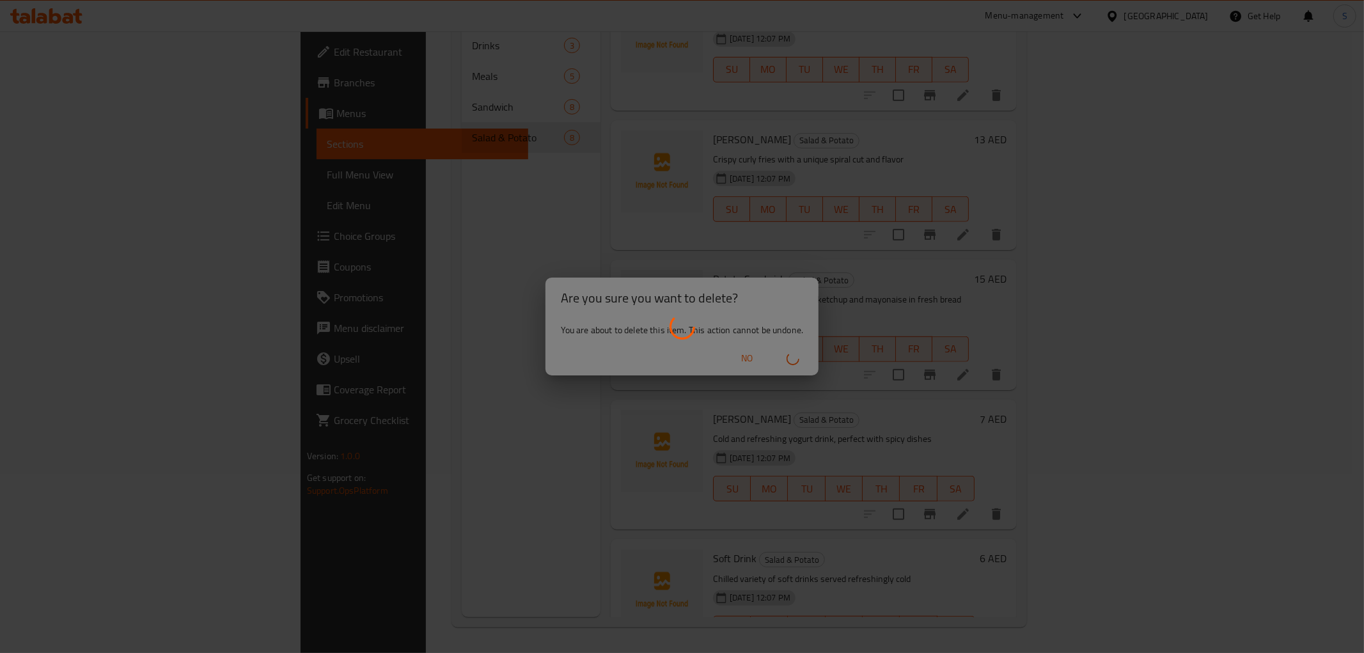
click at [492, 421] on div at bounding box center [682, 326] width 1364 height 653
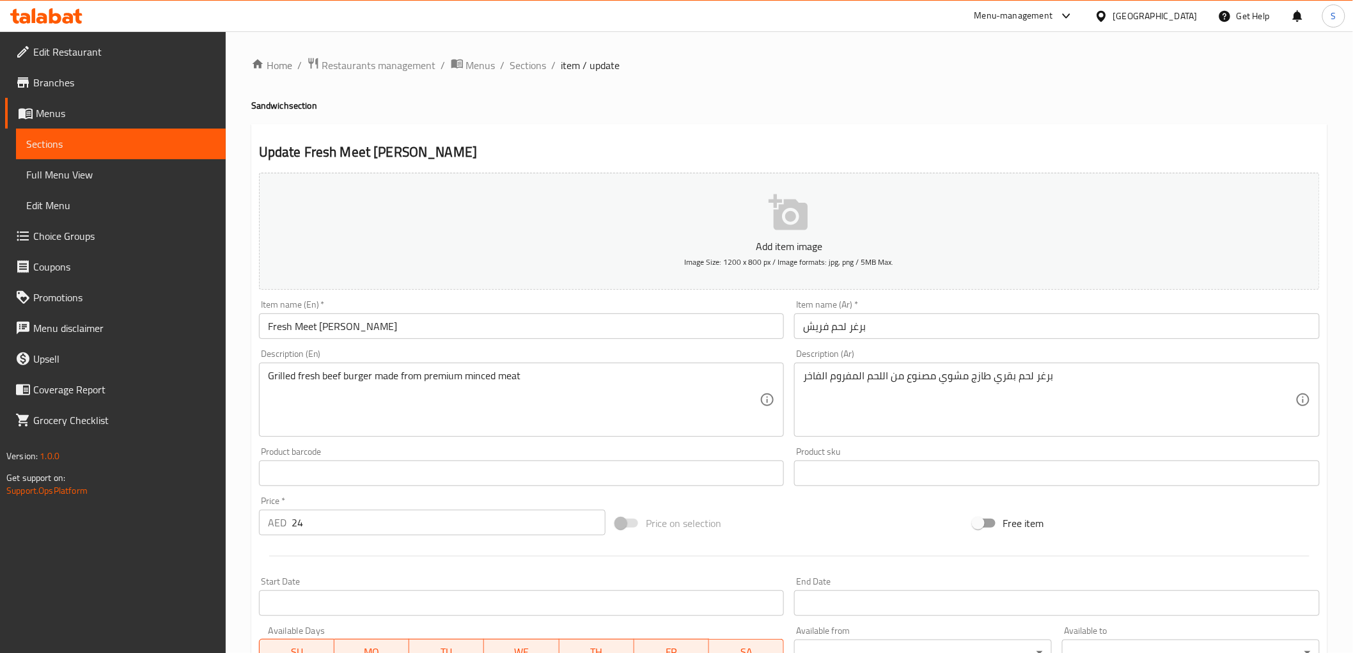
click at [508, 370] on textarea "Grilled fresh beef burger made from premium minced meat" at bounding box center [514, 400] width 492 height 61
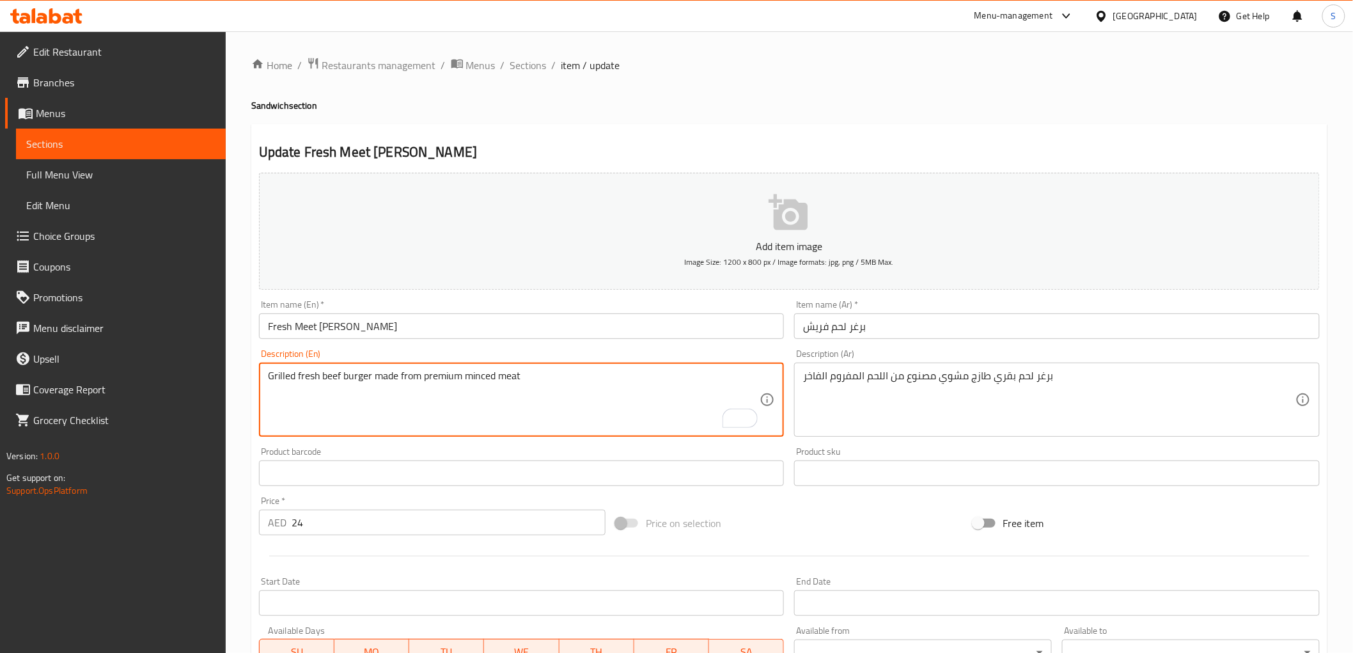
click at [309, 329] on input "Fresh Meet [PERSON_NAME]" at bounding box center [522, 326] width 526 height 26
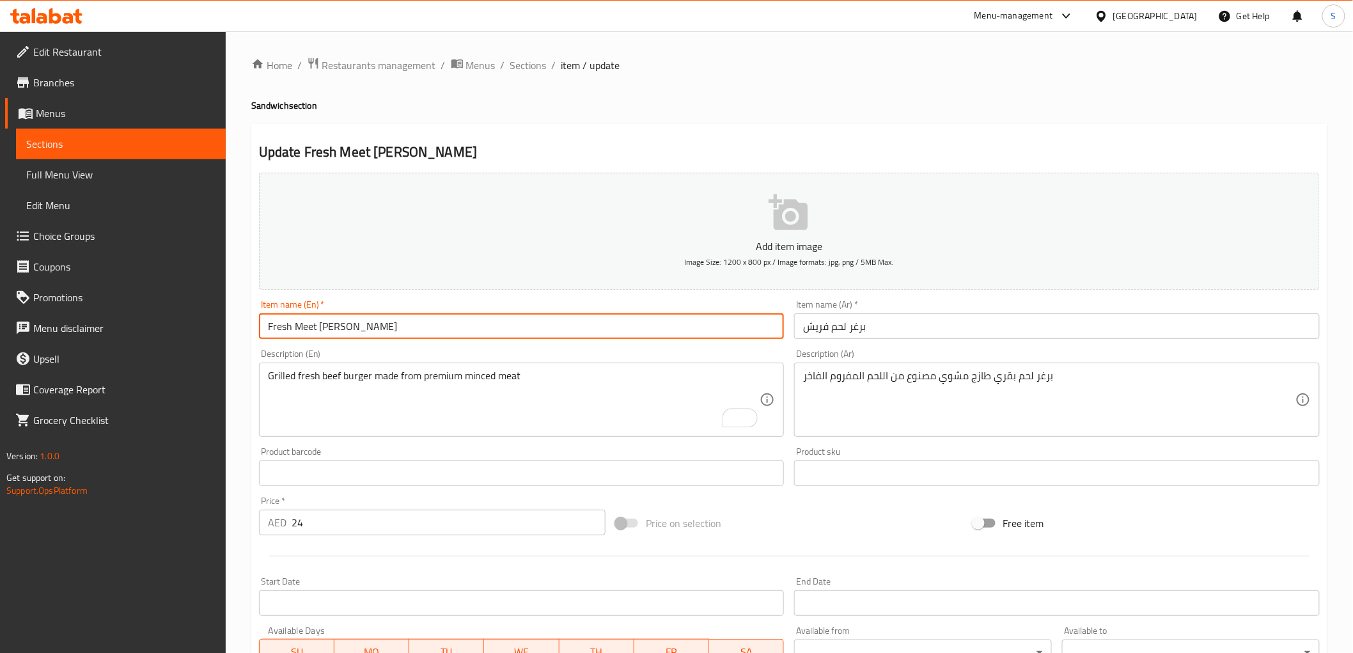
click at [309, 329] on input "Fresh Meet [PERSON_NAME]" at bounding box center [522, 326] width 526 height 26
paste input "meat"
type input "Fresh meat Burger"
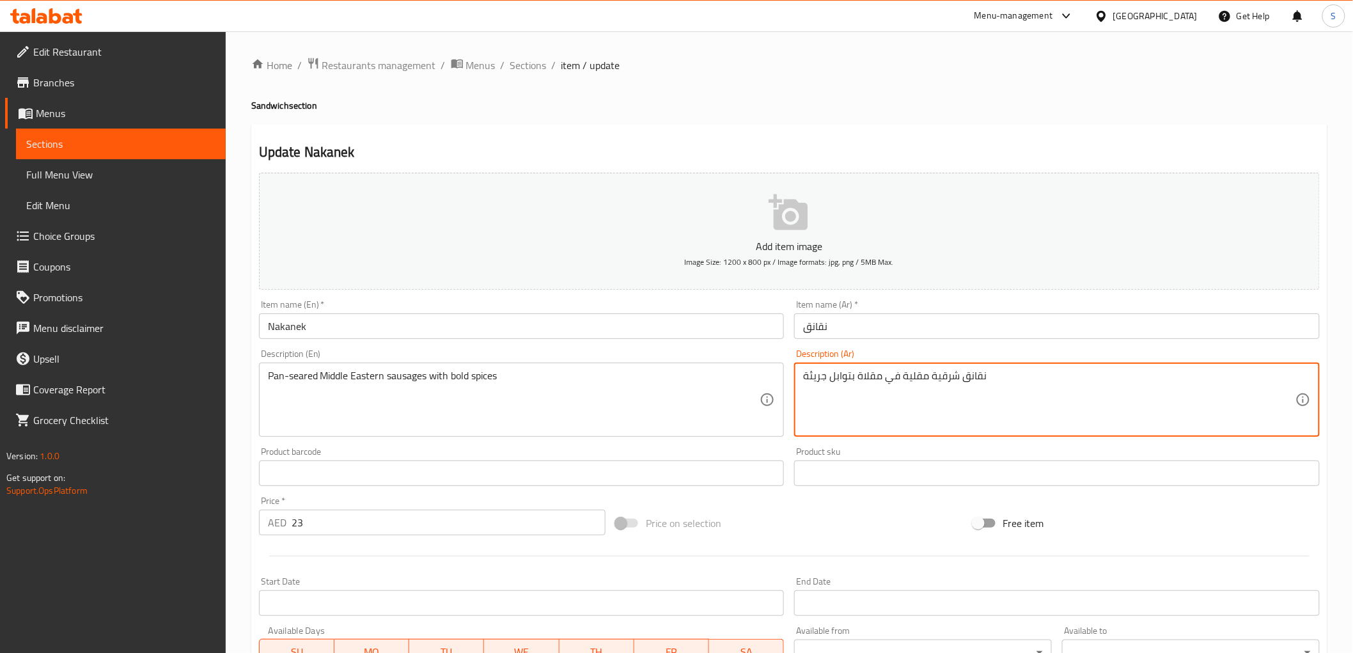
click at [916, 380] on textarea "نقانق شرقية مقلية في مقلاة بتوابل جريئة" at bounding box center [1049, 400] width 492 height 61
type textarea "نقانق شرق اوسطى مشوية في مقلاة بتوابل جريئة"
click at [625, 324] on input "Nakanek" at bounding box center [522, 326] width 526 height 26
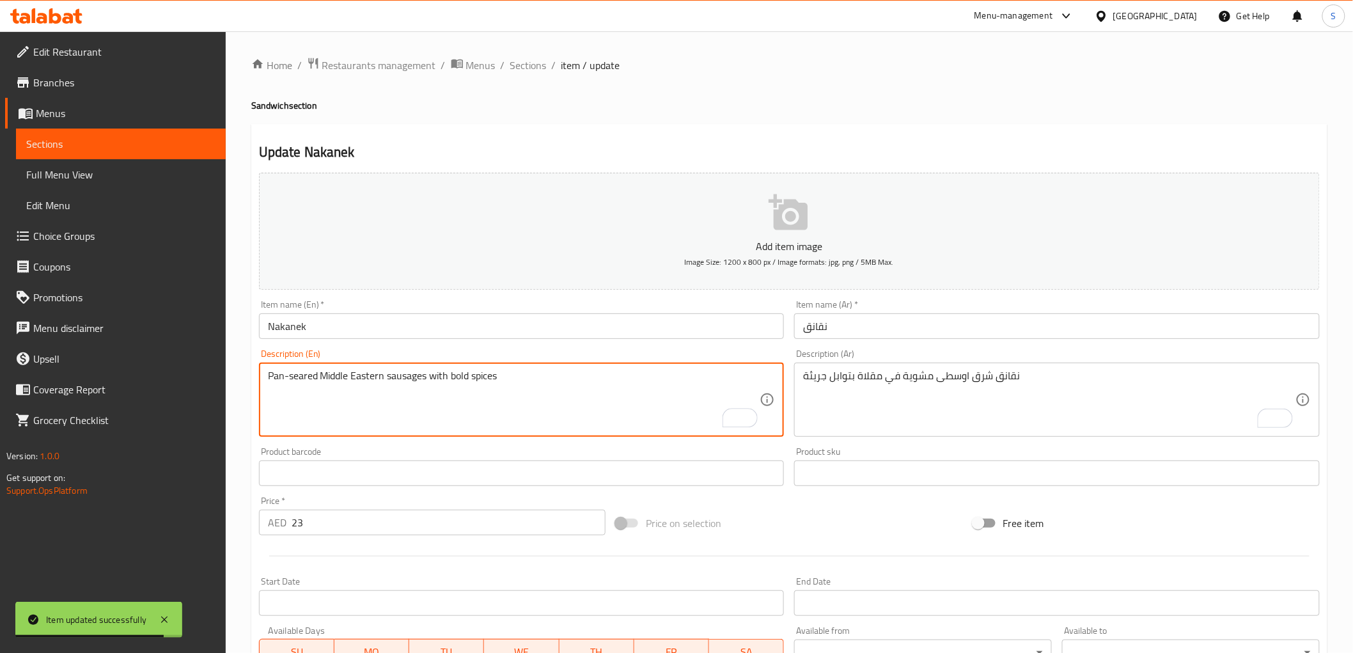
drag, startPoint x: 382, startPoint y: 376, endPoint x: 288, endPoint y: 379, distance: 94.0
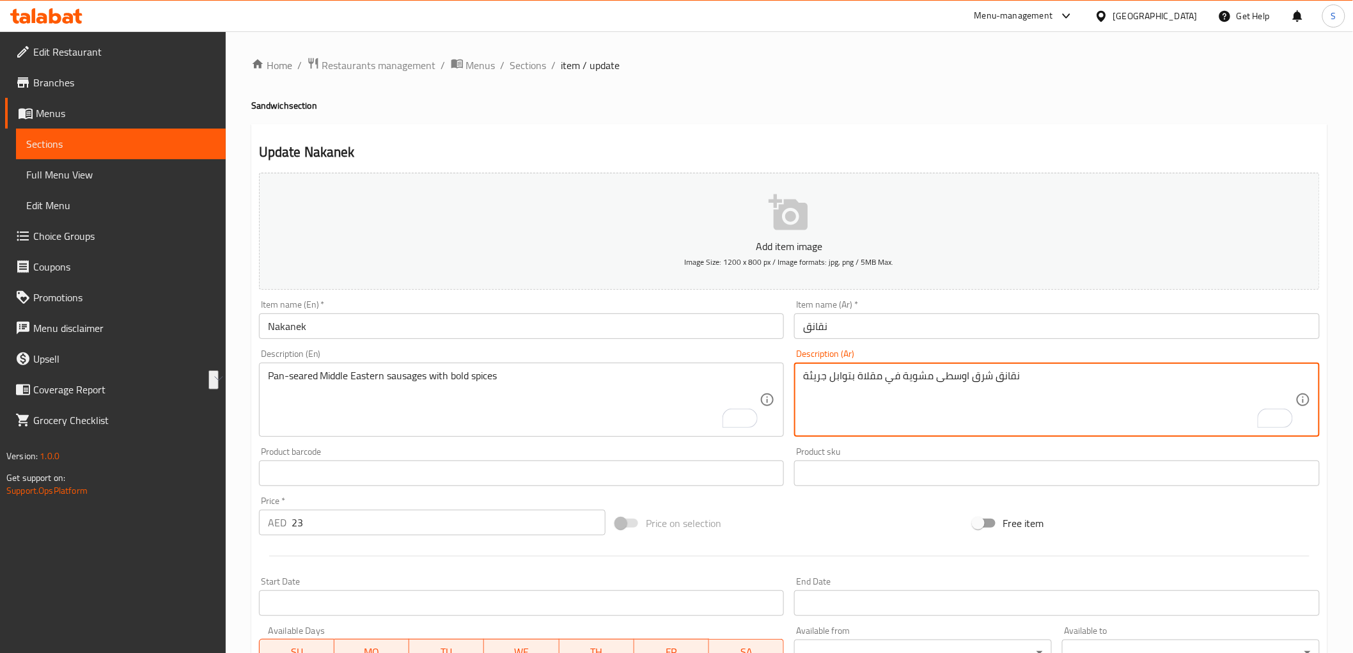
drag, startPoint x: 988, startPoint y: 375, endPoint x: 903, endPoint y: 385, distance: 86.3
click at [903, 385] on textarea "نقانق شرق اوسطى مشوية في مقلاة بتوابل جريئة" at bounding box center [1049, 400] width 492 height 61
click at [460, 346] on div "Description (En) Pan-seared Middle Eastern sausages with bold spices Descriptio…" at bounding box center [522, 393] width 536 height 98
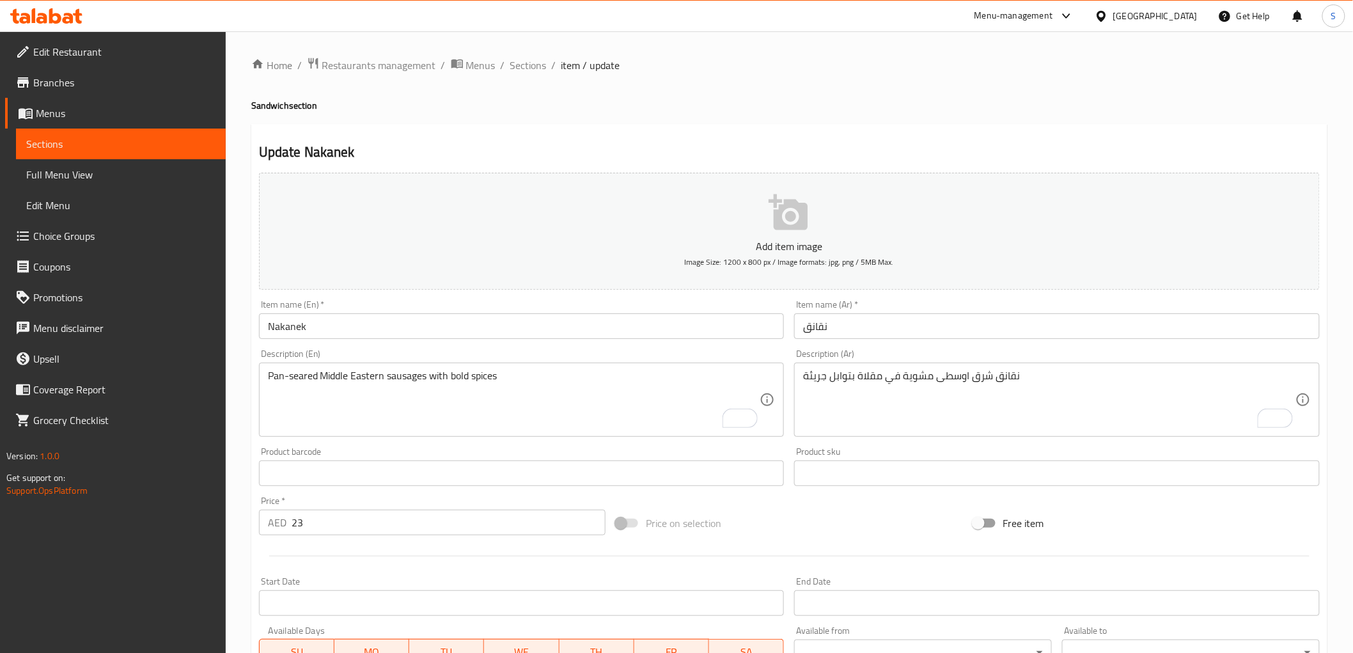
click at [456, 334] on input "Nakanek" at bounding box center [522, 326] width 526 height 26
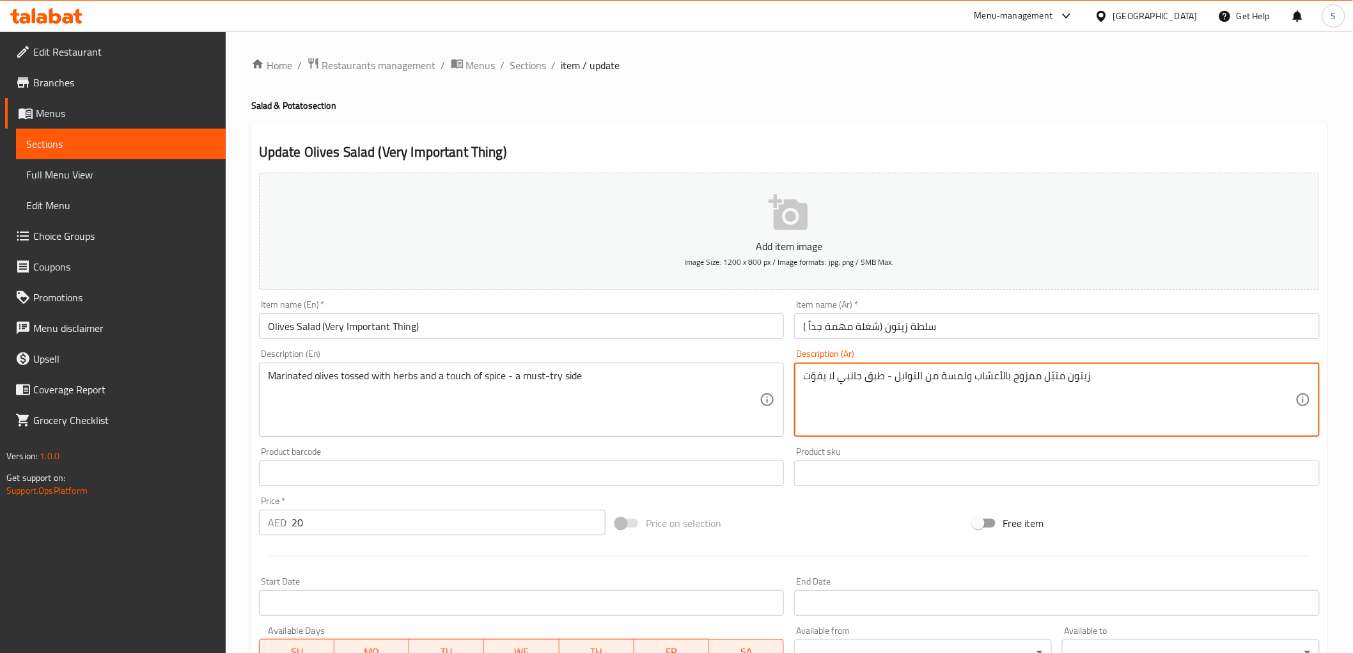
click at [1032, 376] on textarea "زيتون متبّل ممزوج بالأعشاب ولمسة من التوابل - طبق جانبي لا يفوّت" at bounding box center [1049, 400] width 492 height 61
type textarea "زيتون متبّل مغموس بالأعشاب ولمسة من التوابل - طبق جانبي لا يفوّت"
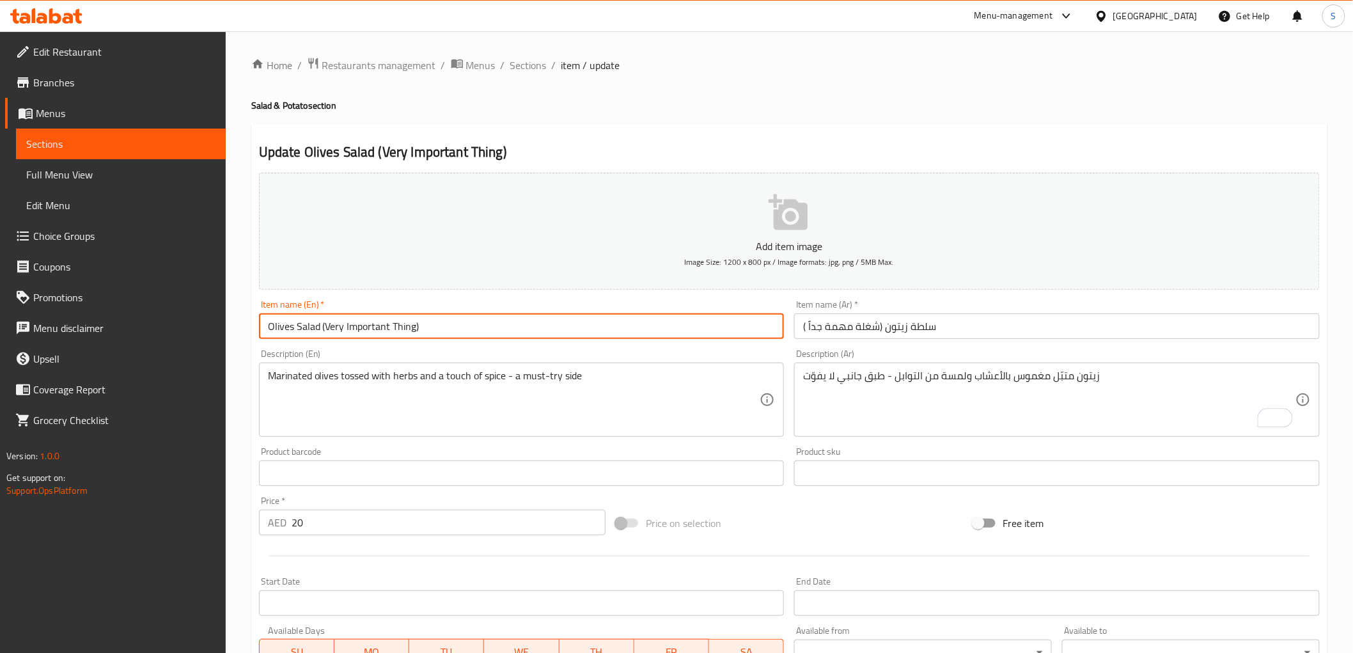
click at [633, 328] on input "Olives Salad (Very Important Thing)" at bounding box center [522, 326] width 526 height 26
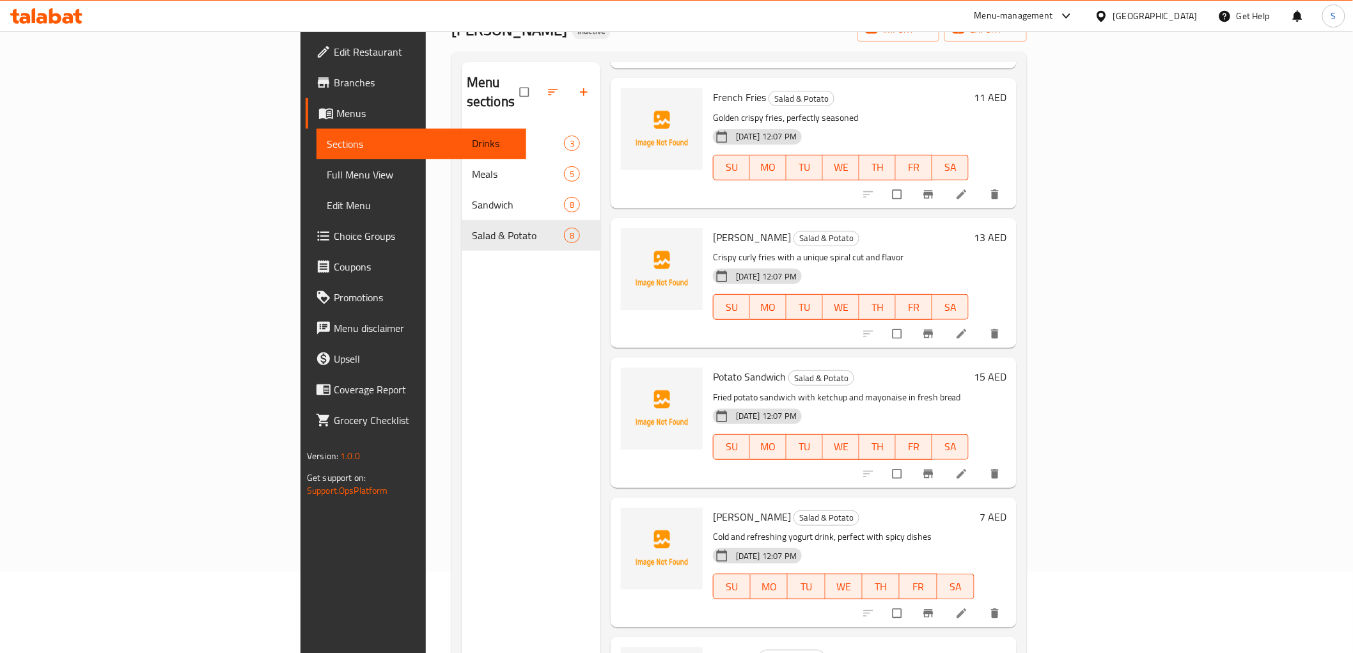
scroll to position [179, 0]
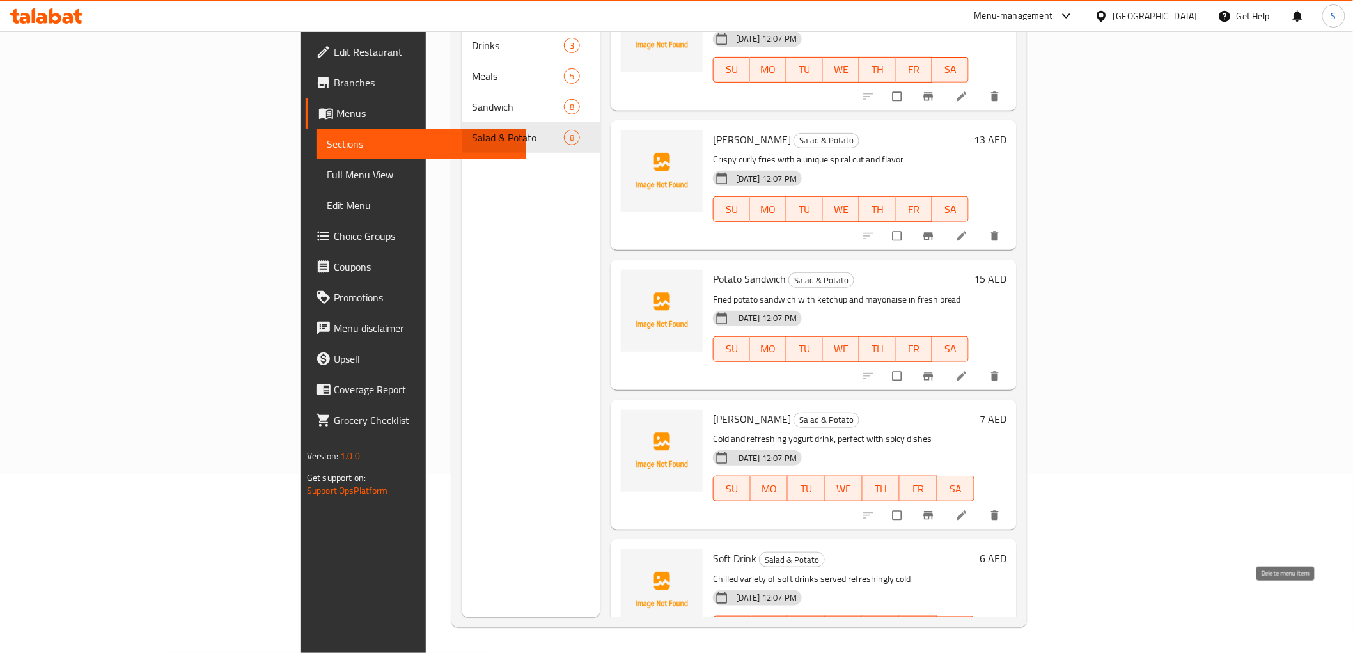
click at [1001, 649] on icon "delete" at bounding box center [994, 655] width 13 height 13
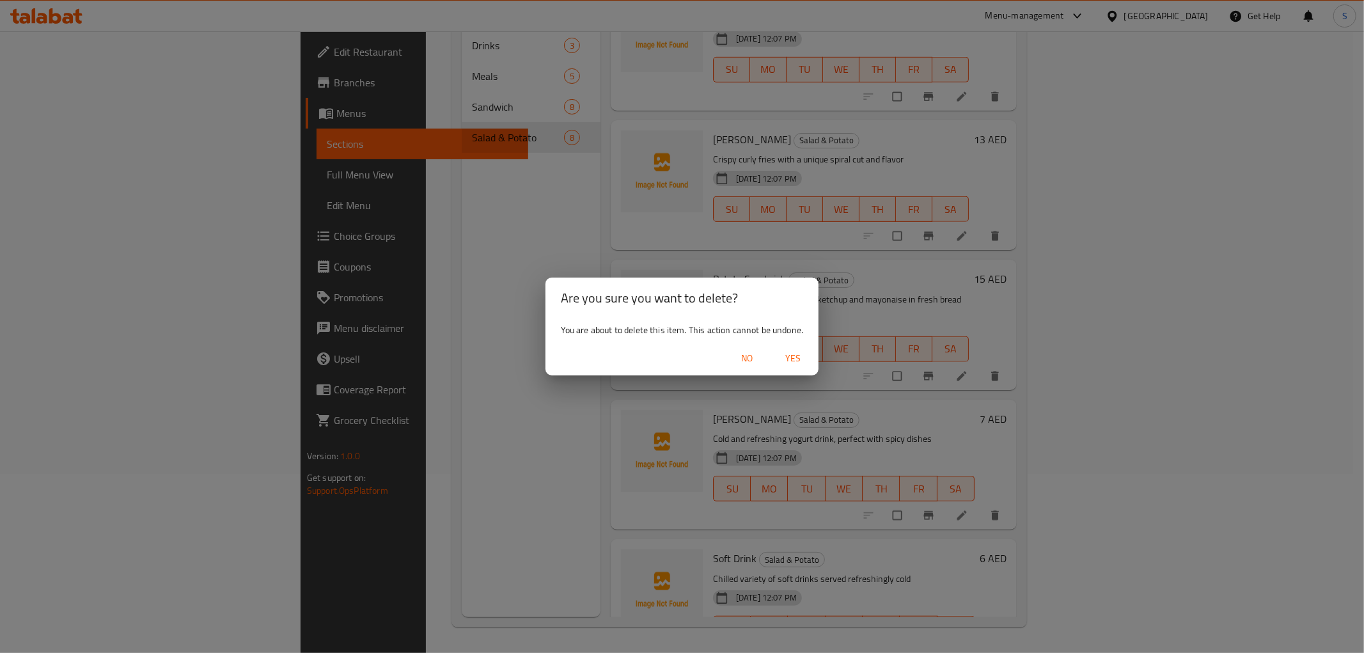
click at [793, 359] on span "Yes" at bounding box center [792, 358] width 31 height 16
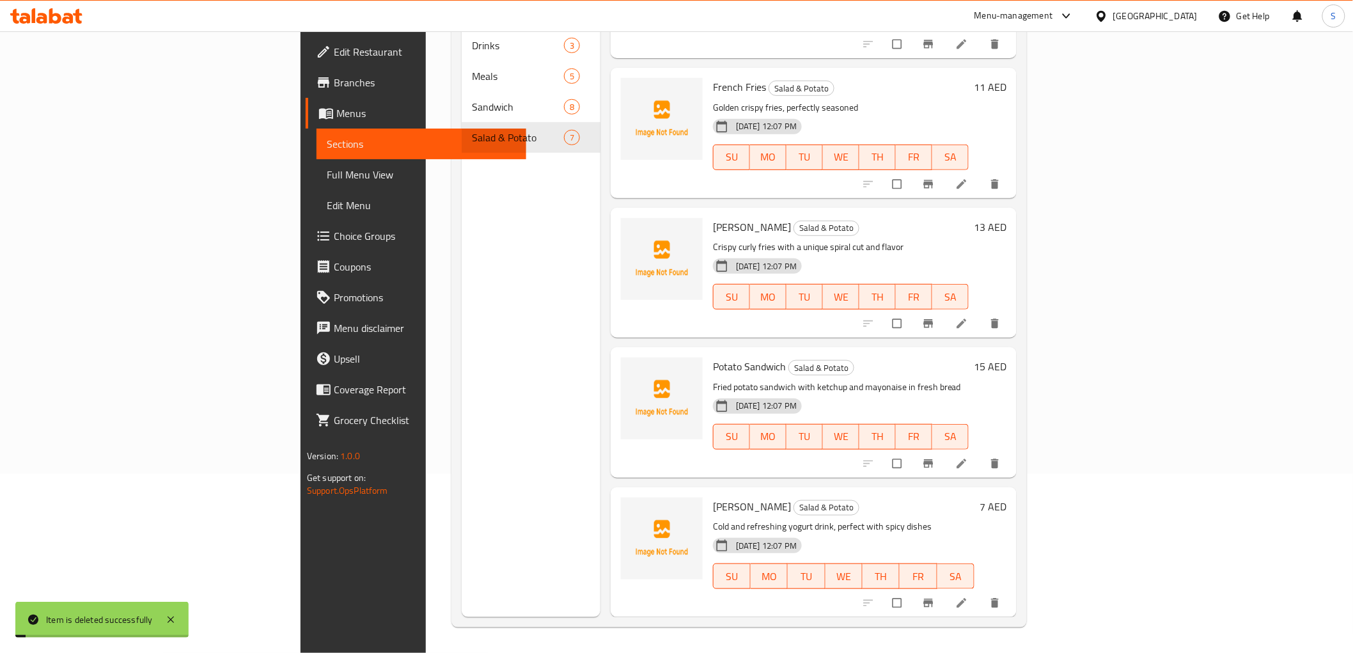
scroll to position [356, 0]
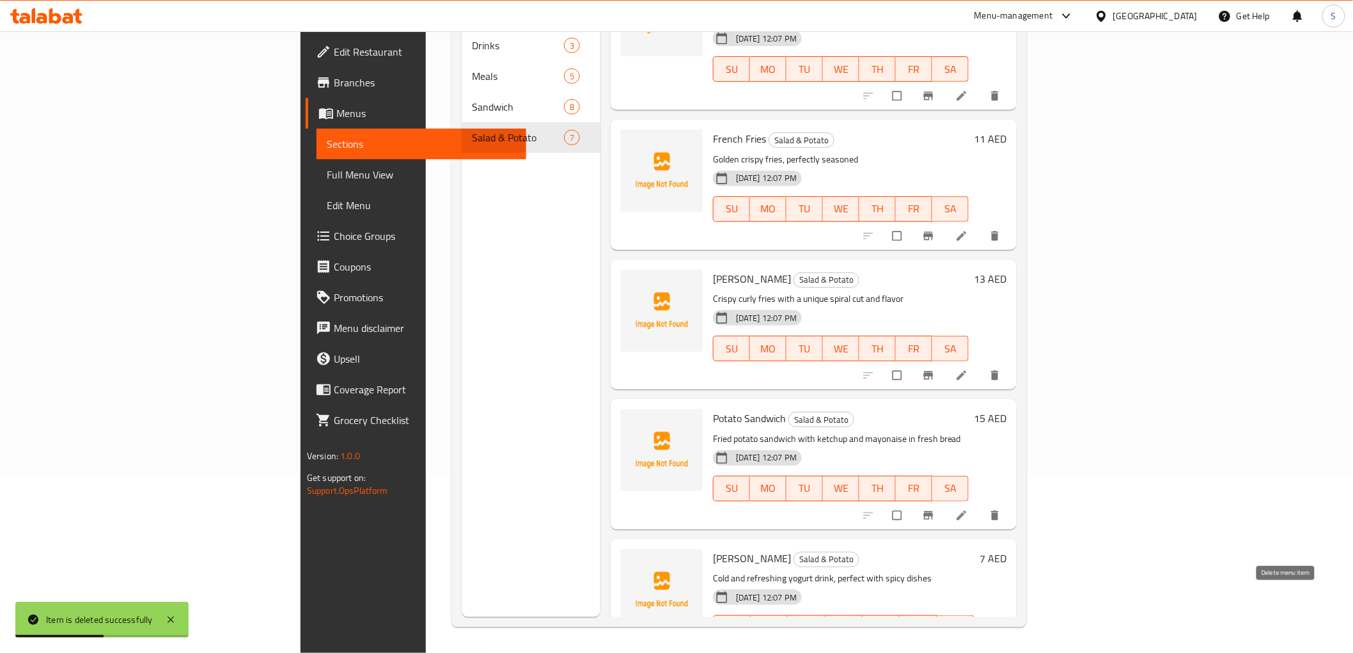
click at [1001, 648] on icon "delete" at bounding box center [994, 654] width 13 height 13
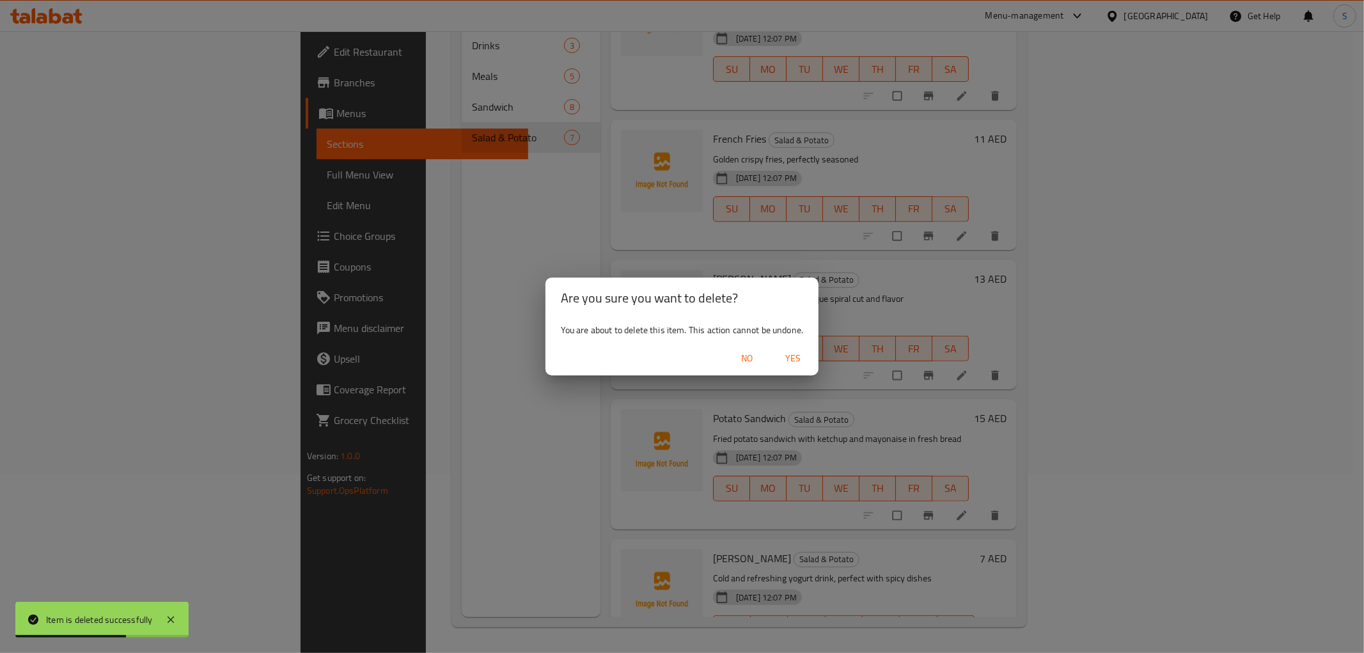
click at [802, 358] on span "Yes" at bounding box center [792, 358] width 31 height 16
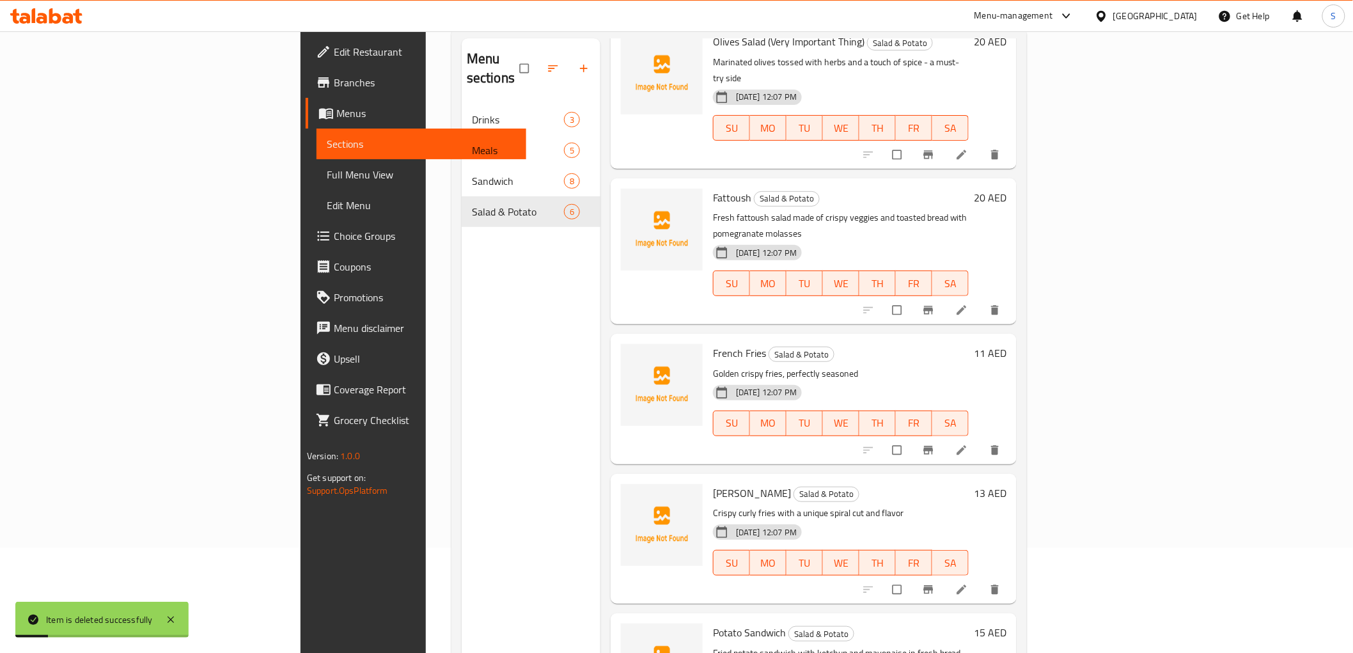
scroll to position [0, 0]
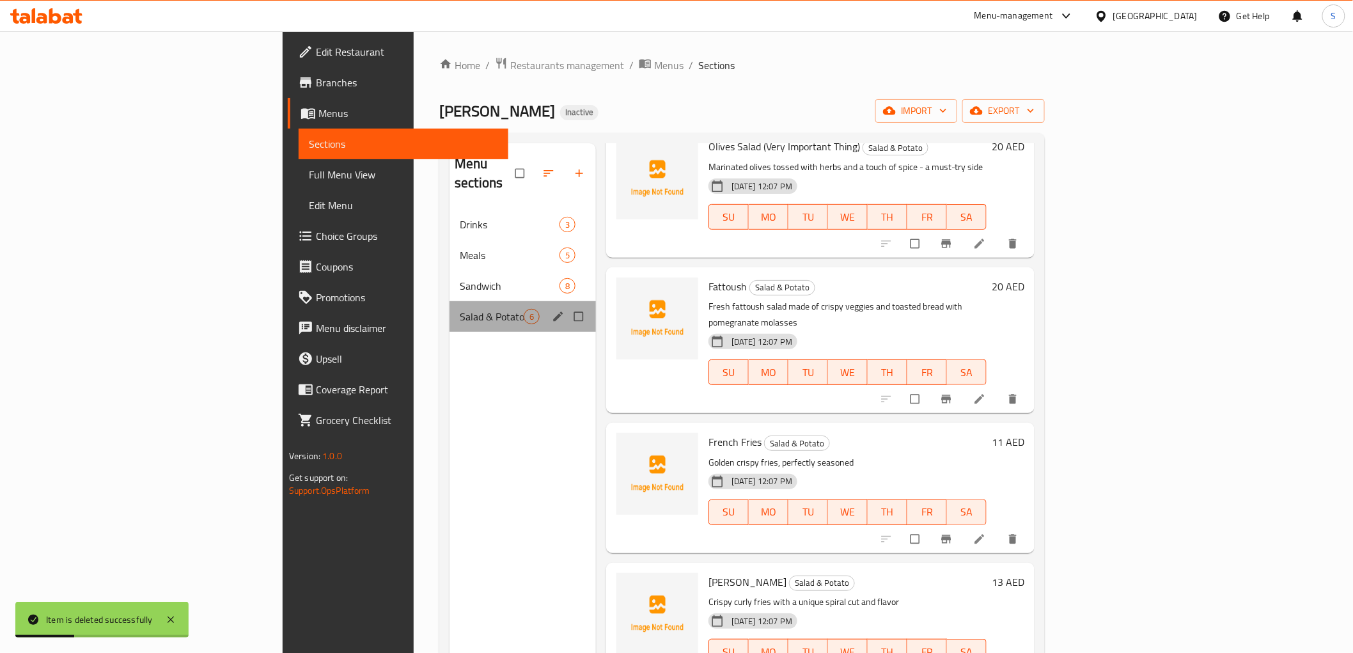
click at [449, 301] on div "Salad & Potato 6" at bounding box center [522, 316] width 146 height 31
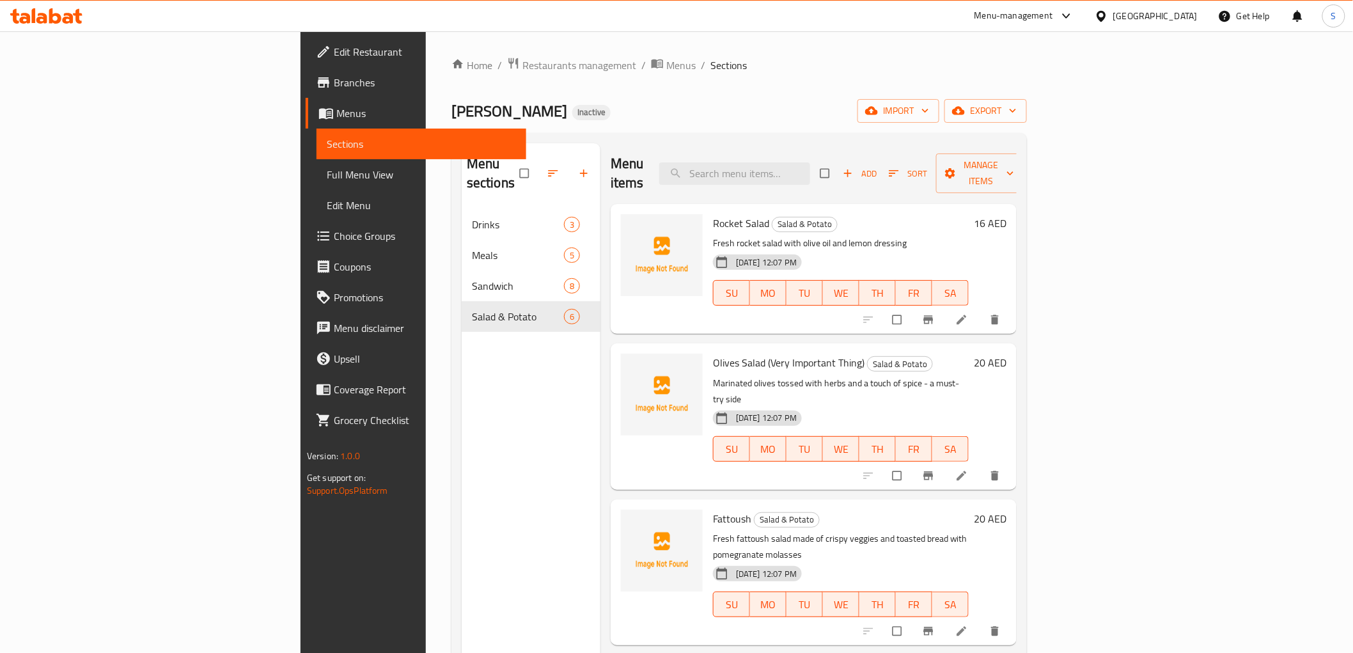
click at [799, 77] on div "Home / Restaurants management / Menus / Sections Hannouf Gourmet Inactive impor…" at bounding box center [738, 431] width 575 height 749
click at [1017, 111] on span "export" at bounding box center [986, 111] width 62 height 16
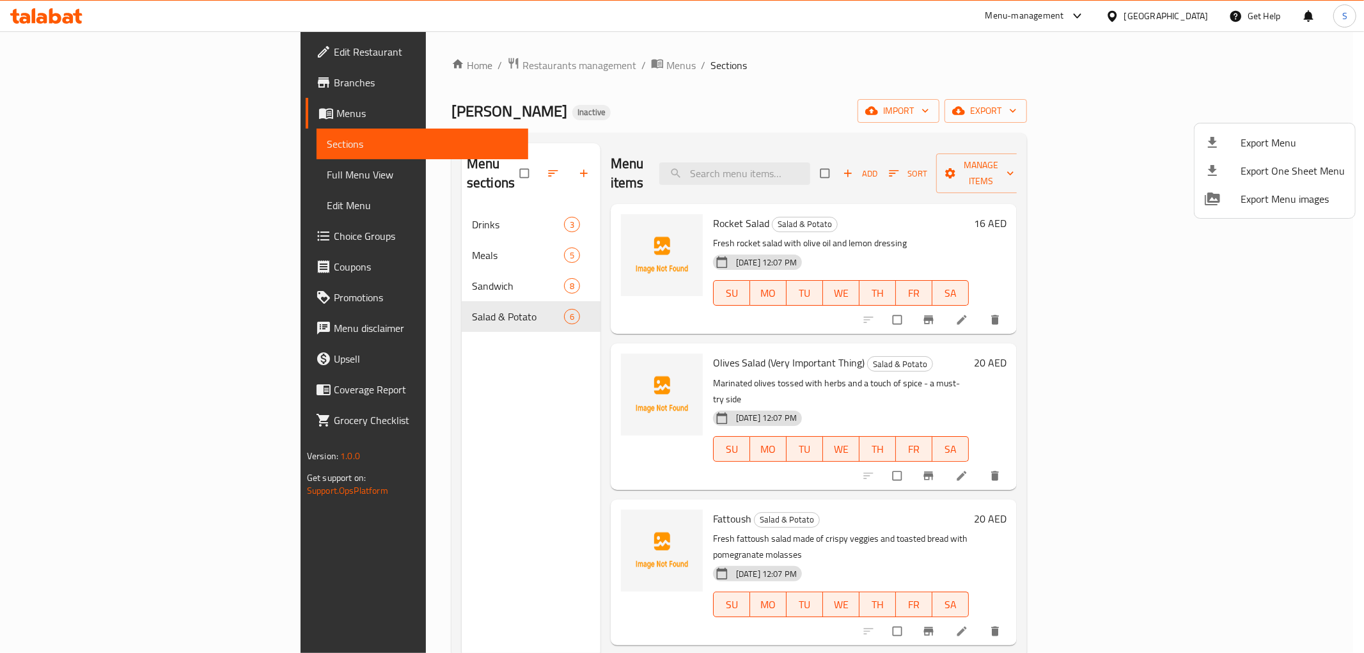
click at [1209, 138] on icon at bounding box center [1212, 142] width 15 height 15
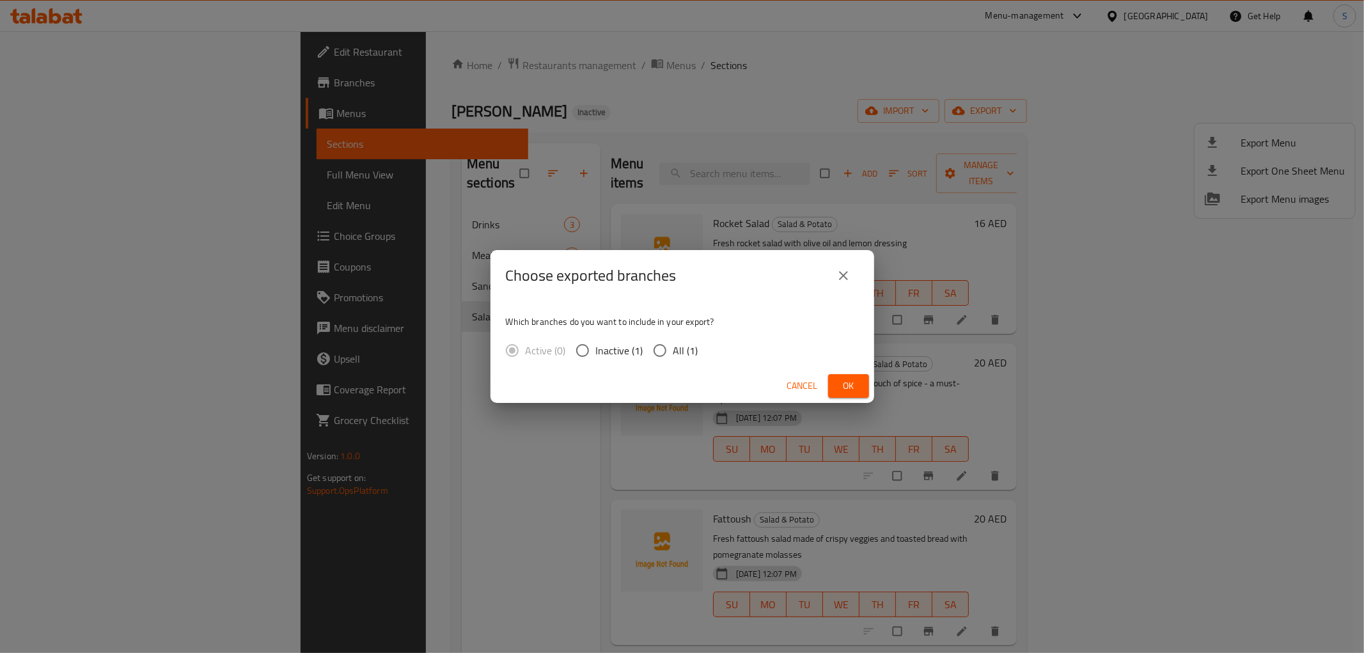
drag, startPoint x: 839, startPoint y: 159, endPoint x: 842, endPoint y: 193, distance: 34.7
click at [839, 177] on div "Choose exported branches Which branches do you want to include in your export? …" at bounding box center [682, 326] width 1364 height 653
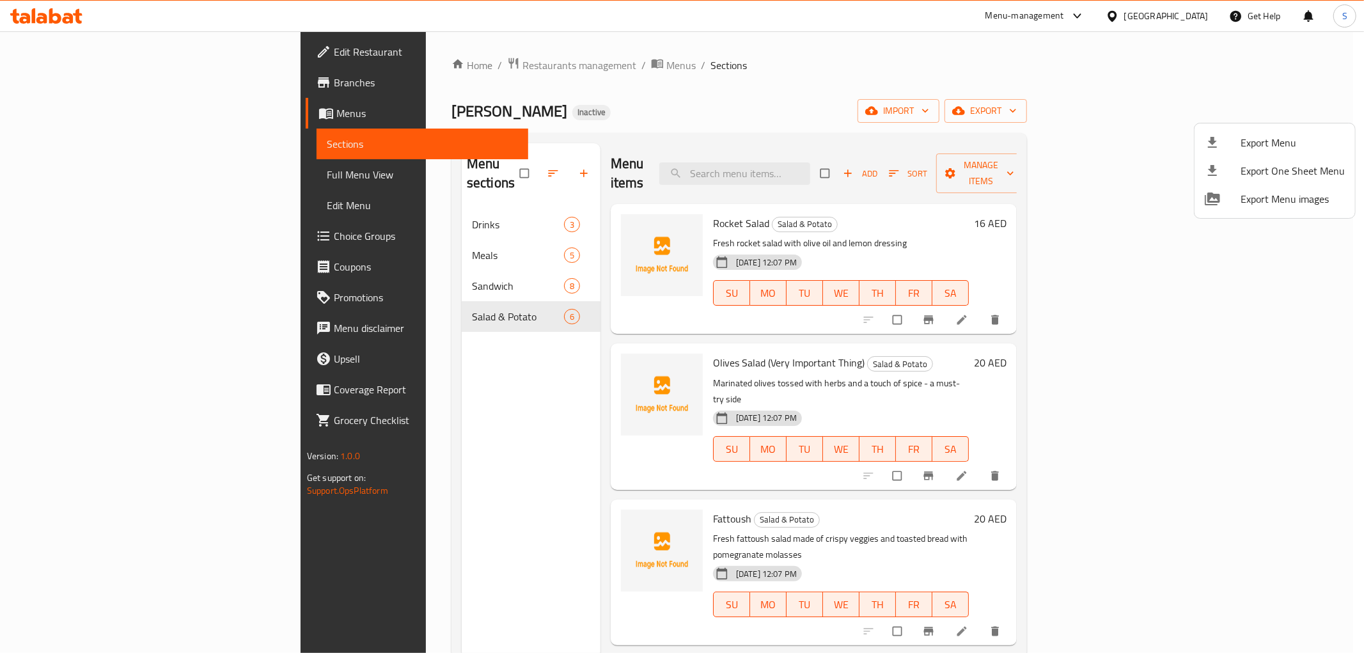
click at [937, 85] on div at bounding box center [682, 326] width 1364 height 653
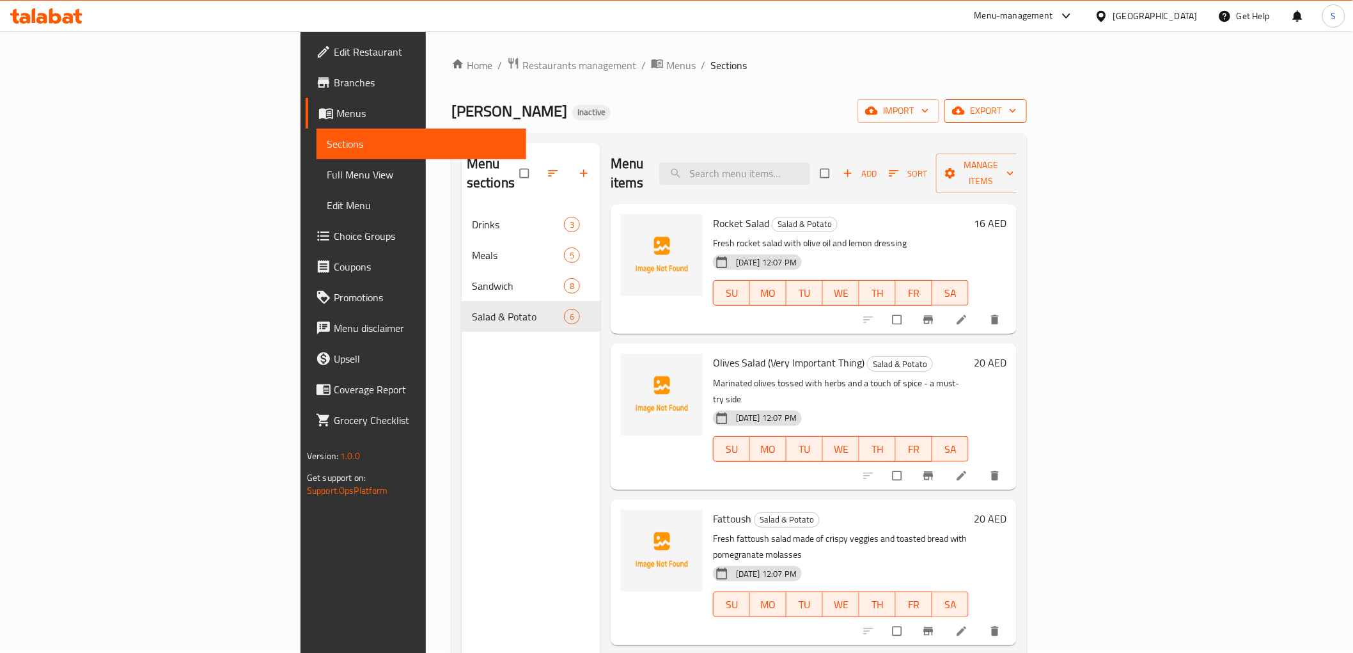
click at [1017, 116] on span "export" at bounding box center [986, 111] width 62 height 16
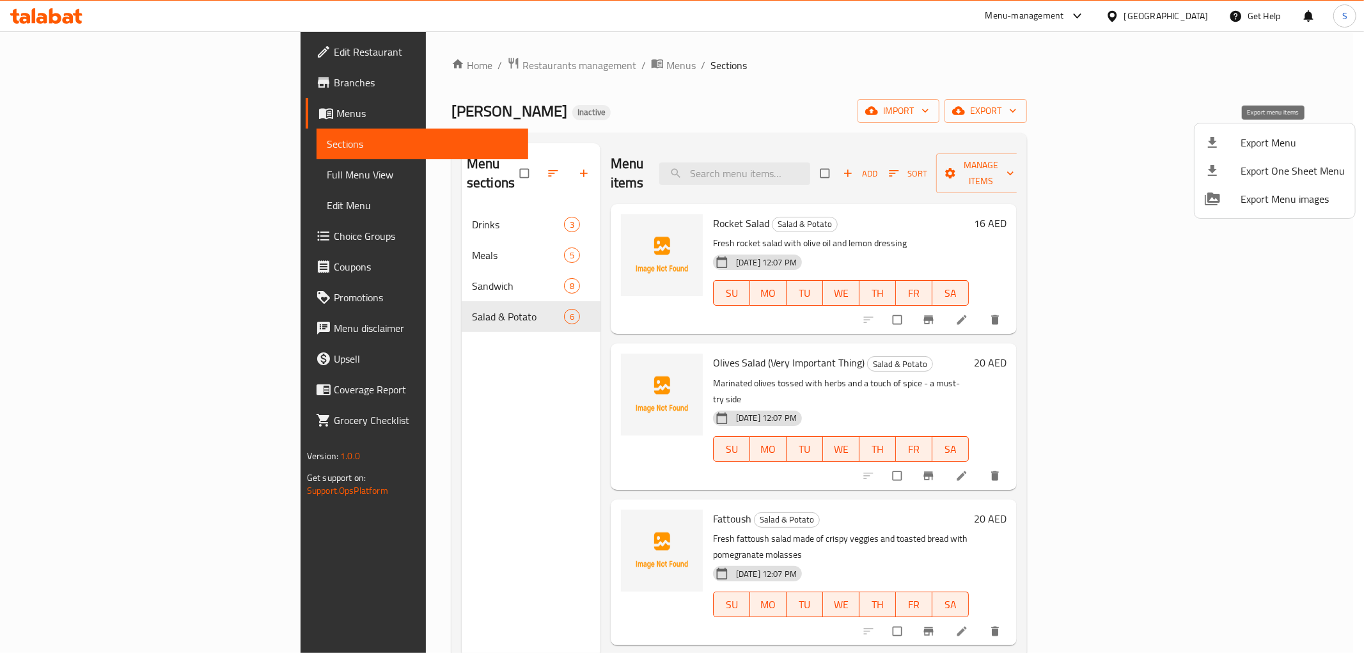
click at [1231, 148] on div at bounding box center [1223, 142] width 36 height 15
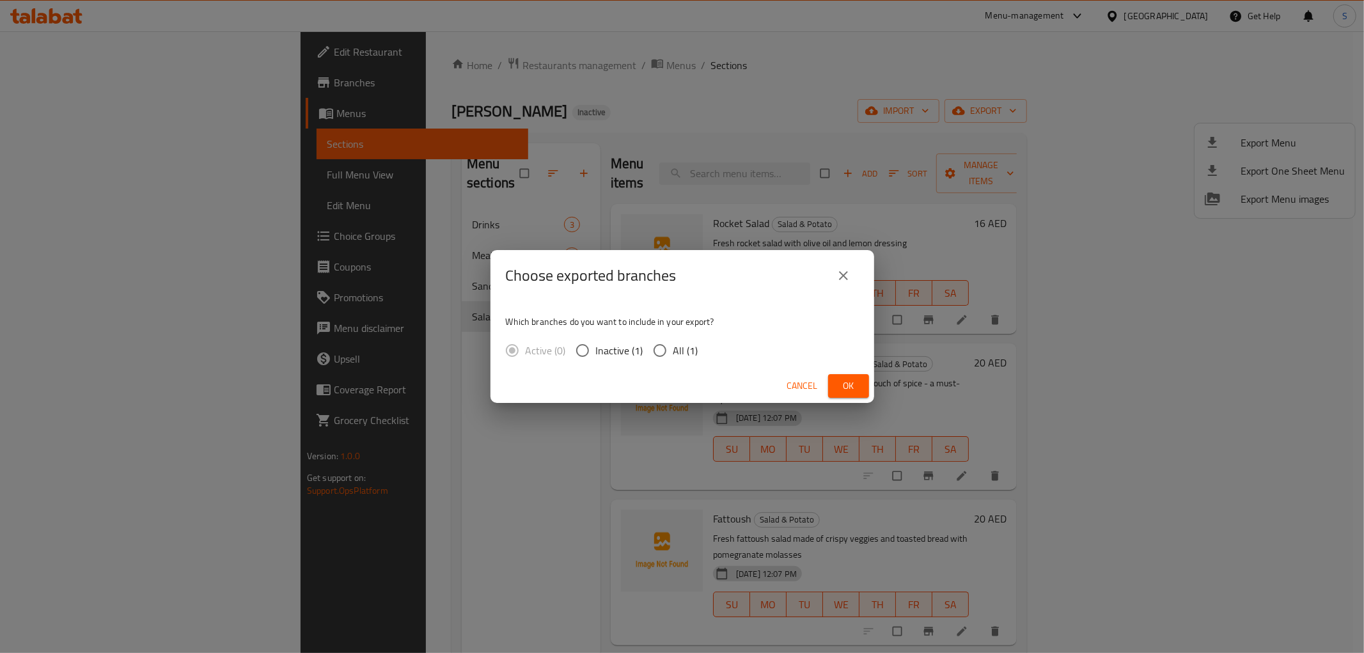
click at [694, 358] on span "All (1)" at bounding box center [685, 350] width 25 height 15
click at [673, 359] on input "All (1)" at bounding box center [659, 350] width 27 height 27
radio input "true"
click at [831, 380] on button "Ok" at bounding box center [848, 386] width 41 height 24
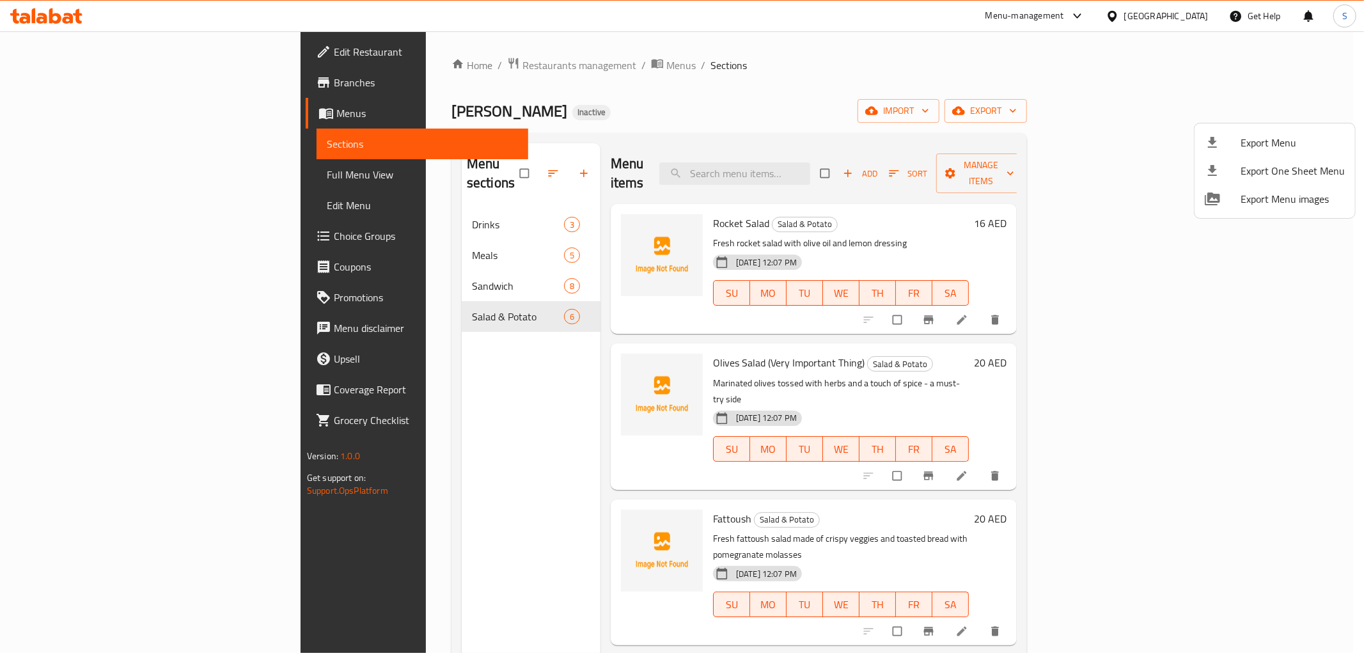
click at [65, 184] on div at bounding box center [682, 326] width 1364 height 653
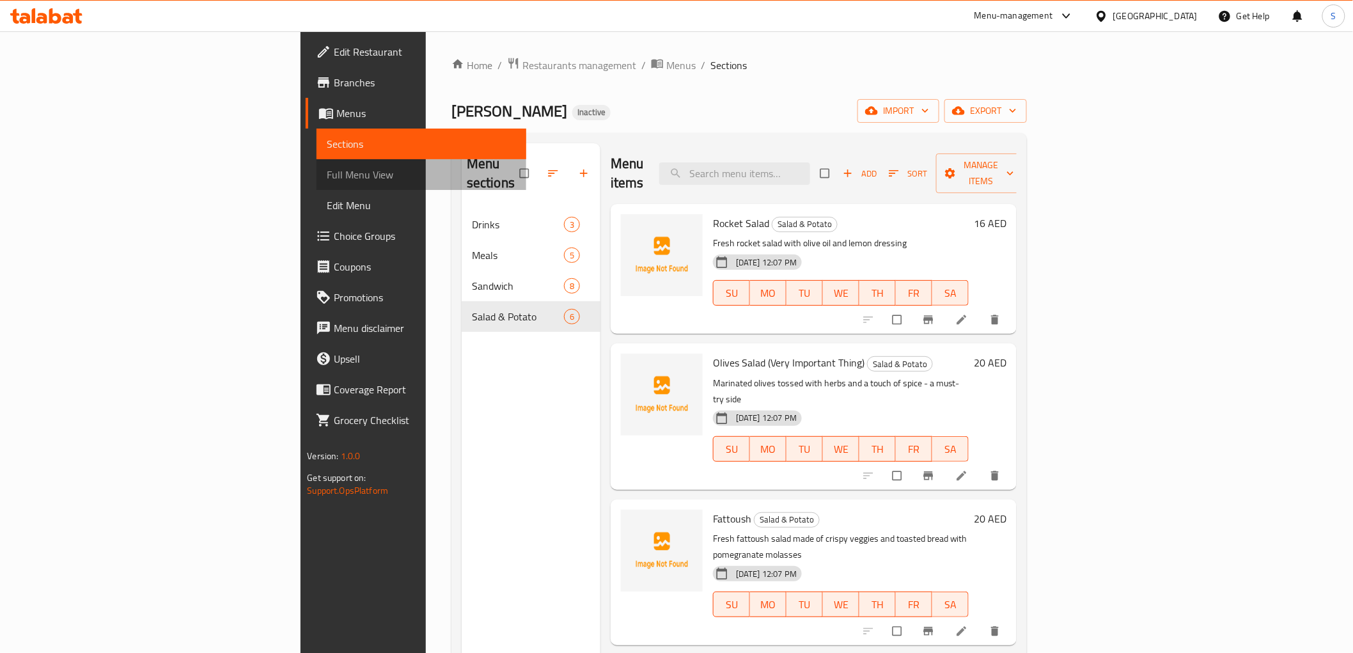
click at [316, 184] on link "Full Menu View" at bounding box center [421, 174] width 210 height 31
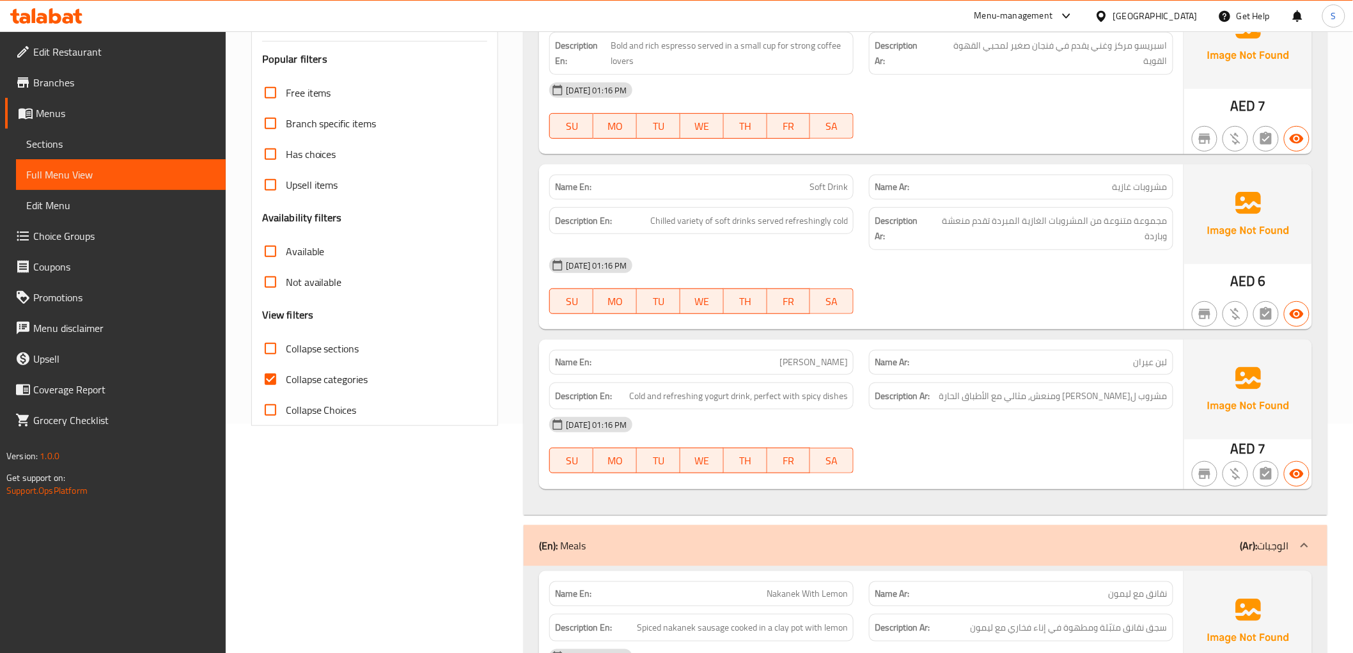
scroll to position [284, 0]
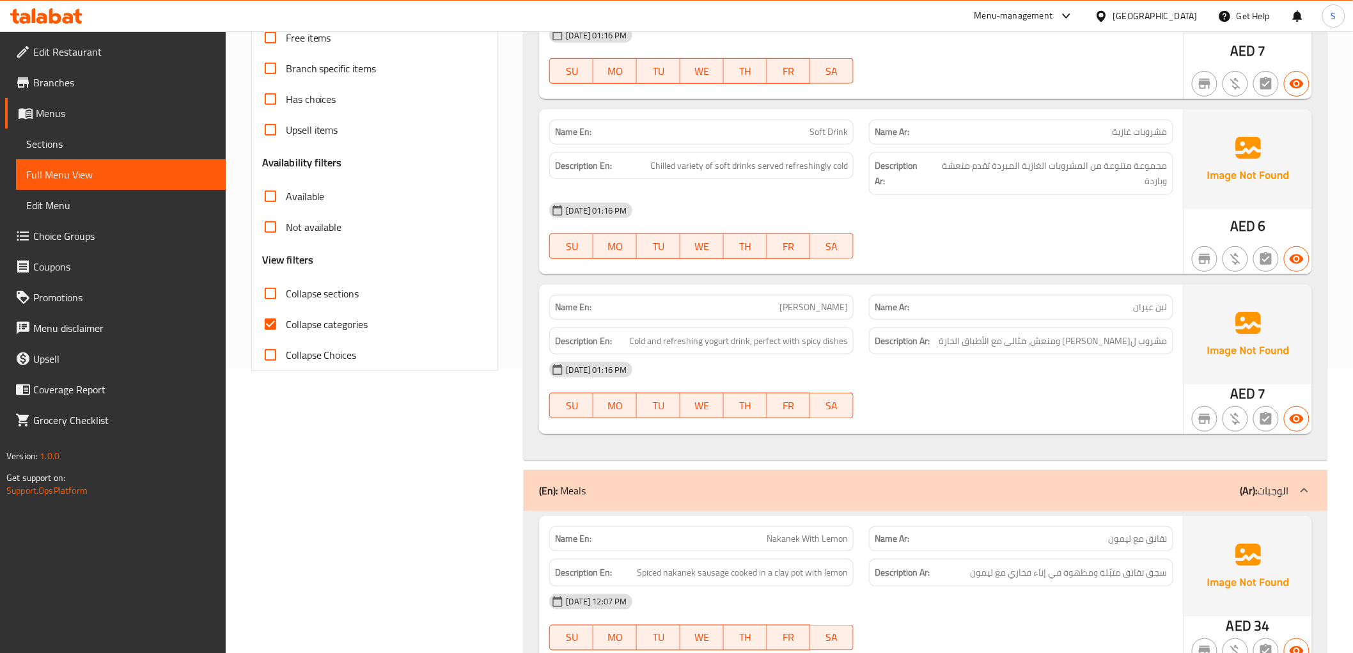
click at [307, 316] on span "Collapse categories" at bounding box center [327, 323] width 82 height 15
click at [286, 315] on input "Collapse categories" at bounding box center [270, 324] width 31 height 31
checkbox input "false"
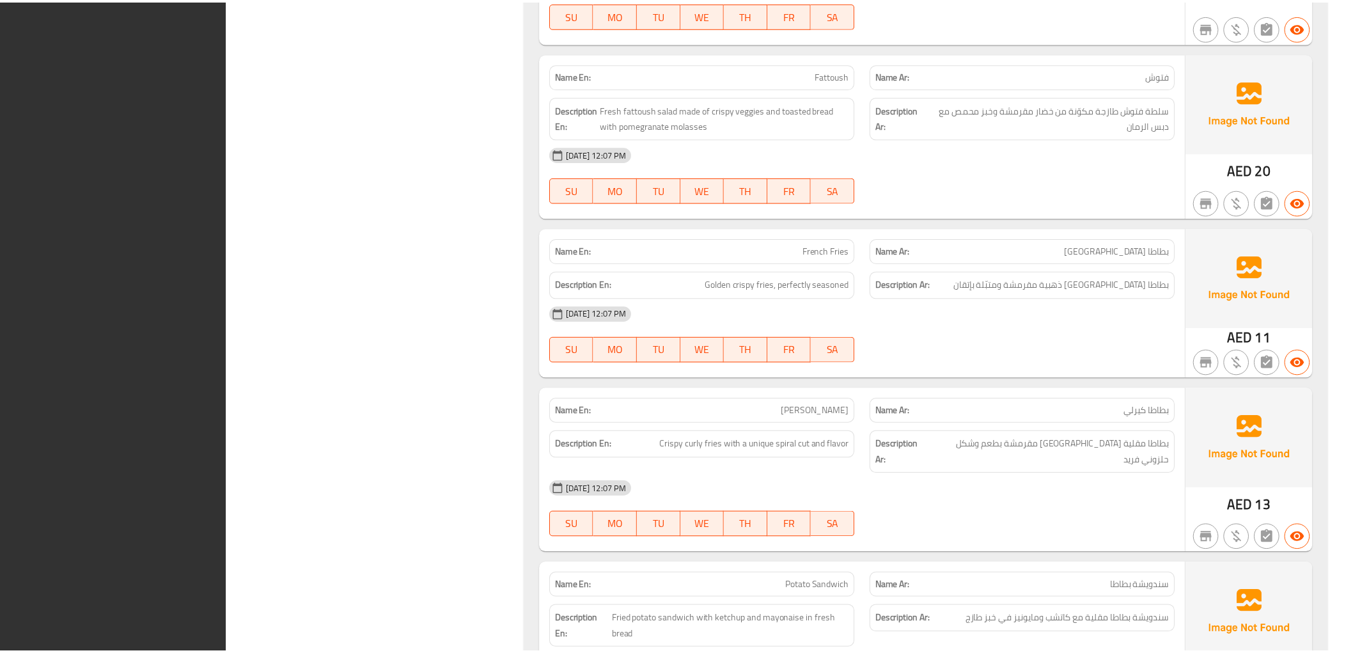
scroll to position [4810, 0]
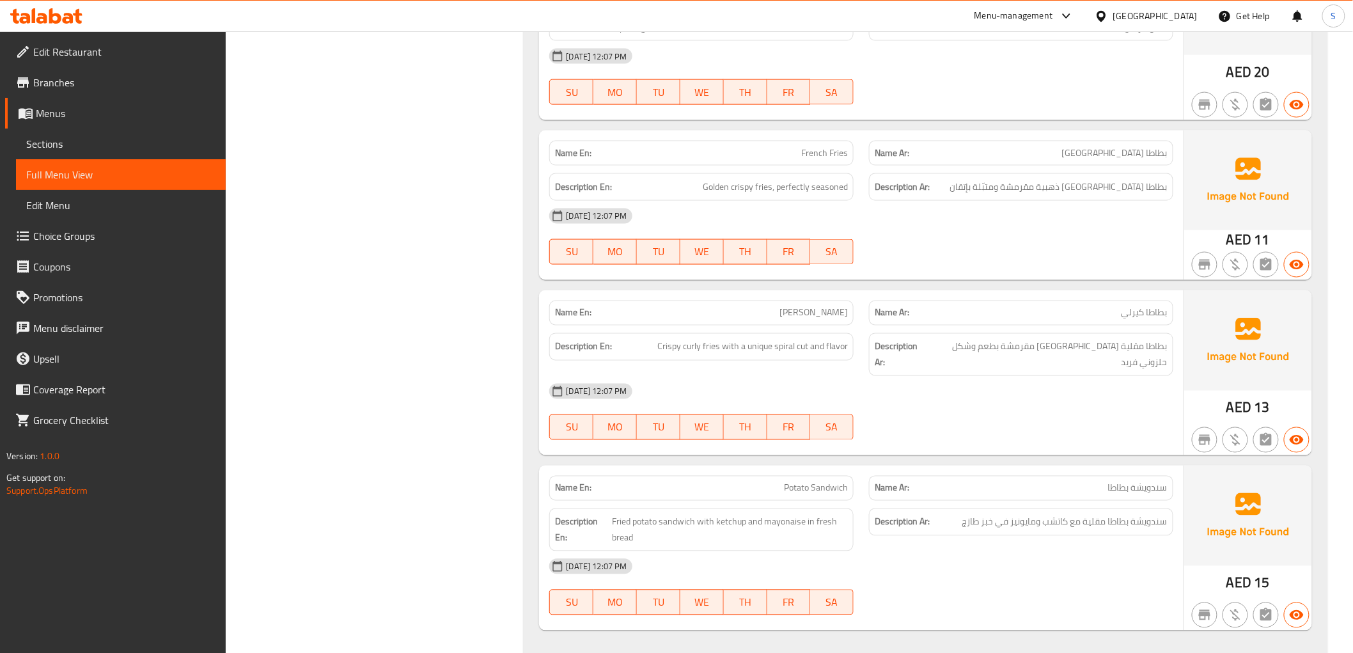
click at [51, 11] on icon at bounding box center [55, 15] width 12 height 15
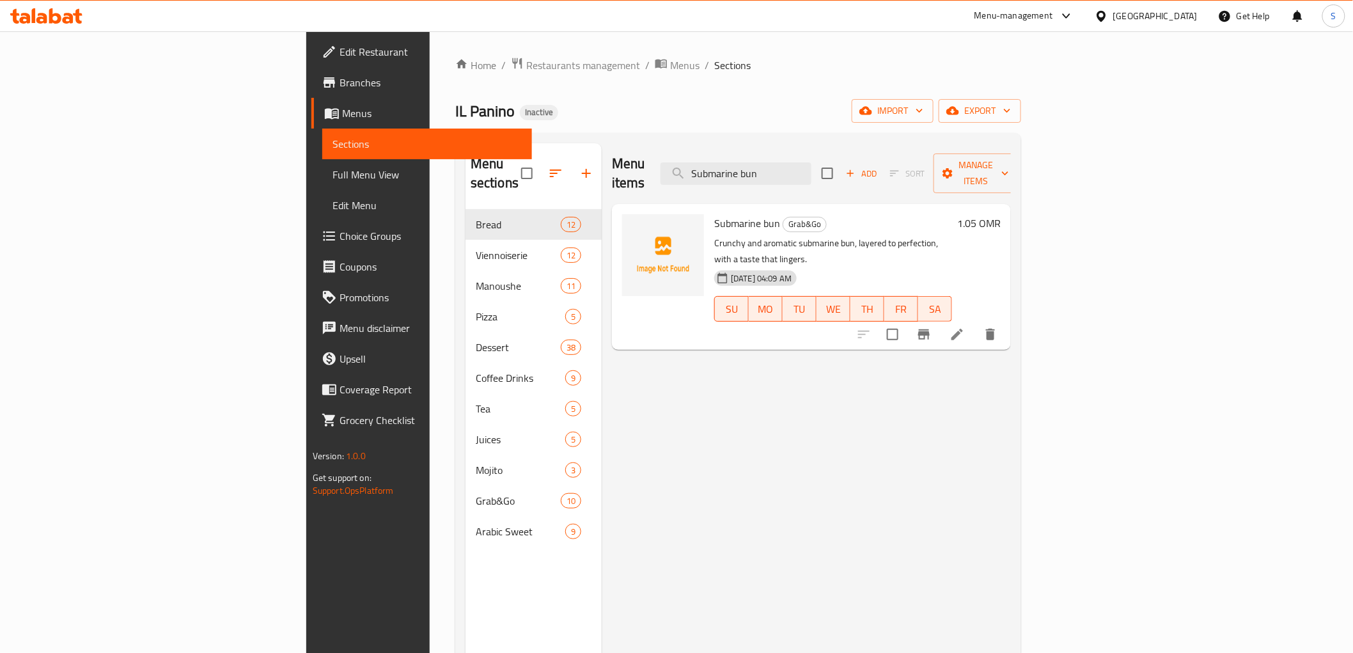
click at [811, 171] on input "Submarine bun" at bounding box center [735, 173] width 151 height 22
paste input "Black Fores"
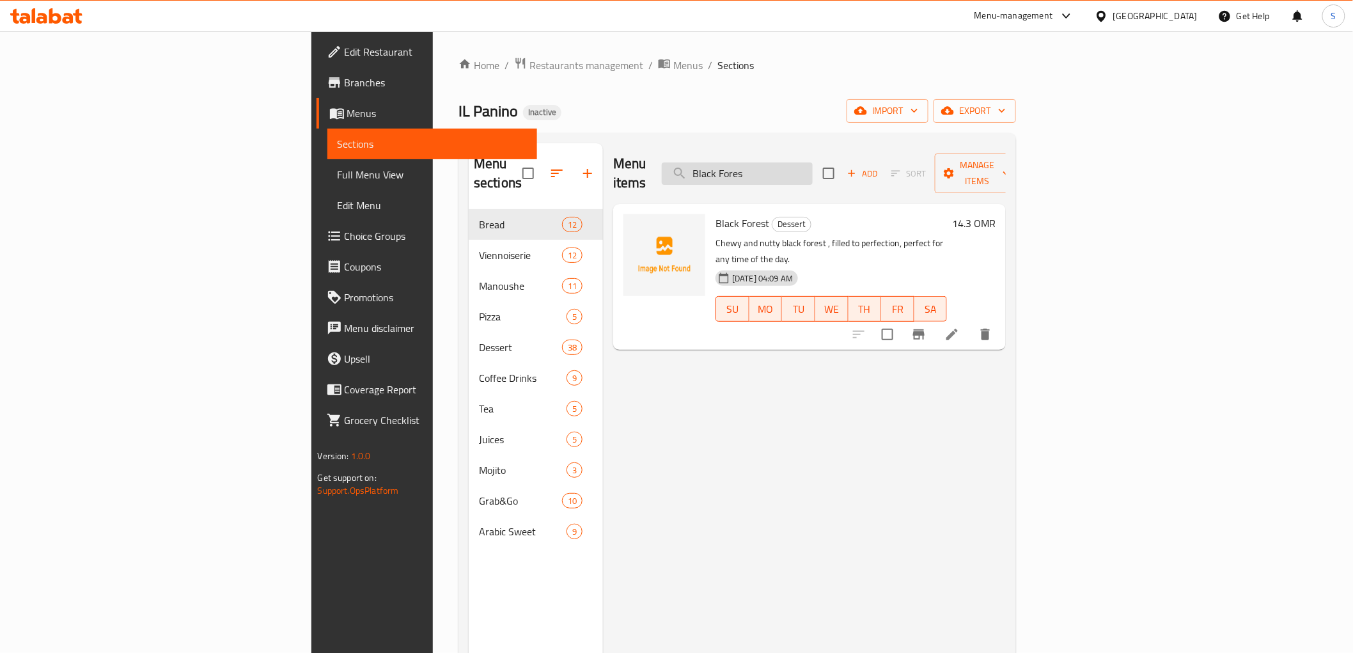
click at [813, 168] on input "Black Fores" at bounding box center [737, 173] width 151 height 22
paste input "Sourdough Baguette Lo"
click at [813, 165] on input "Sourdough Baguette Lo" at bounding box center [737, 173] width 151 height 22
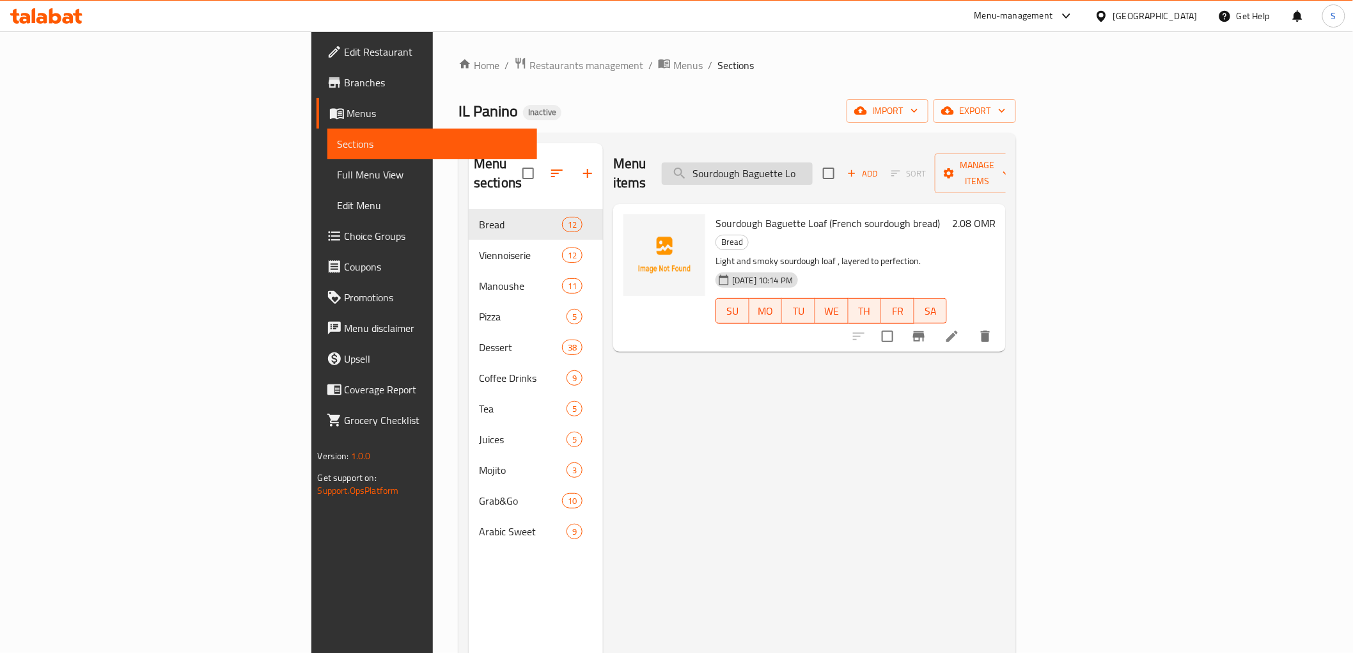
click at [813, 165] on input "Sourdough Baguette Lo" at bounding box center [737, 173] width 151 height 22
paste input "Grissini"
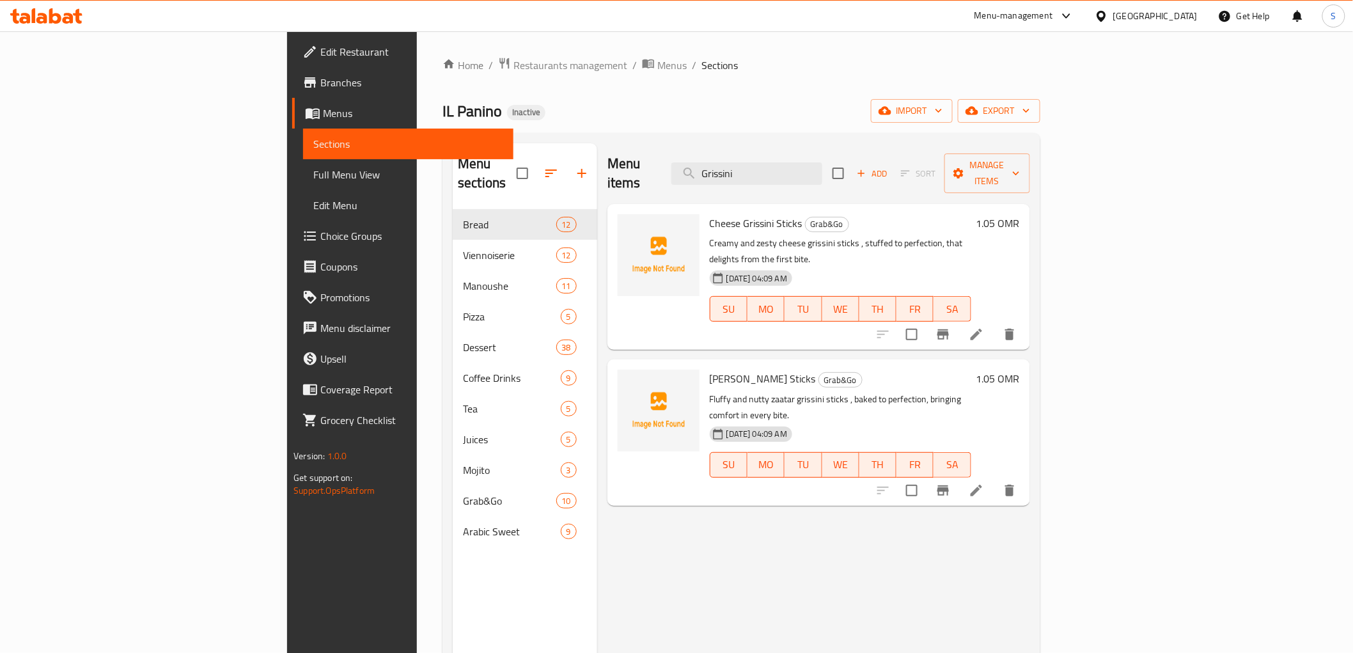
type input "Grissini"
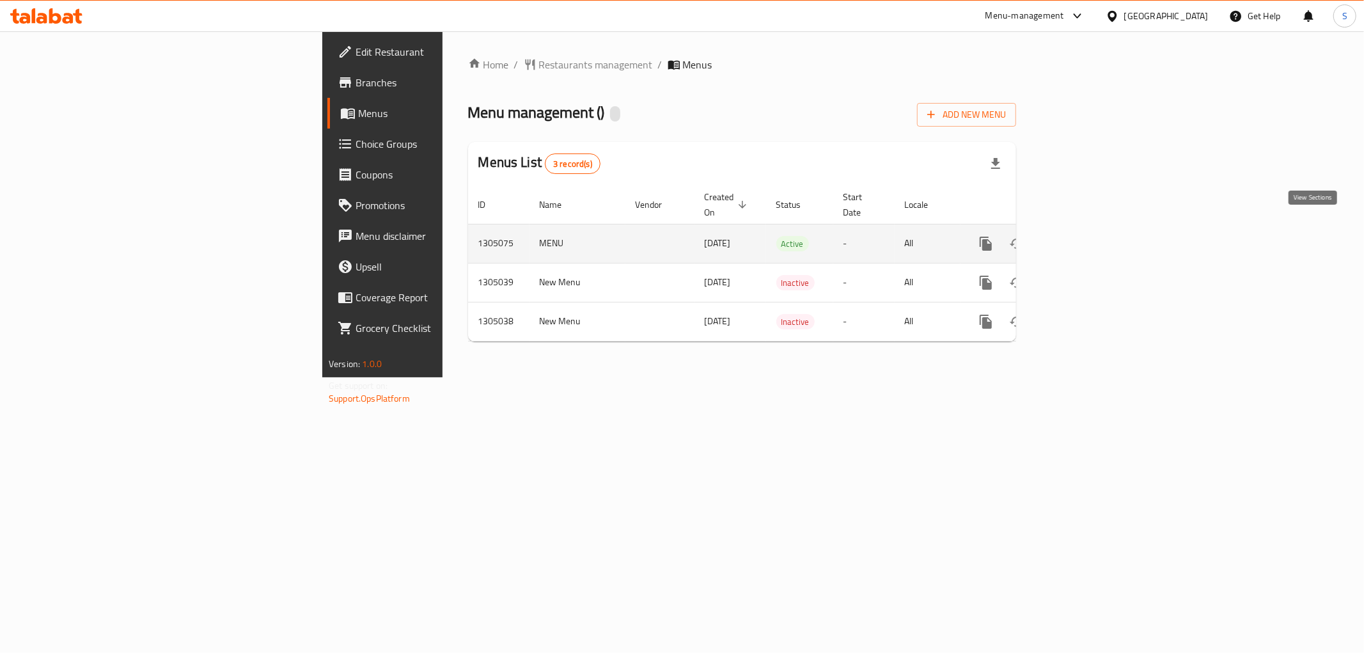
click at [1086, 236] on icon "enhanced table" at bounding box center [1077, 243] width 15 height 15
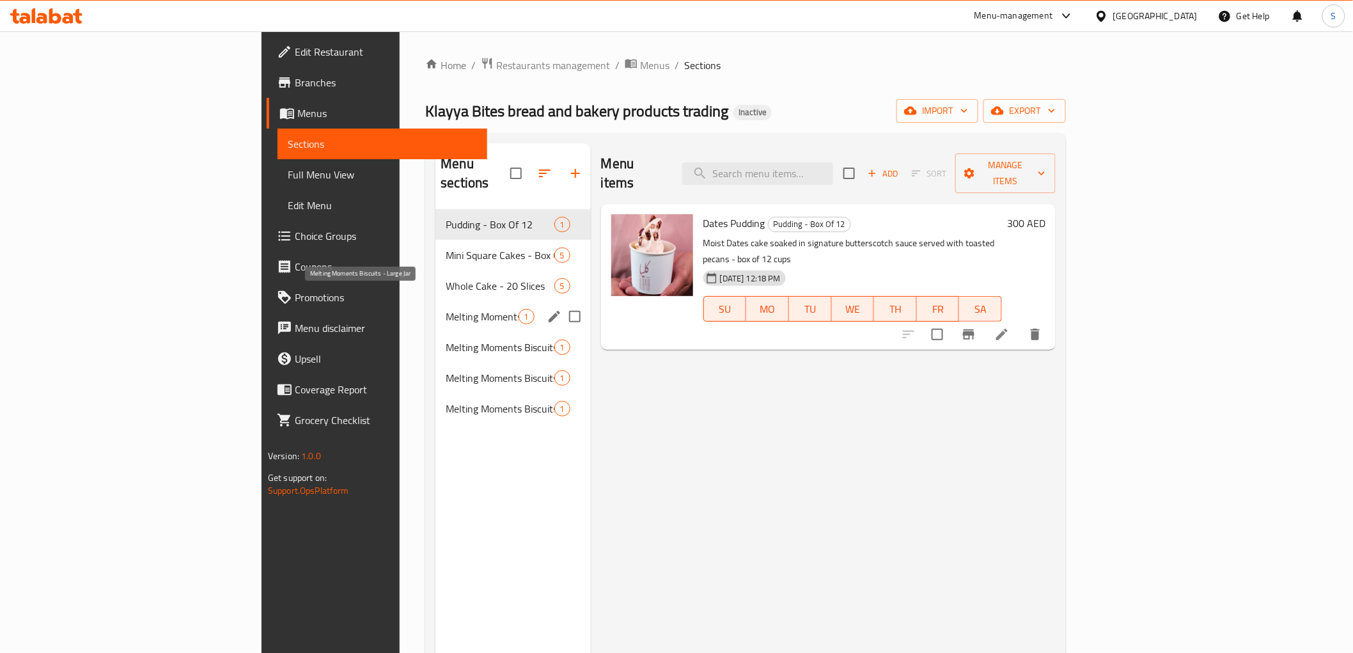
click at [446, 309] on span "Melting Moments Biscuits - Large Jar" at bounding box center [482, 316] width 72 height 15
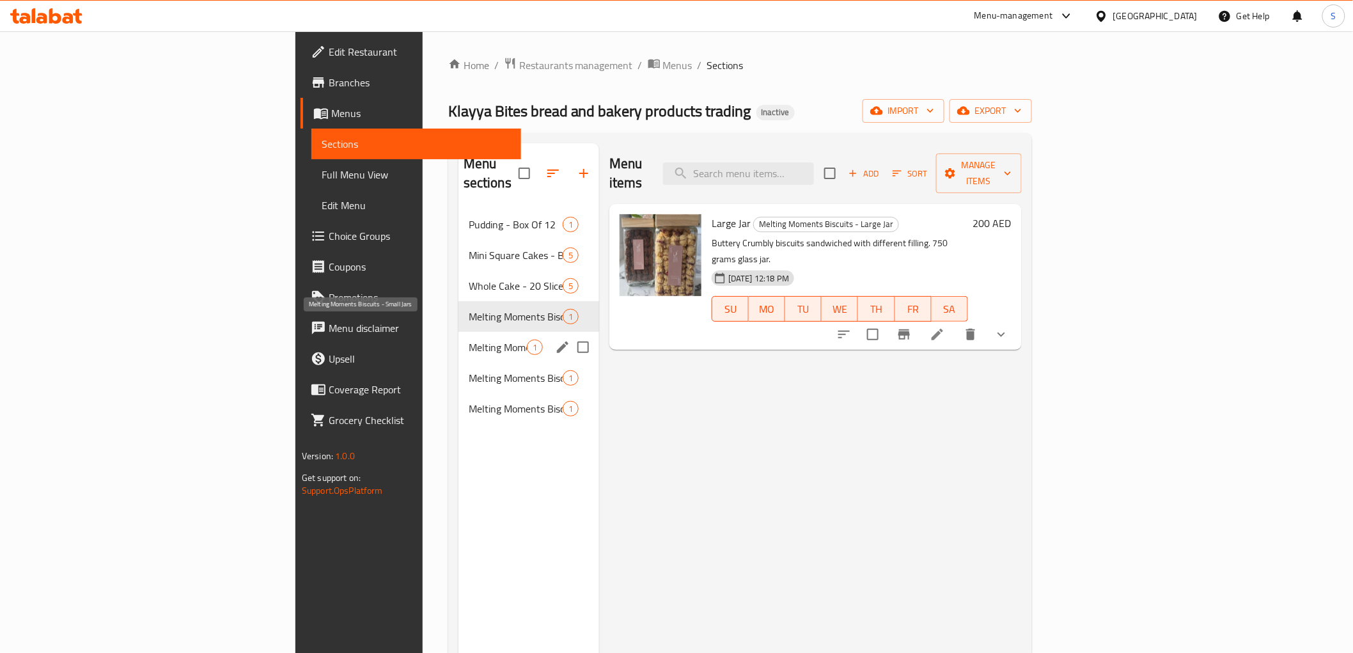
click at [469, 339] on span "Melting Moments Biscuits - Small Jars" at bounding box center [498, 346] width 58 height 15
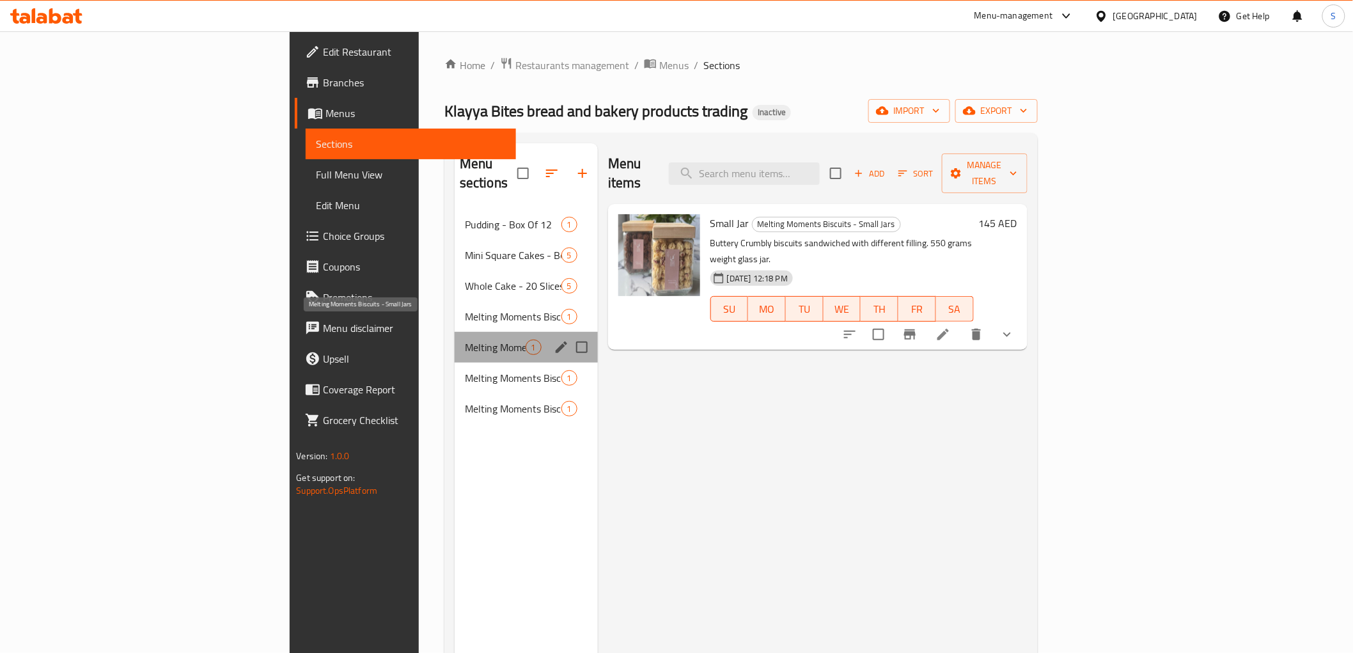
click at [465, 339] on span "Melting Moments Biscuits - Small Jars" at bounding box center [495, 346] width 61 height 15
click at [465, 370] on span "Melting Moments Biscuits - 1 Kg" at bounding box center [495, 377] width 61 height 15
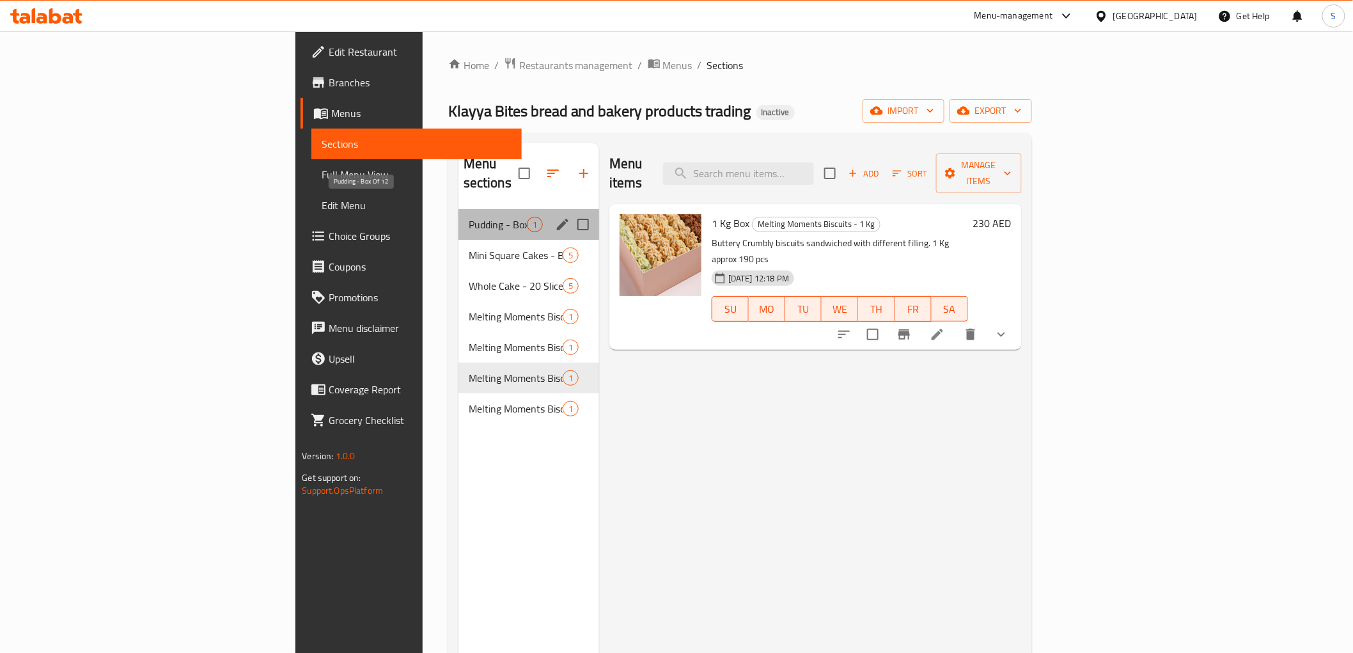
click at [469, 217] on span "Pudding - Box Of 12" at bounding box center [498, 224] width 58 height 15
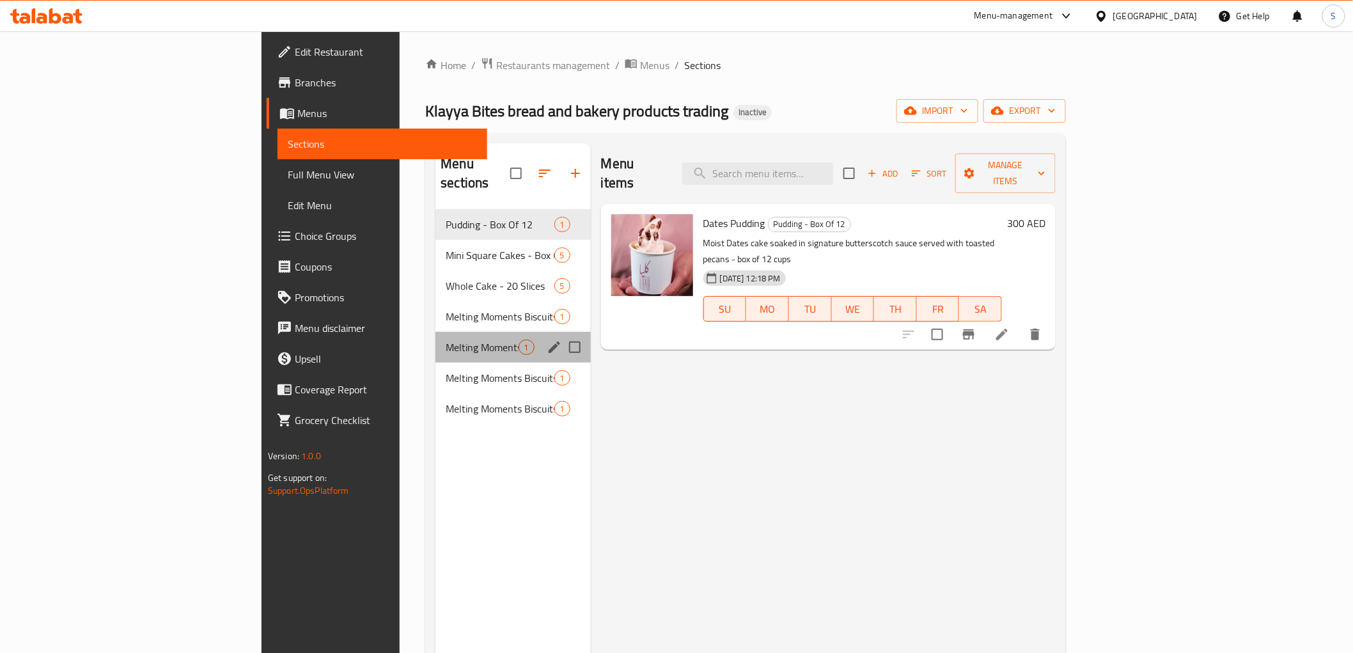
click at [435, 332] on div "Melting Moments Biscuits - Small Jars 1" at bounding box center [512, 347] width 155 height 31
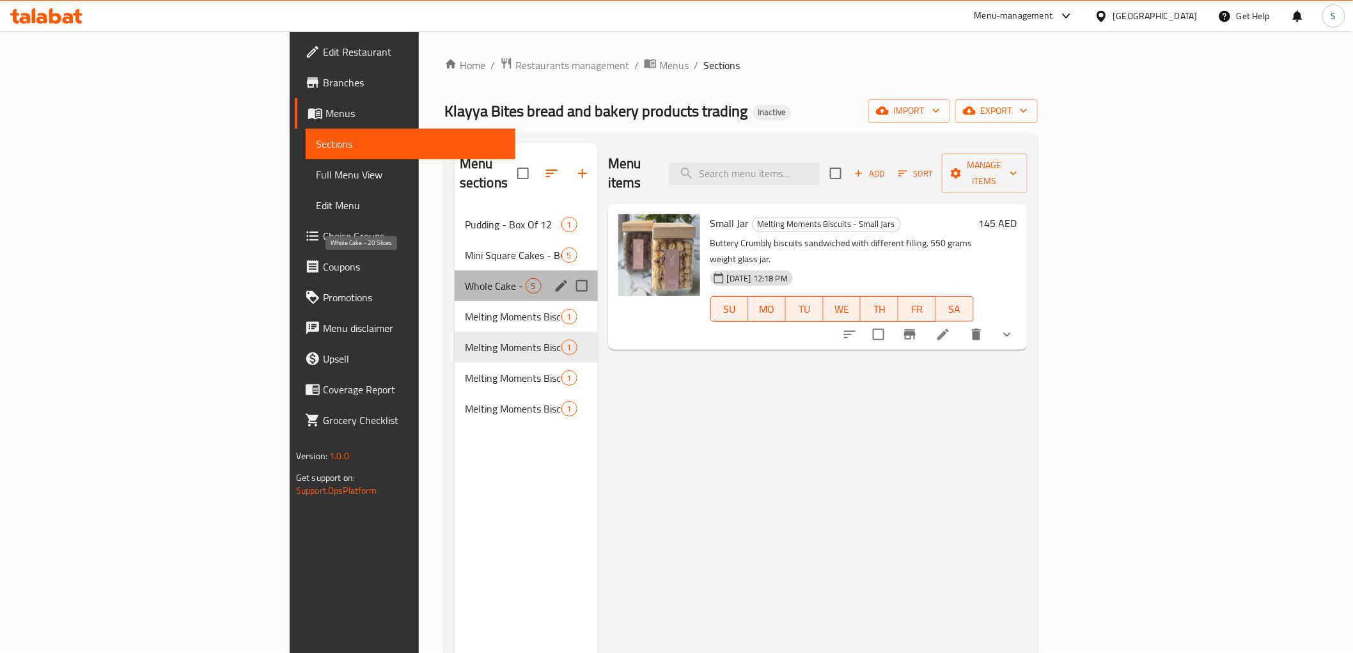
click at [465, 278] on span "Whole Cake - 20 Slices" at bounding box center [495, 285] width 61 height 15
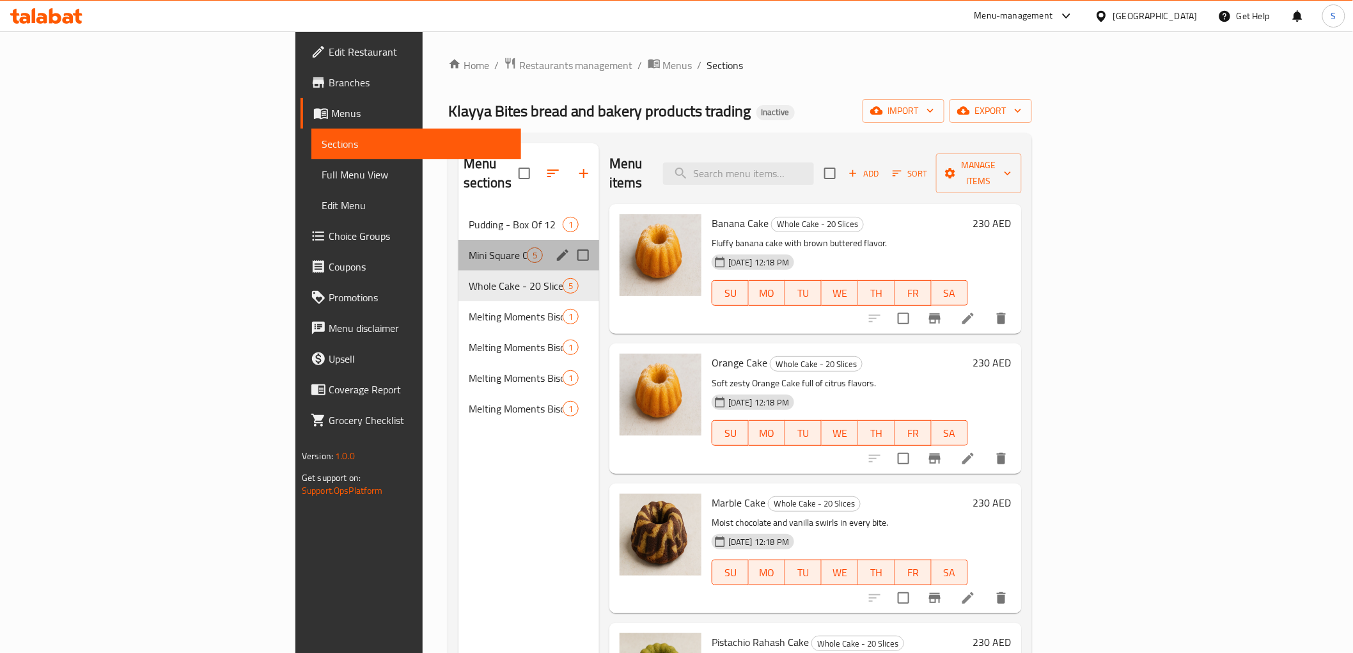
click at [458, 240] on div "Mini Square Cakes - Box Of 15 5" at bounding box center [528, 255] width 141 height 31
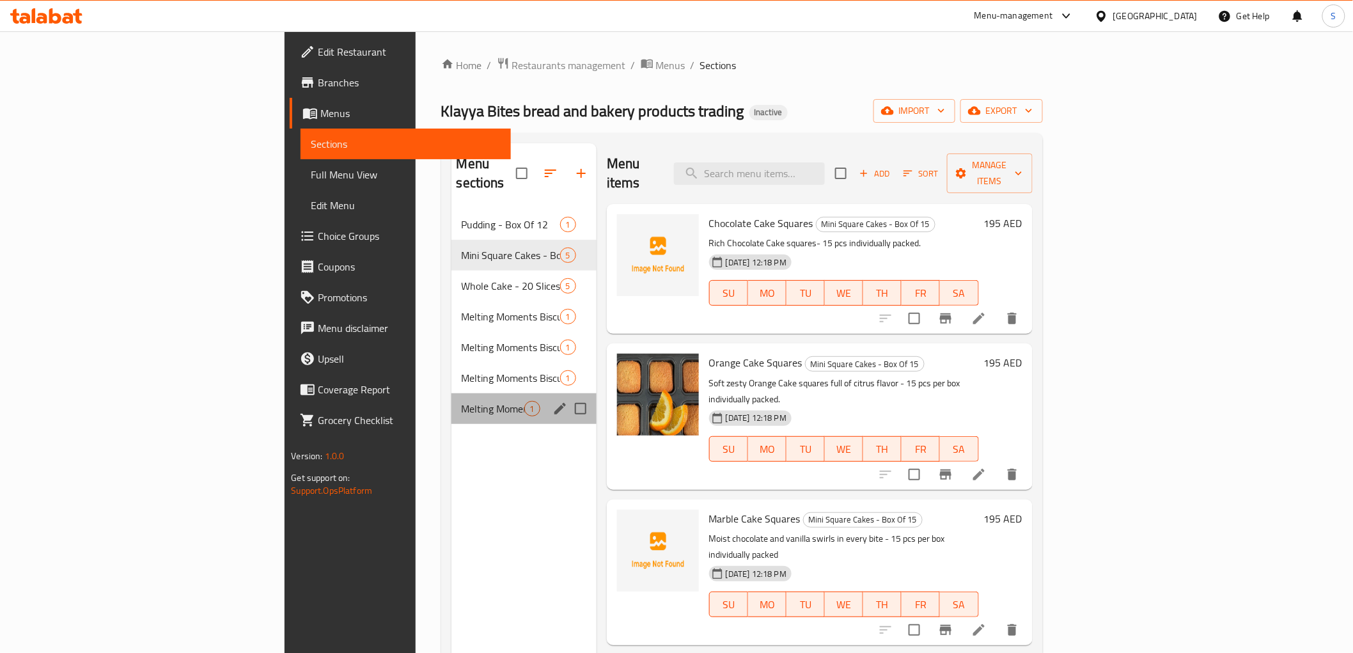
click at [451, 393] on div "Melting Moments Biscuits - Travel Box 1" at bounding box center [523, 408] width 145 height 31
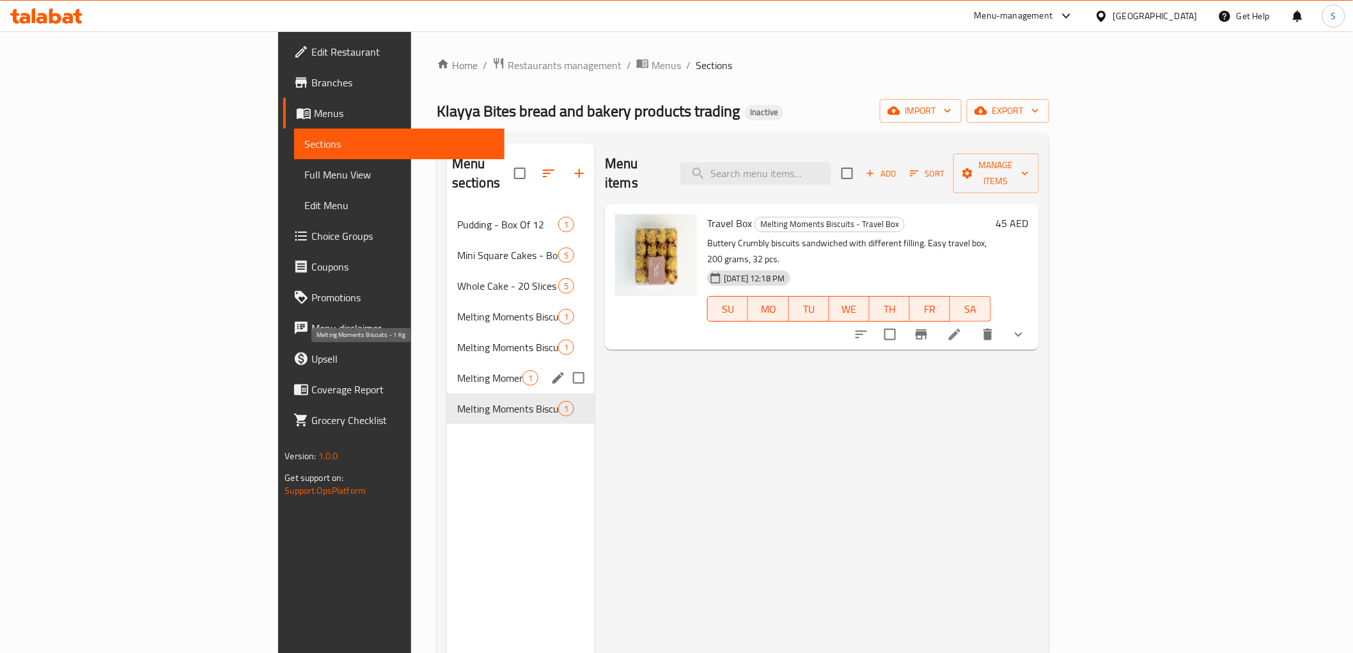
click at [457, 370] on span "Melting Moments Biscuits - 1 Kg" at bounding box center [489, 377] width 65 height 15
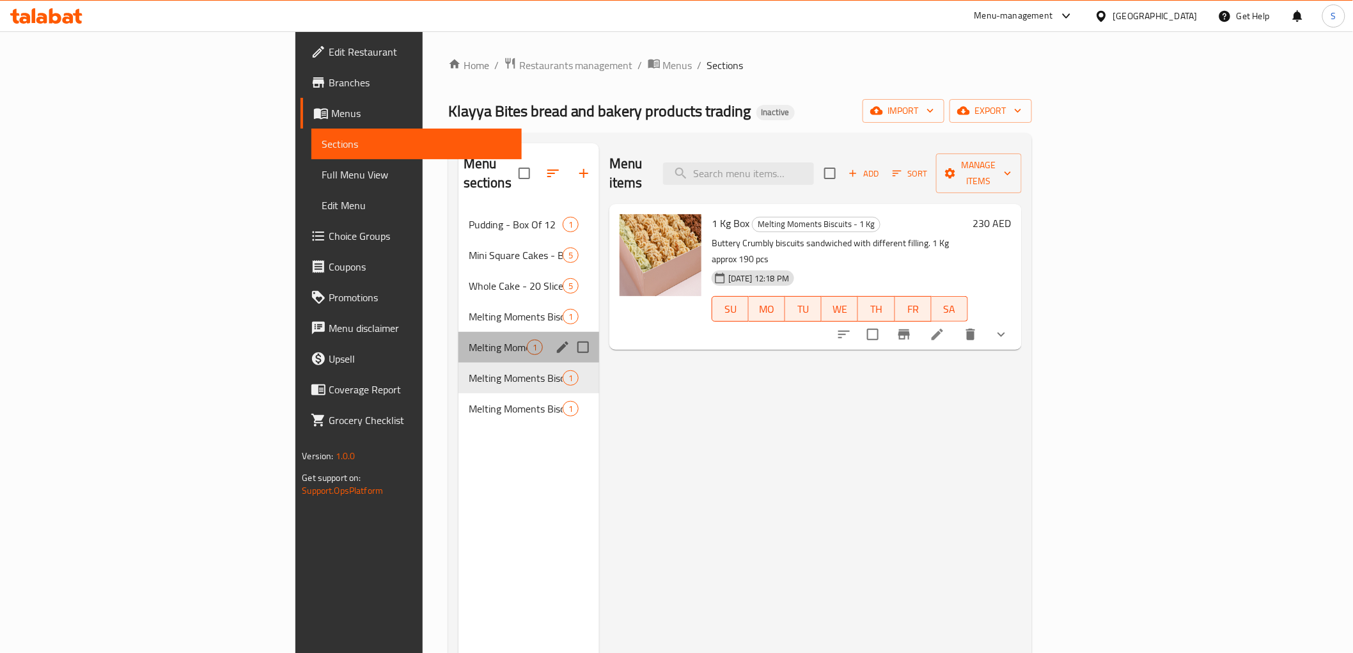
click at [458, 332] on div "Melting Moments Biscuits - Small Jars 1" at bounding box center [528, 347] width 141 height 31
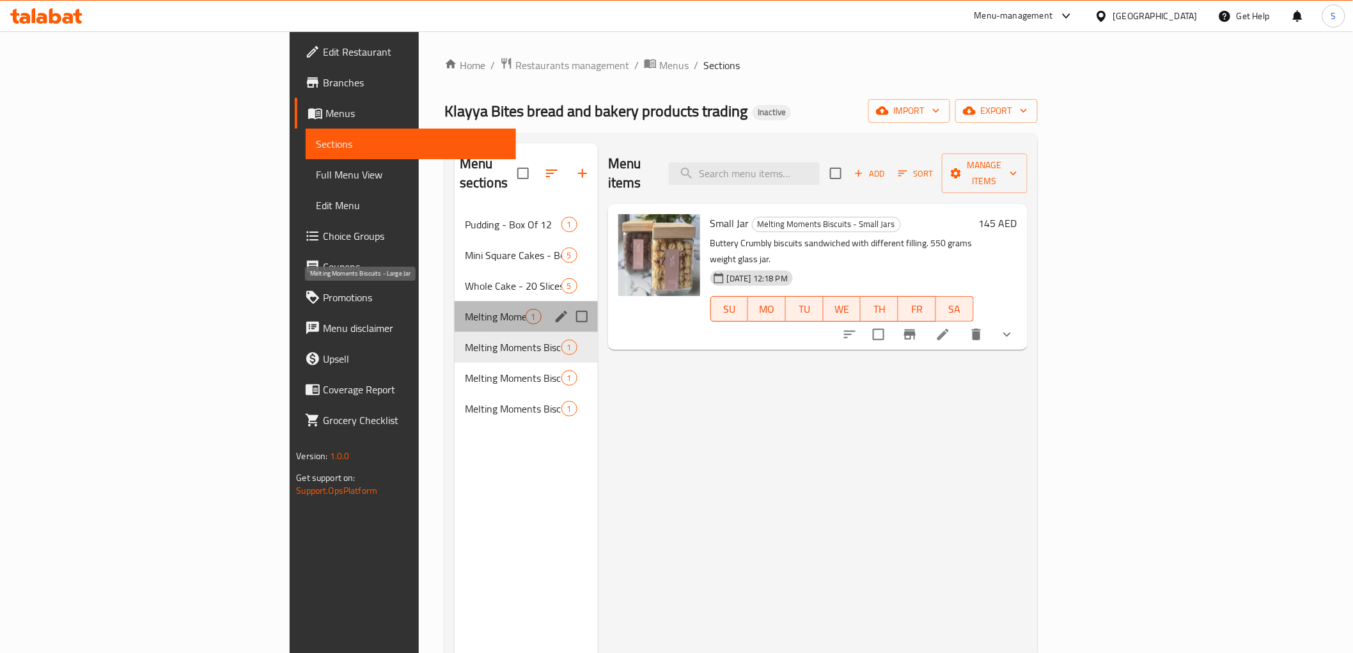
click at [465, 309] on span "Melting Moments Biscuits - Large Jar" at bounding box center [495, 316] width 61 height 15
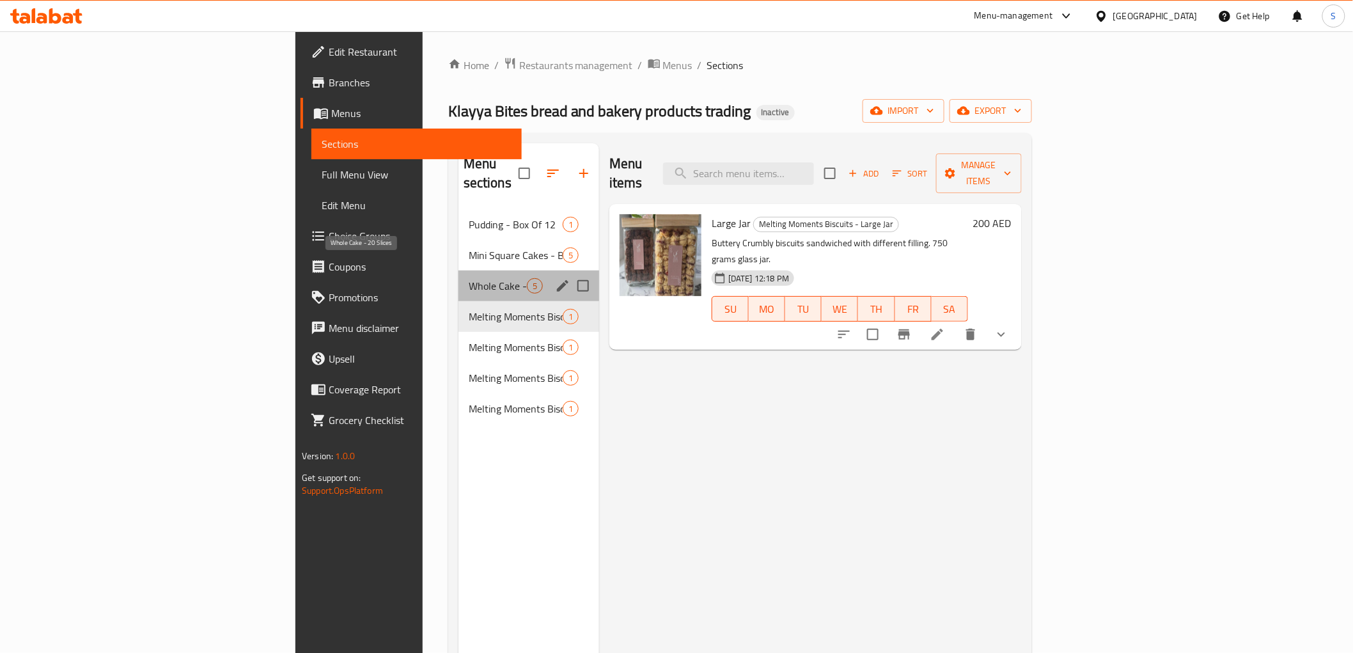
click at [469, 278] on span "Whole Cake - 20 Slices" at bounding box center [498, 285] width 58 height 15
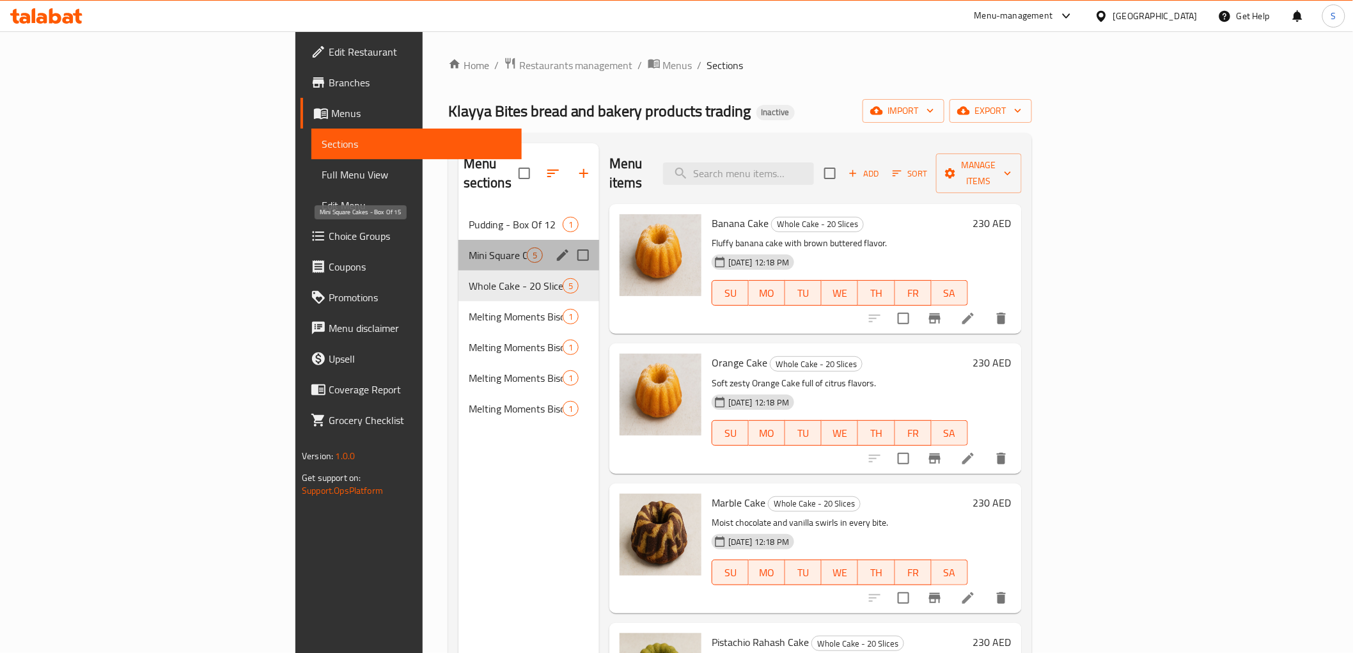
click at [469, 247] on span "Mini Square Cakes - Box Of 15" at bounding box center [498, 254] width 58 height 15
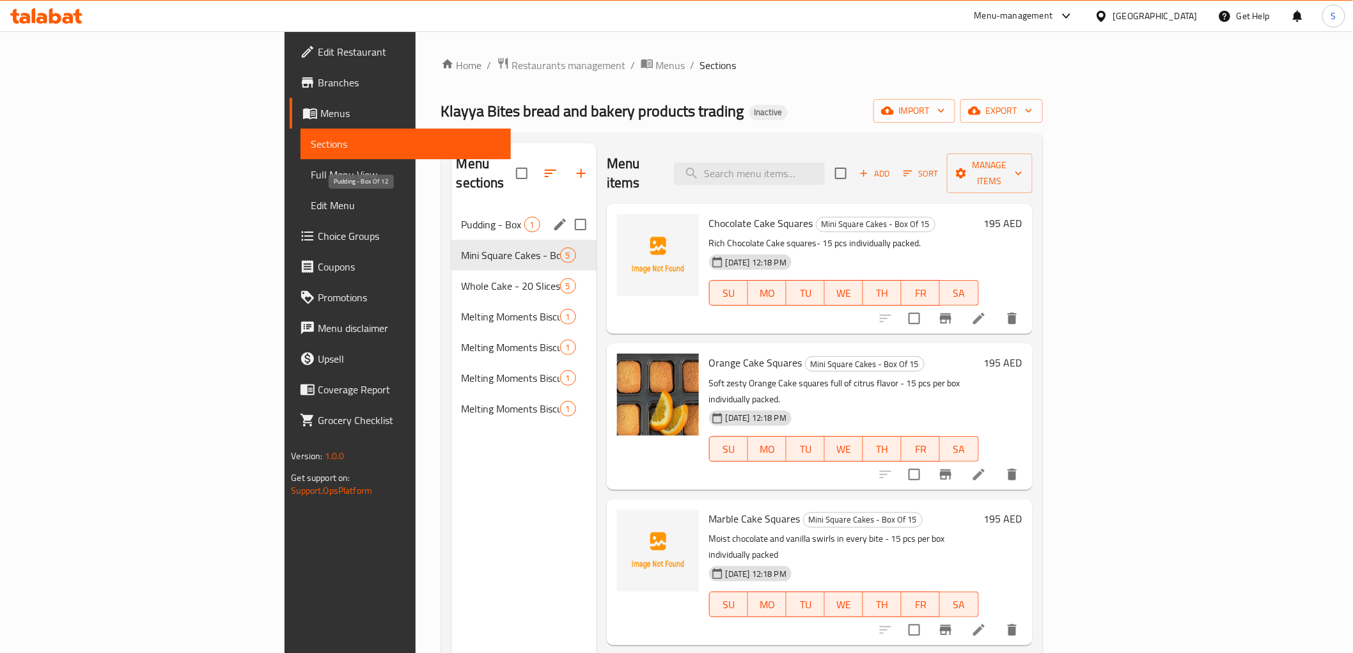
click at [462, 217] on span "Pudding - Box Of 12" at bounding box center [493, 224] width 63 height 15
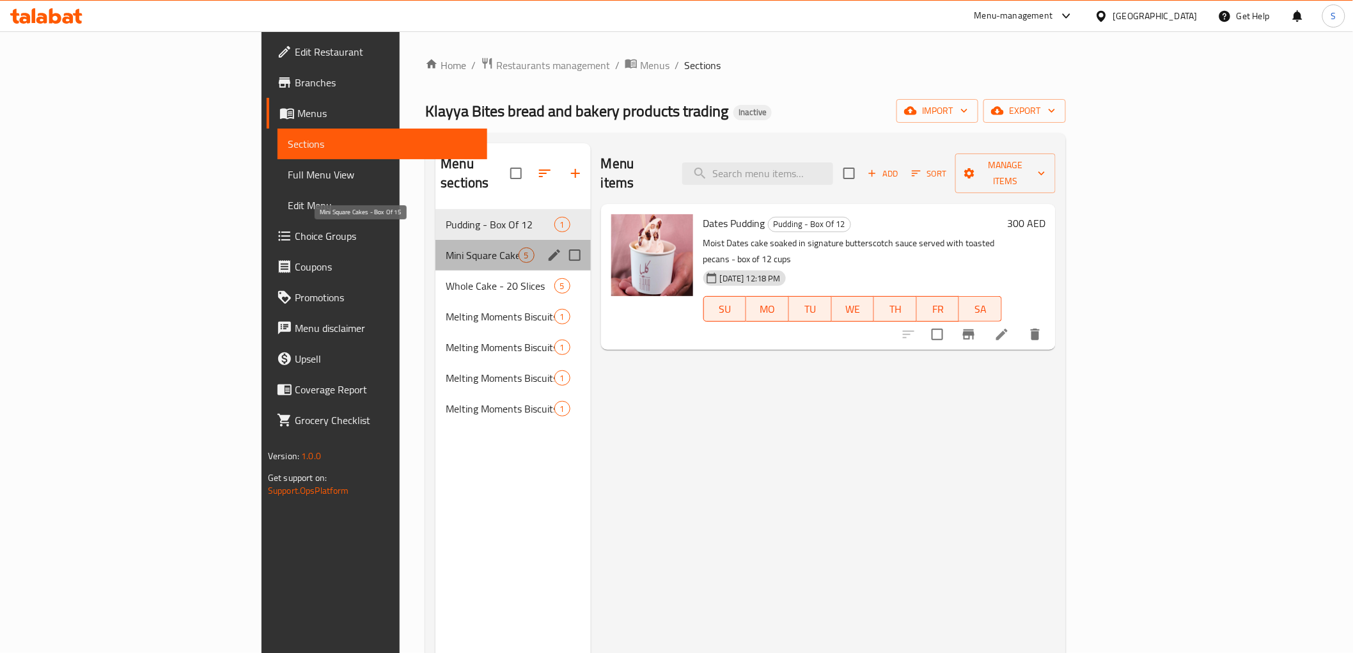
click at [446, 247] on span "Mini Square Cakes - Box Of 15" at bounding box center [482, 254] width 72 height 15
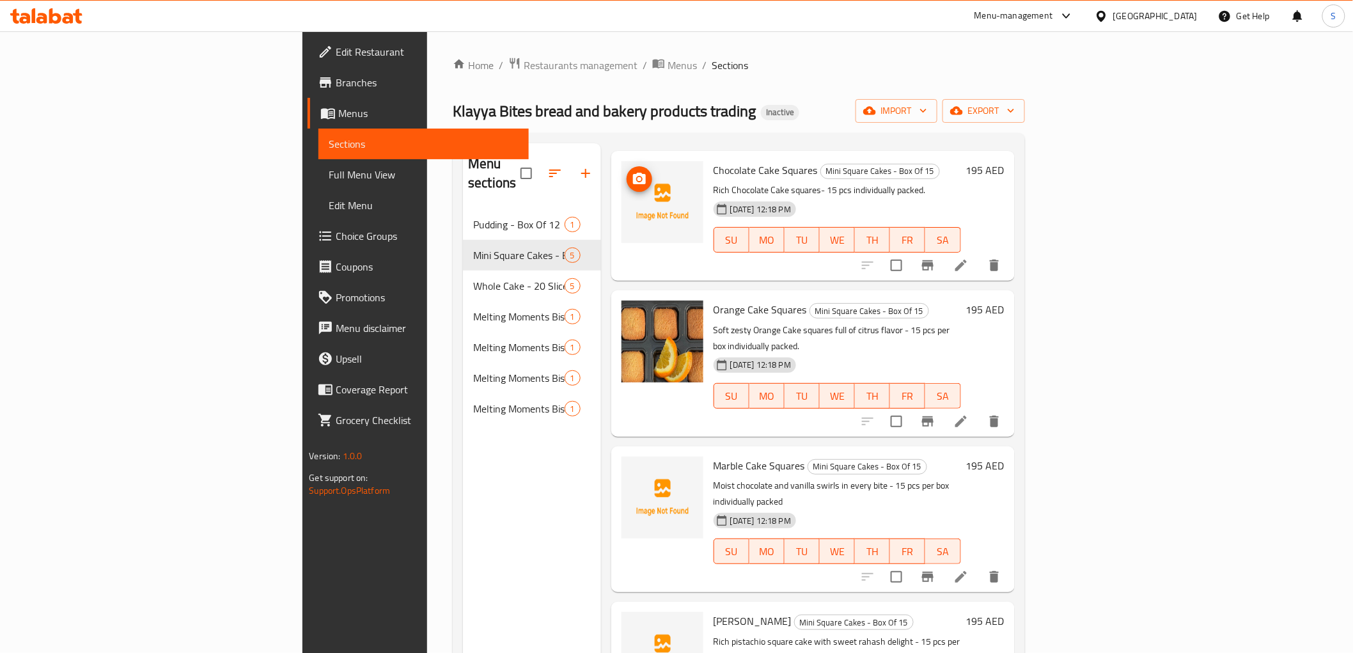
scroll to position [77, 0]
